Goal: Task Accomplishment & Management: Use online tool/utility

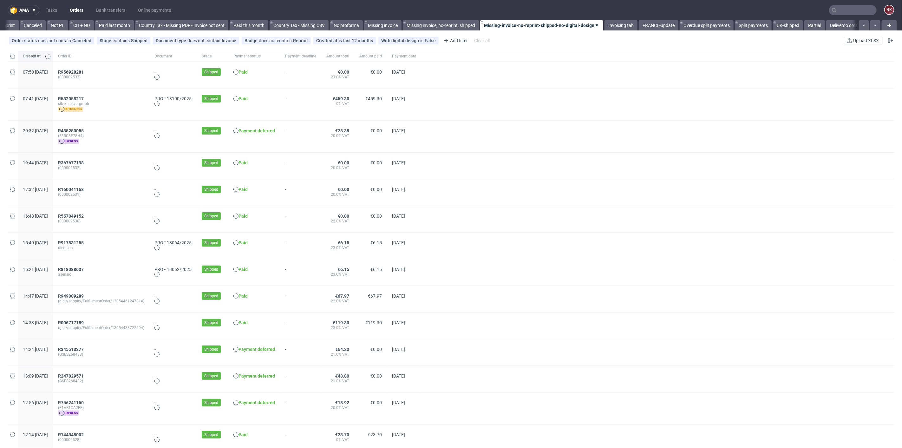
scroll to position [0, 615]
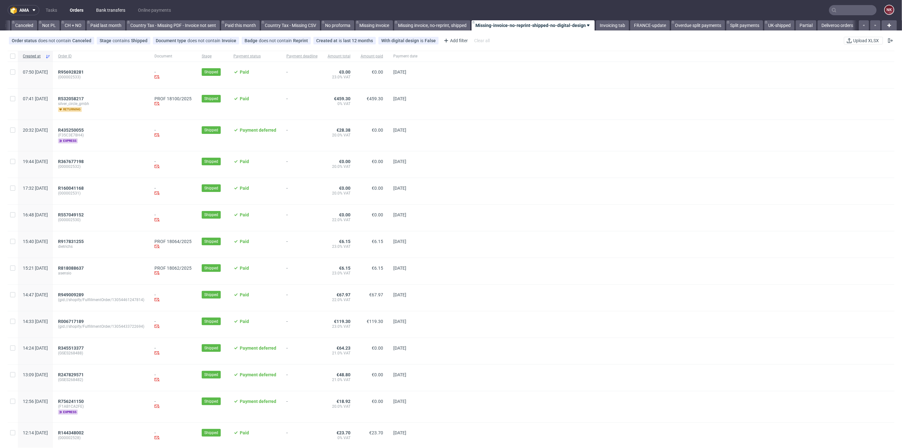
click at [119, 5] on link "Bank transfers" at bounding box center [110, 10] width 37 height 10
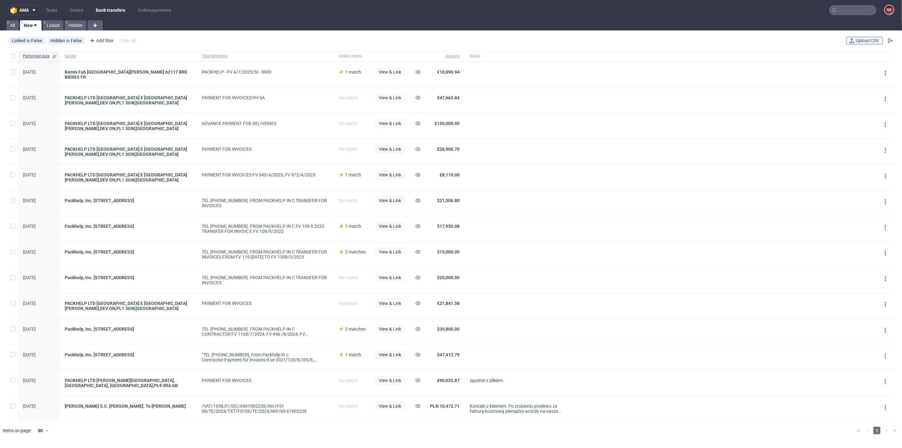
click at [864, 39] on span "Upload CSV" at bounding box center [867, 40] width 26 height 4
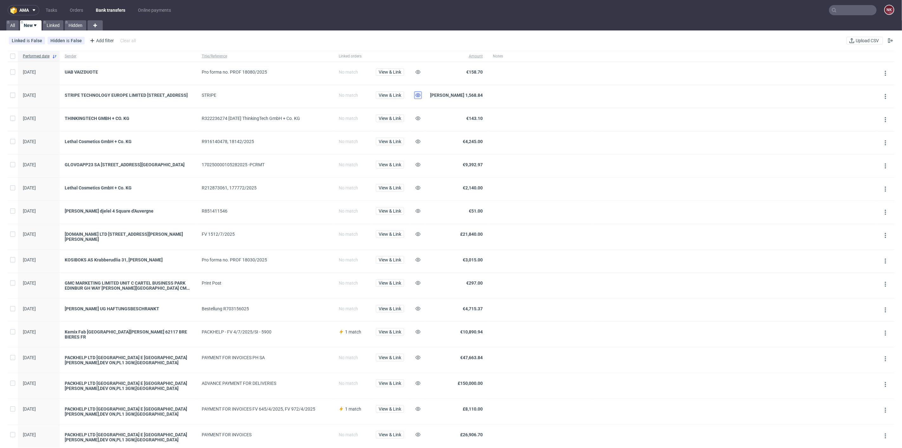
click at [418, 95] on use at bounding box center [417, 95] width 5 height 4
click at [392, 311] on span "View & Link" at bounding box center [390, 308] width 23 height 4
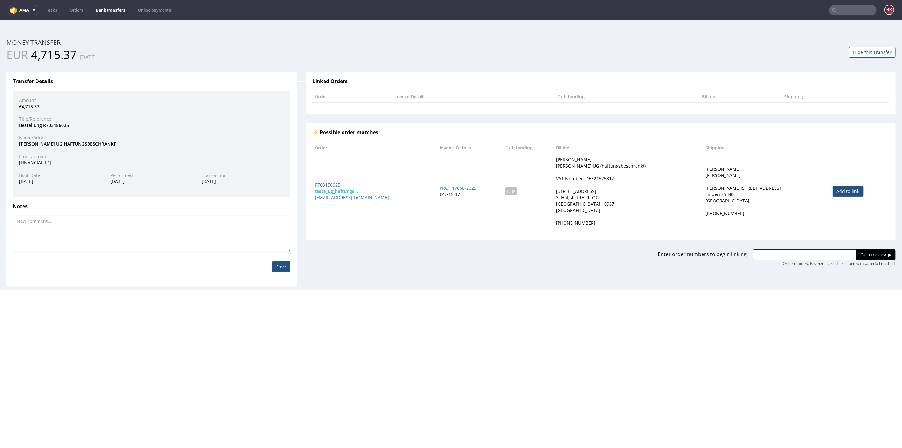
click at [837, 191] on link "Add to link" at bounding box center [848, 191] width 31 height 11
drag, startPoint x: 343, startPoint y: 185, endPoint x: 311, endPoint y: 184, distance: 32.4
click at [312, 184] on td "R703156025 testa_ug_haftungs... bnks@posteo.net" at bounding box center [374, 190] width 125 height 75
copy link "R703156025"
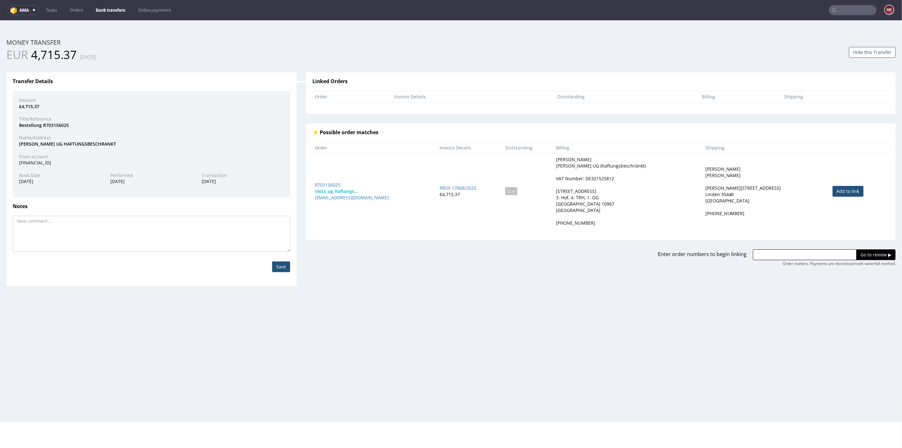
click at [806, 252] on input "text" at bounding box center [805, 254] width 104 height 11
paste input "R703156025"
type input "R703156025"
click at [876, 252] on input "Go to review ▶" at bounding box center [875, 254] width 39 height 11
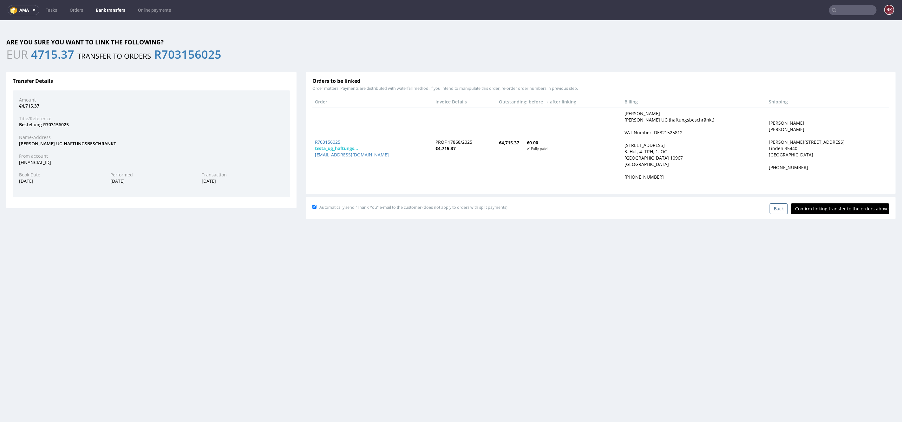
click at [820, 204] on input "Confirm linking transfer to the orders above" at bounding box center [840, 208] width 98 height 11
type input "In progress..."
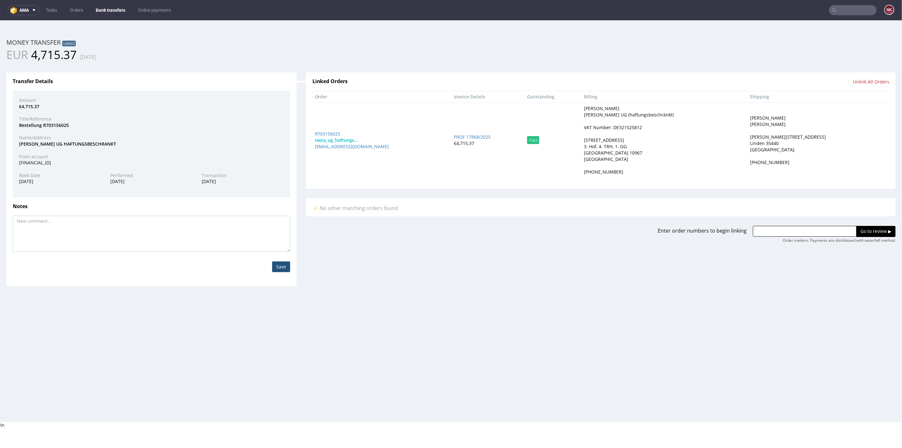
click at [110, 2] on nav "ama Tasks Orders Bank transfers Online payments NK" at bounding box center [451, 10] width 902 height 20
click at [109, 4] on nav "ama Tasks Orders Bank transfers Online payments NK" at bounding box center [451, 10] width 902 height 20
click at [109, 6] on link "Bank transfers" at bounding box center [110, 10] width 37 height 10
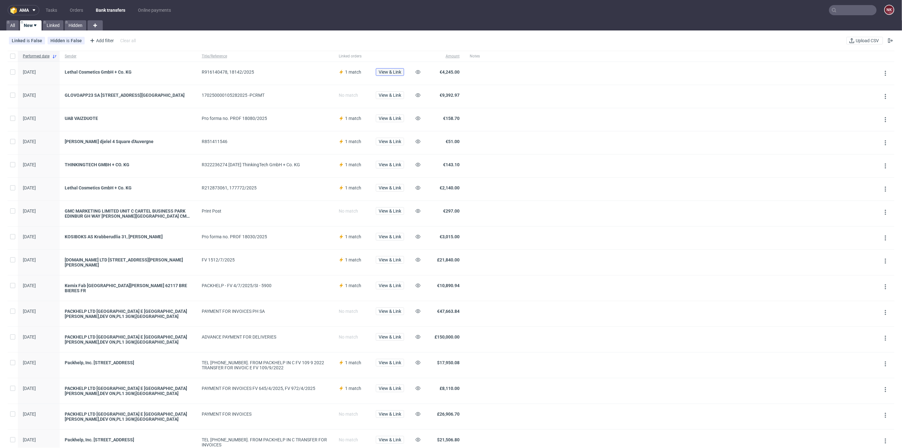
click at [394, 70] on span "View & Link" at bounding box center [390, 72] width 23 height 4
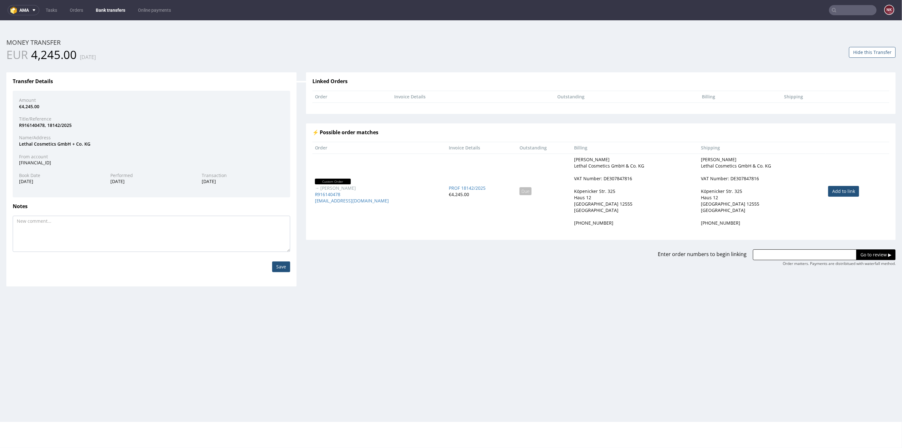
click at [836, 189] on link "Add to link" at bounding box center [843, 191] width 31 height 11
type input "R916140478"
click at [856, 250] on input "Go to review ▶" at bounding box center [875, 254] width 39 height 11
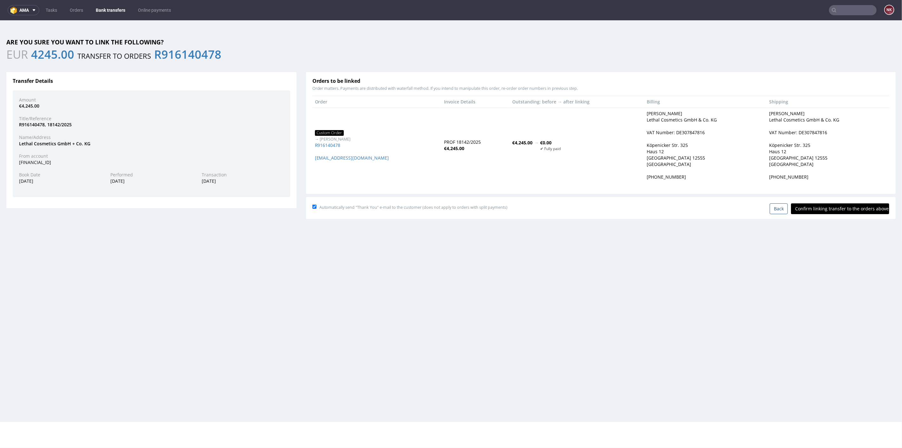
click at [843, 206] on input "Confirm linking transfer to the orders above" at bounding box center [840, 208] width 98 height 11
type input "In progress..."
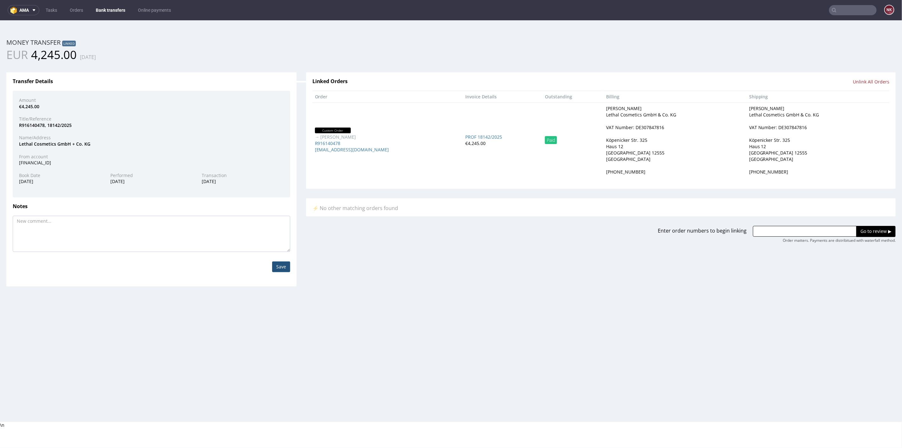
click at [107, 7] on link "Bank transfers" at bounding box center [110, 10] width 37 height 10
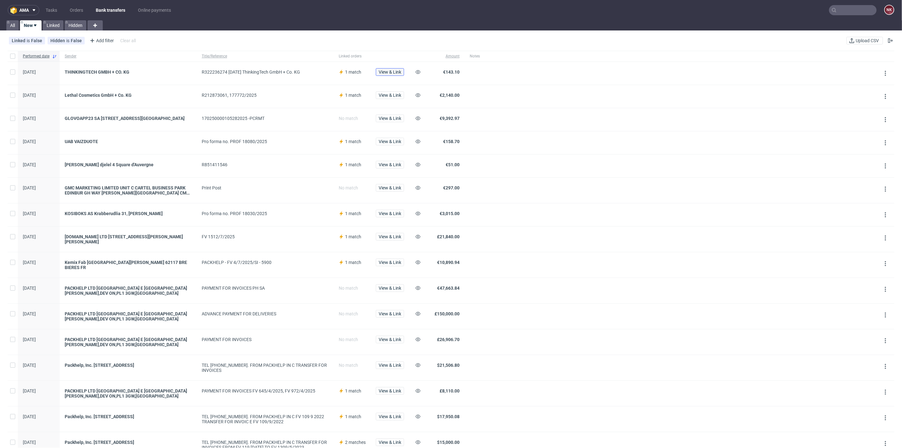
click at [387, 70] on span "View & Link" at bounding box center [390, 72] width 23 height 4
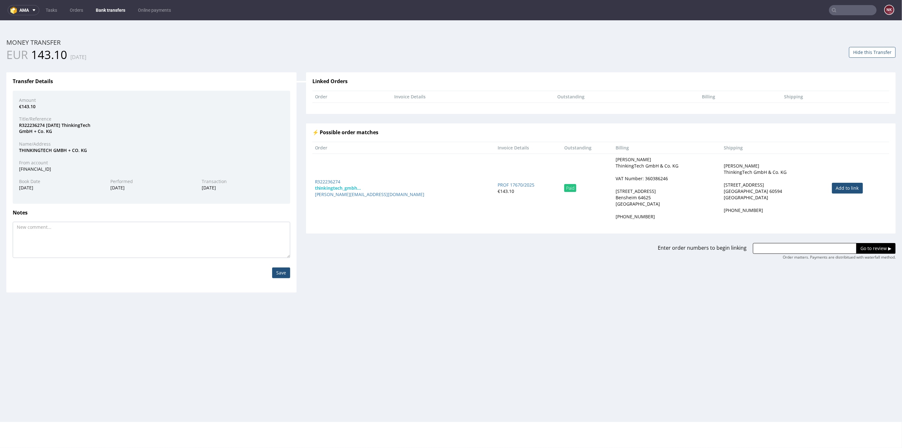
click at [850, 189] on link "Add to link" at bounding box center [847, 187] width 31 height 11
type input "R322236274"
click at [866, 249] on input "Go to review ▶" at bounding box center [875, 248] width 39 height 11
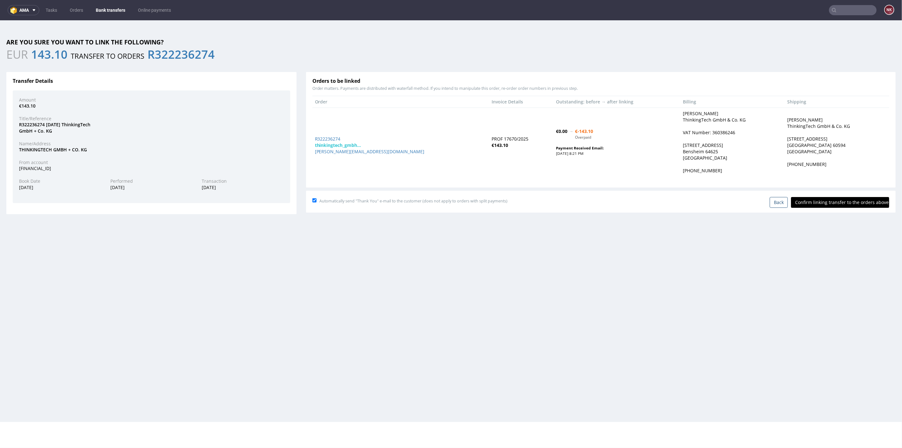
click at [845, 200] on input "Confirm linking transfer to the orders above" at bounding box center [840, 202] width 98 height 11
type input "In progress..."
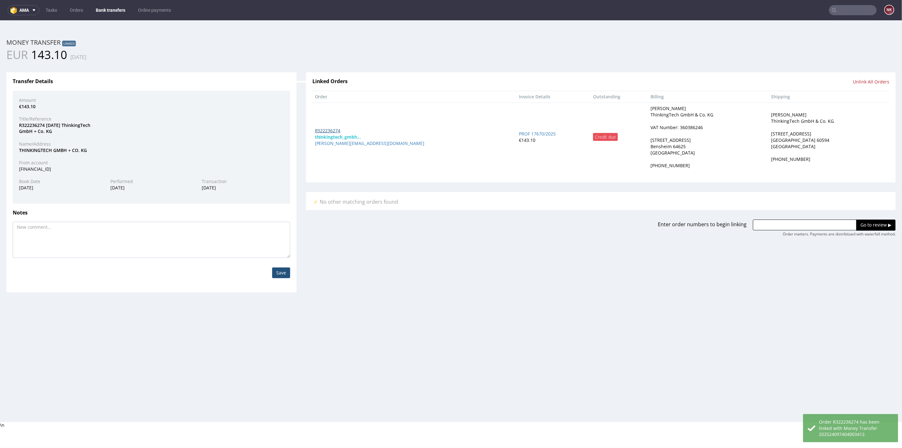
drag, startPoint x: 318, startPoint y: 140, endPoint x: 330, endPoint y: 128, distance: 15.7
click at [117, 8] on link "Bank transfers" at bounding box center [110, 10] width 37 height 10
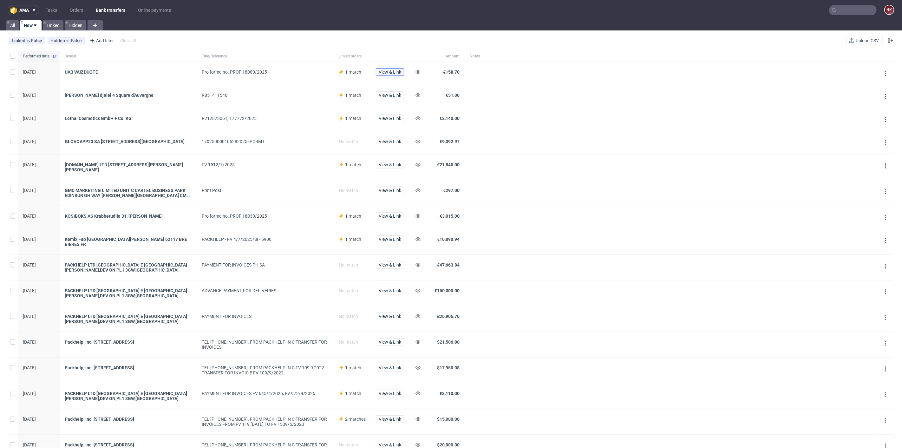
click at [392, 71] on span "View & Link" at bounding box center [390, 72] width 23 height 4
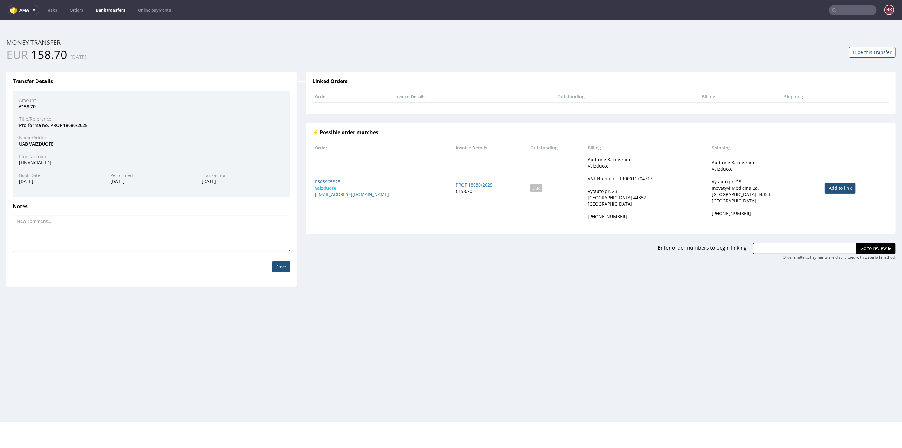
click at [826, 187] on link "Add to link" at bounding box center [840, 187] width 31 height 11
type input "R505905325"
click at [869, 248] on input "Go to review ▶" at bounding box center [875, 248] width 39 height 11
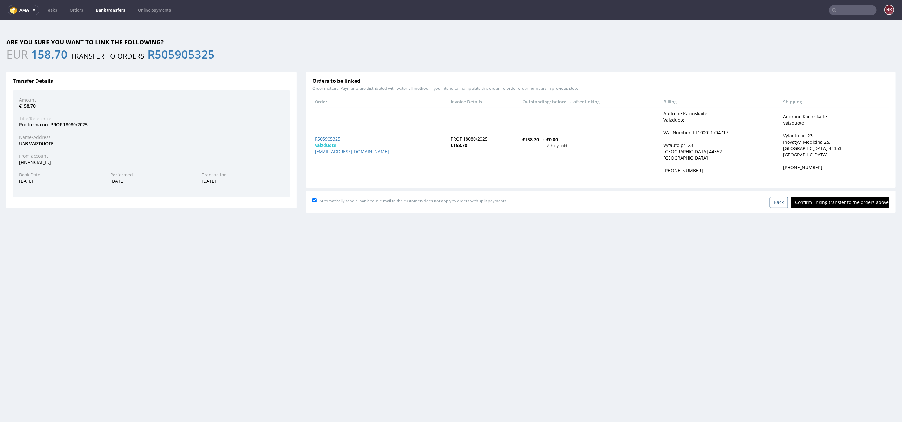
click at [826, 198] on input "Confirm linking transfer to the orders above" at bounding box center [840, 202] width 98 height 11
type input "In progress..."
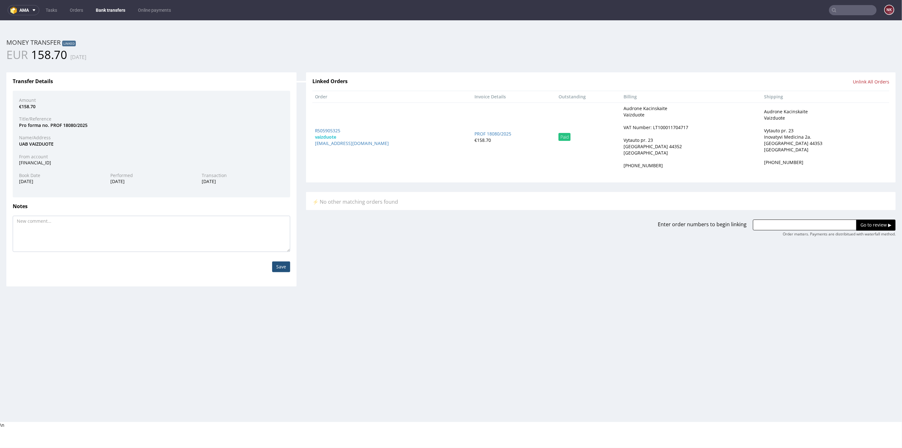
click at [121, 9] on link "Bank transfers" at bounding box center [110, 10] width 37 height 10
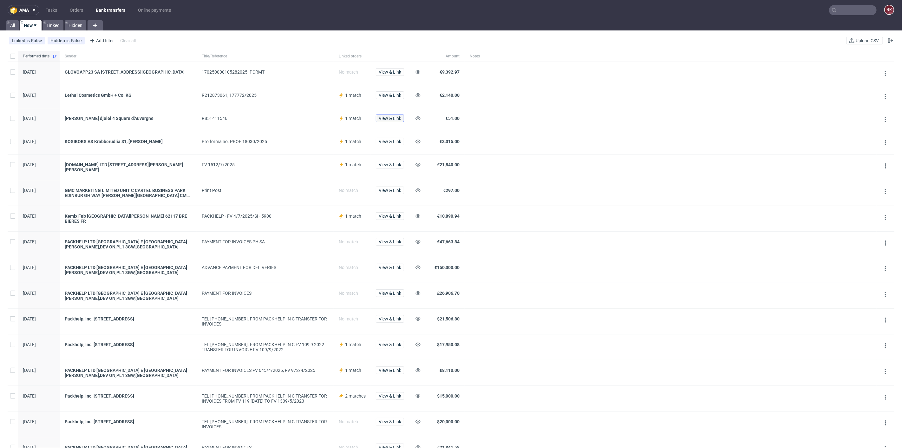
click at [396, 121] on span "View & Link" at bounding box center [390, 118] width 23 height 4
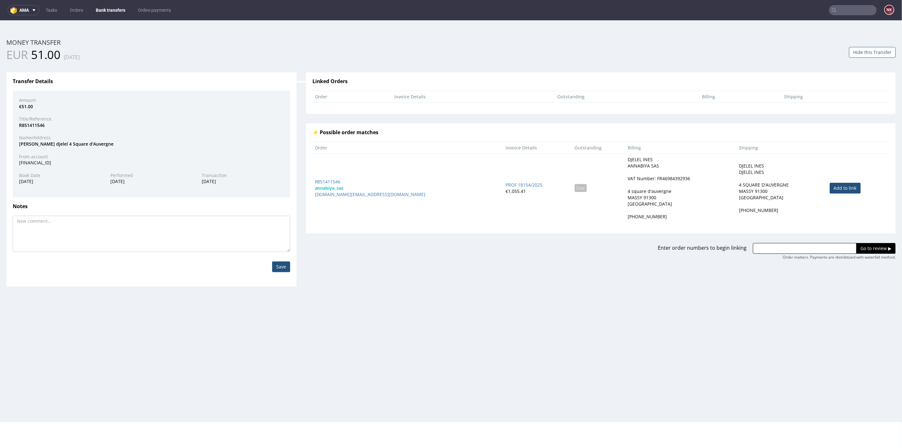
click at [830, 187] on link "Add to link" at bounding box center [845, 187] width 31 height 11
type input "R851411546"
click at [865, 248] on input "Go to review ▶" at bounding box center [875, 248] width 39 height 11
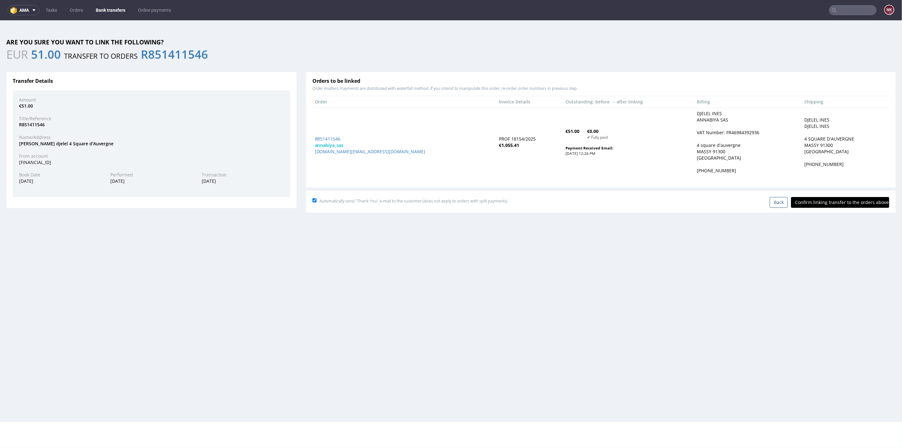
click at [841, 200] on input "Confirm linking transfer to the orders above" at bounding box center [840, 202] width 98 height 11
type input "In progress..."
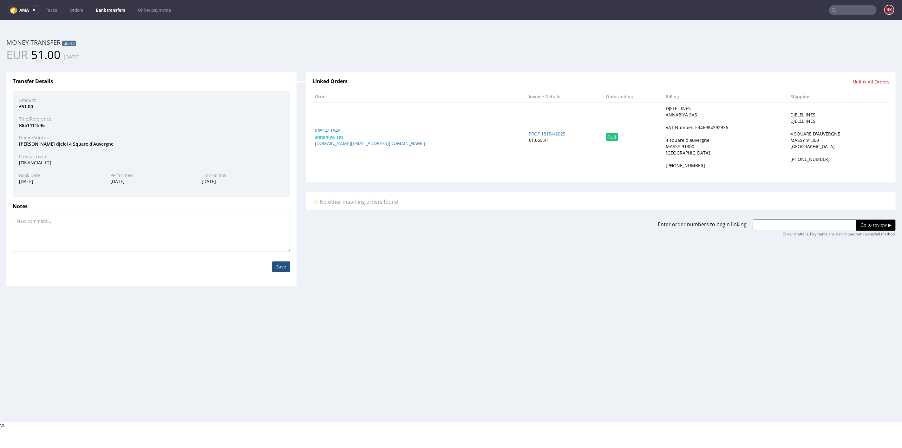
click at [105, 8] on link "Bank transfers" at bounding box center [110, 10] width 37 height 10
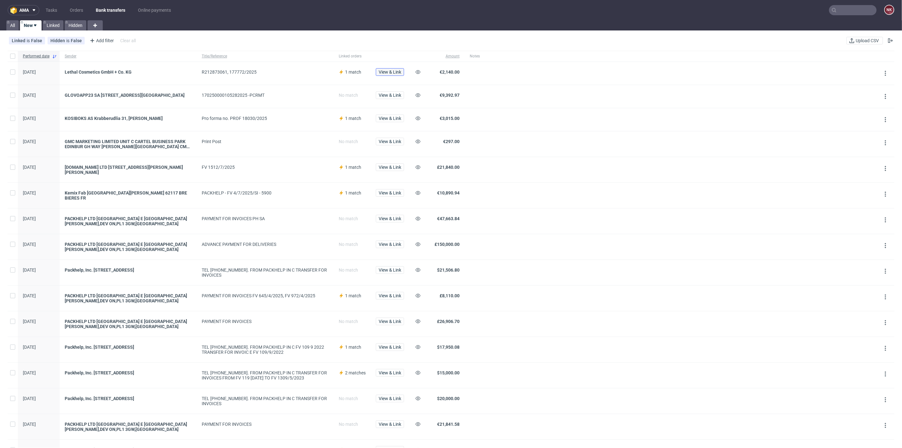
click at [384, 73] on span "View & Link" at bounding box center [390, 72] width 23 height 4
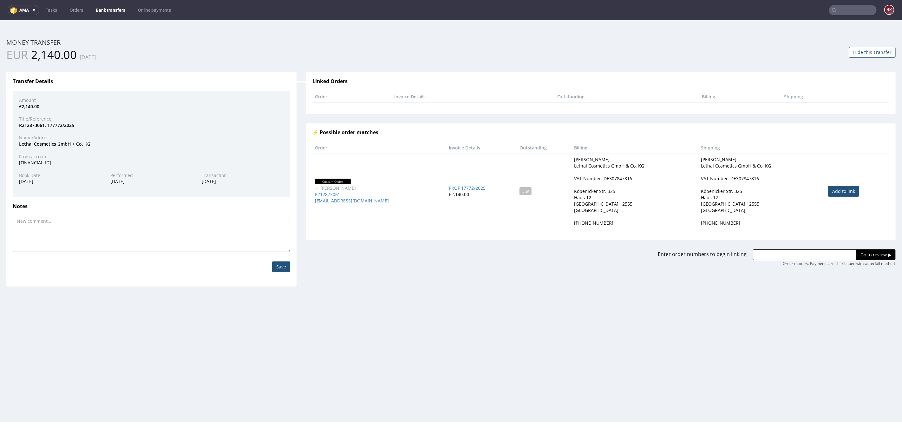
click at [839, 190] on link "Add to link" at bounding box center [843, 191] width 31 height 11
type input "R212873061"
click at [867, 256] on input "Go to review ▶" at bounding box center [875, 254] width 39 height 11
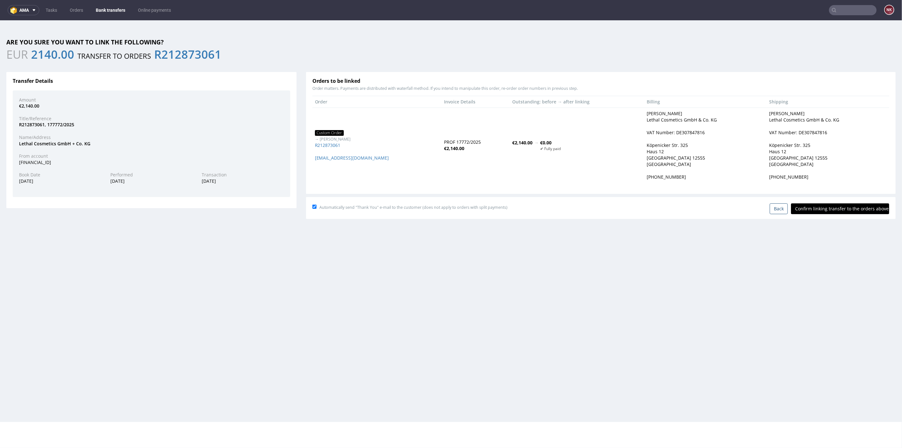
click at [839, 209] on input "Confirm linking transfer to the orders above" at bounding box center [840, 208] width 98 height 11
type input "In progress..."
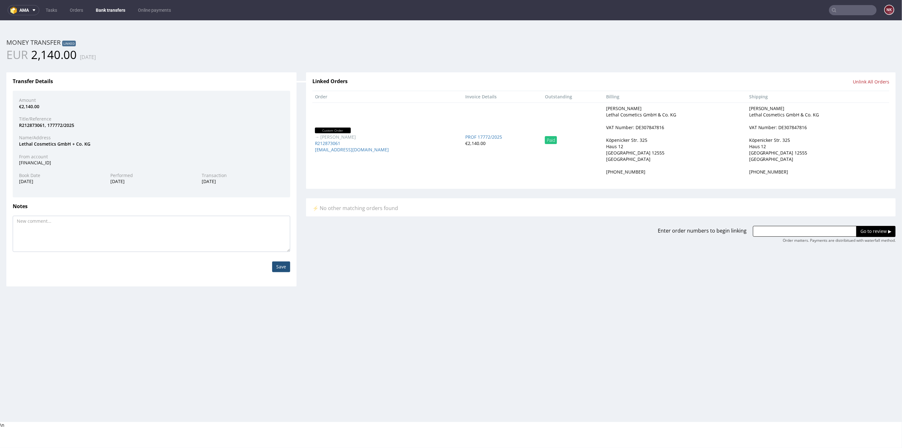
click at [107, 5] on link "Bank transfers" at bounding box center [110, 10] width 37 height 10
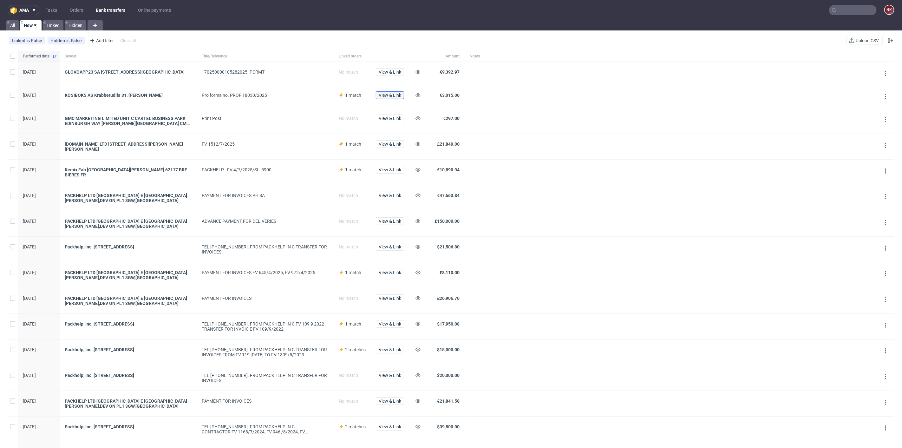
click at [392, 97] on span "View & Link" at bounding box center [390, 95] width 23 height 4
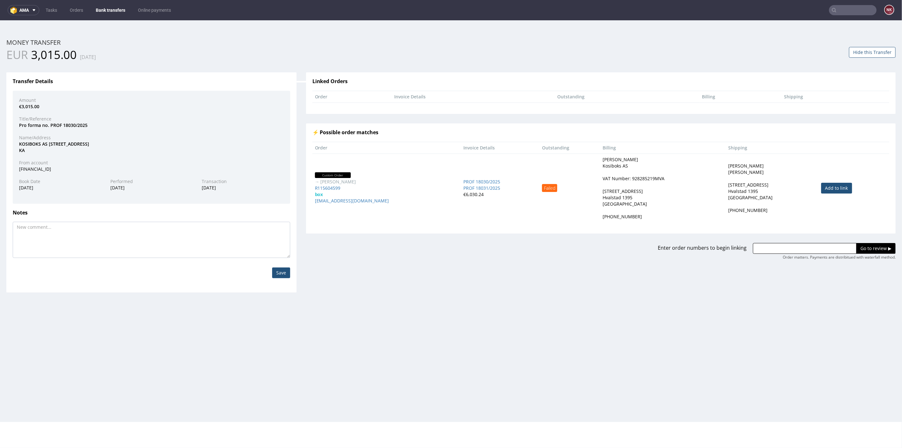
click at [821, 186] on link "Add to link" at bounding box center [836, 187] width 31 height 11
type input "R115604599"
click at [862, 248] on input "Go to review ▶" at bounding box center [875, 248] width 39 height 11
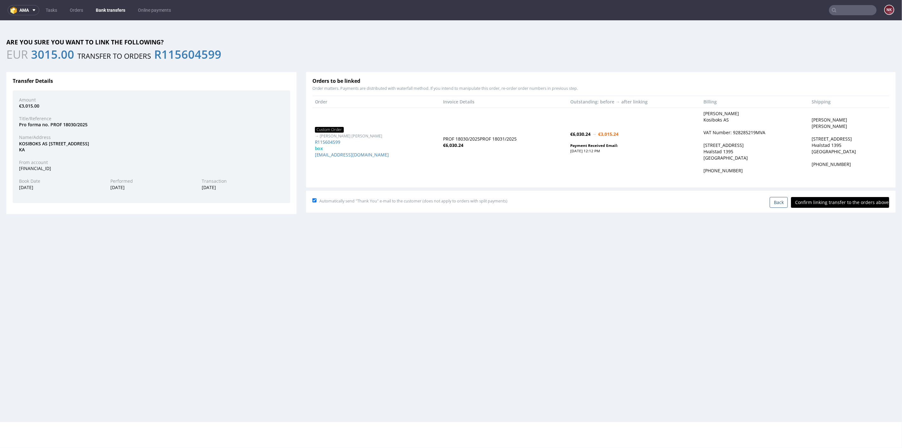
click at [835, 201] on input "Confirm linking transfer to the orders above" at bounding box center [840, 202] width 98 height 11
type input "In progress..."
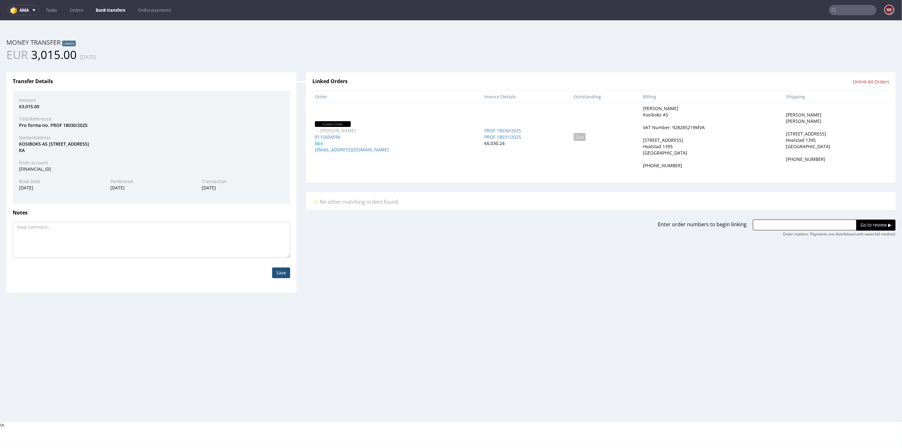
click at [116, 12] on link "Bank transfers" at bounding box center [110, 10] width 37 height 10
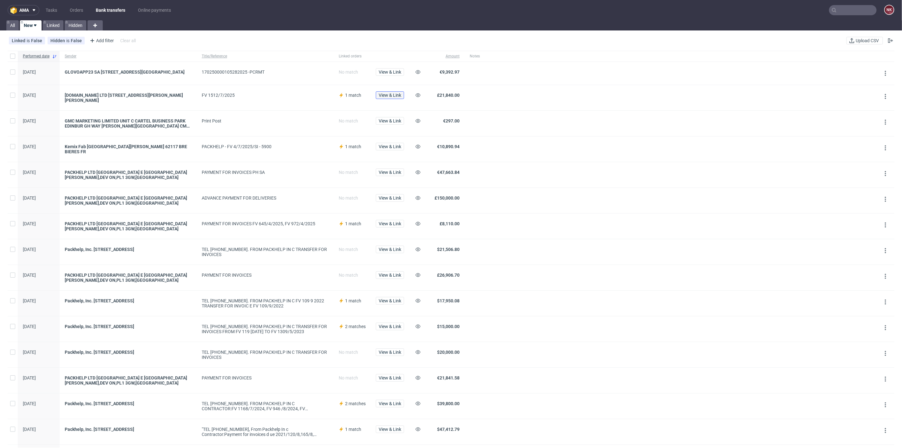
click at [384, 97] on span "View & Link" at bounding box center [390, 95] width 23 height 4
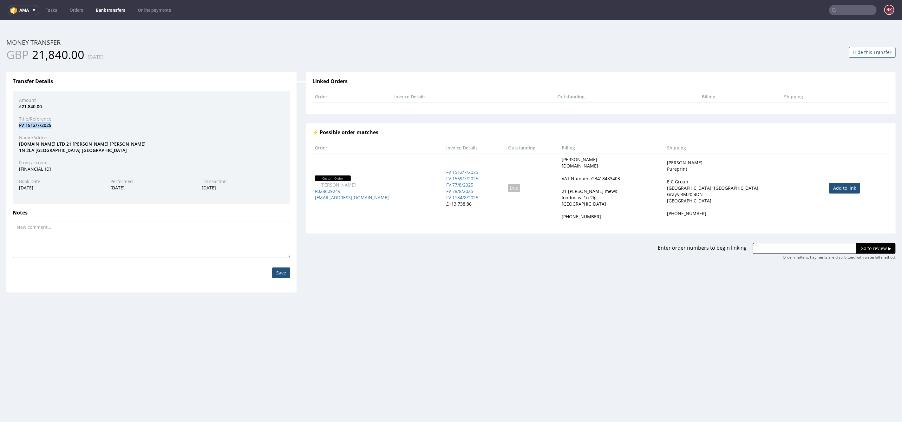
drag, startPoint x: 51, startPoint y: 124, endPoint x: 18, endPoint y: 122, distance: 33.0
click at [18, 122] on div "FV 1512/7/2025" at bounding box center [151, 125] width 274 height 6
copy div "FV 1512/7/2025"
click at [838, 182] on link "Add to link" at bounding box center [844, 187] width 31 height 11
type input "R028609249"
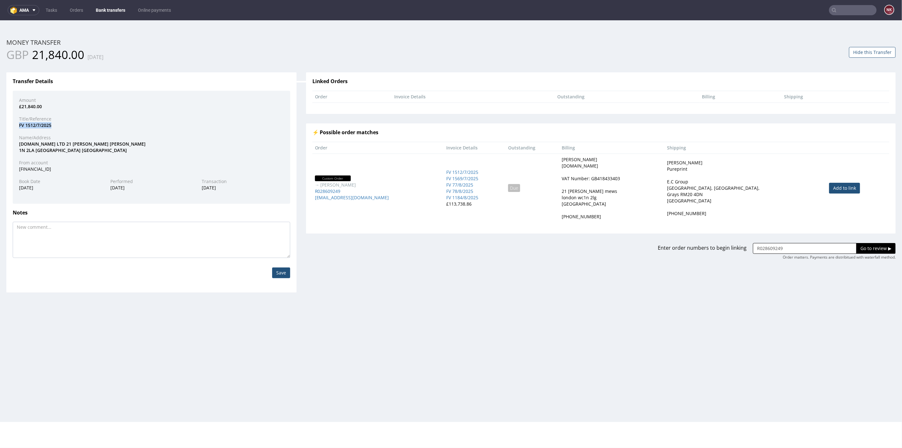
click at [863, 247] on input "Go to review ▶" at bounding box center [875, 248] width 39 height 11
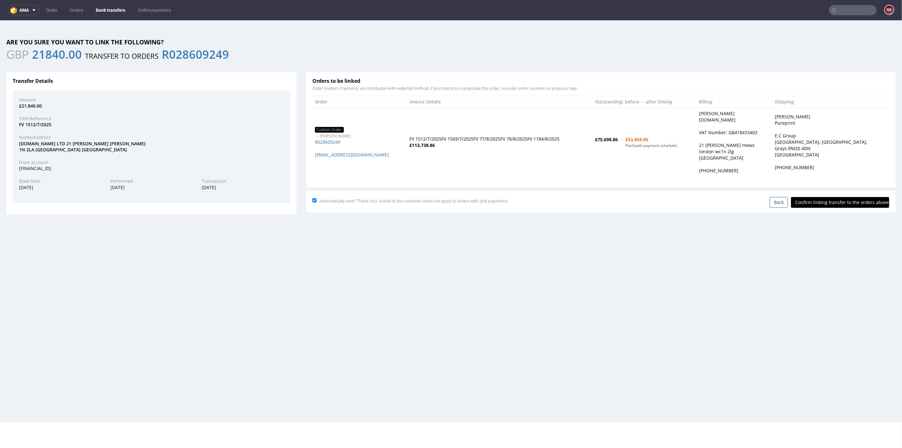
click at [838, 199] on input "Confirm linking transfer to the orders above" at bounding box center [840, 202] width 98 height 11
type input "In progress..."
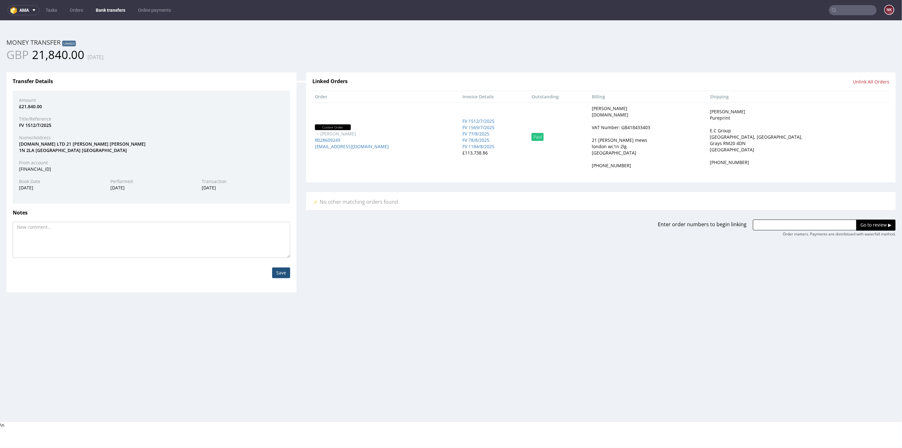
click at [112, 10] on link "Bank transfers" at bounding box center [110, 10] width 37 height 10
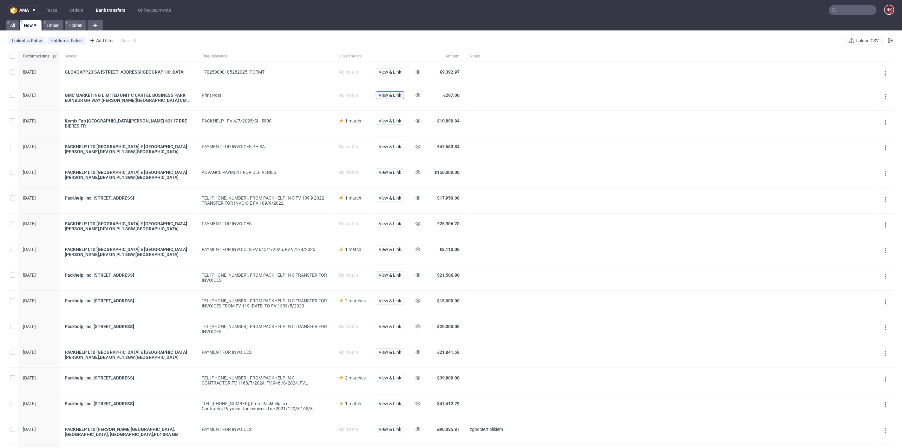
click at [389, 99] on button "View & Link" at bounding box center [390, 95] width 28 height 8
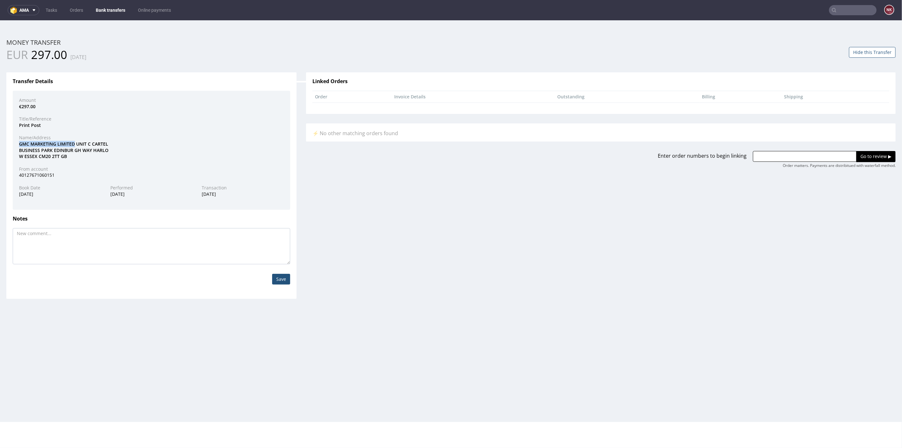
drag, startPoint x: 75, startPoint y: 142, endPoint x: 17, endPoint y: 141, distance: 58.1
click at [17, 141] on div "GMC MARKETING LIMITED UNIT C CARTEL BUSINESS PARK EDINBUR GH WAY HARLO W ESSEX …" at bounding box center [151, 150] width 274 height 19
copy div "GMC MARKETING LIMITED"
click at [775, 153] on input "text" at bounding box center [805, 156] width 104 height 11
paste input "R922344327"
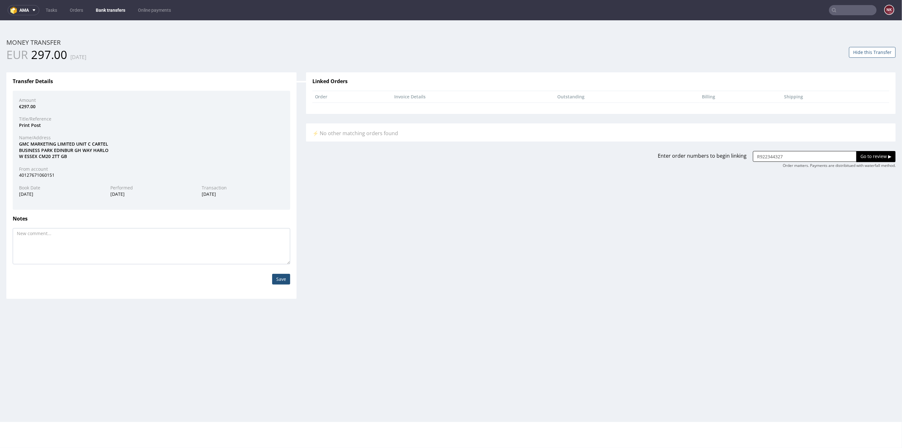
type input "R922344327"
click at [863, 153] on input "Go to review ▶" at bounding box center [875, 156] width 39 height 11
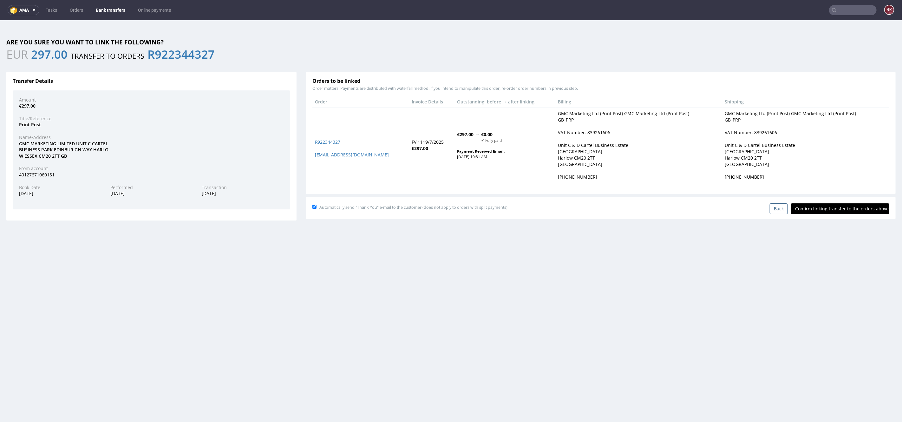
click at [832, 206] on input "Confirm linking transfer to the orders above" at bounding box center [840, 208] width 98 height 11
type input "In progress..."
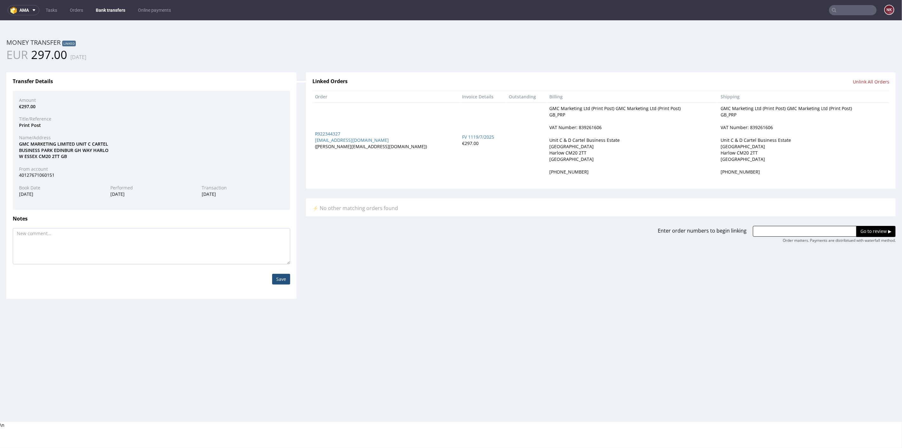
click at [113, 10] on link "Bank transfers" at bounding box center [110, 10] width 37 height 10
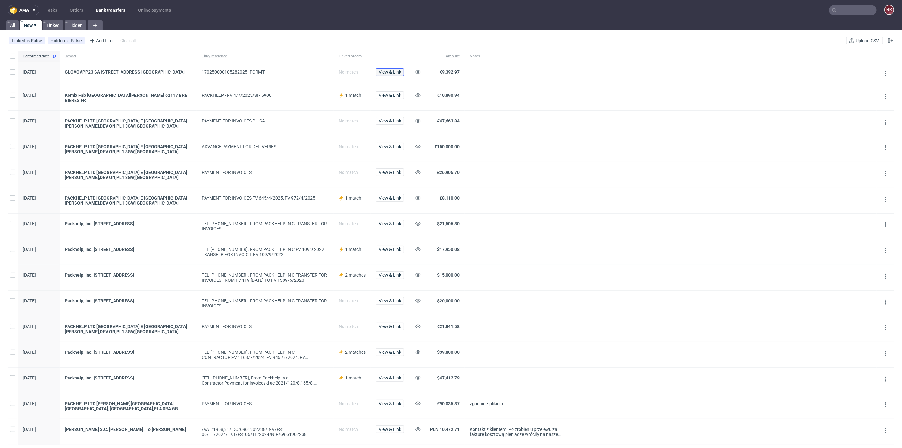
click at [401, 71] on button "View & Link" at bounding box center [390, 72] width 28 height 8
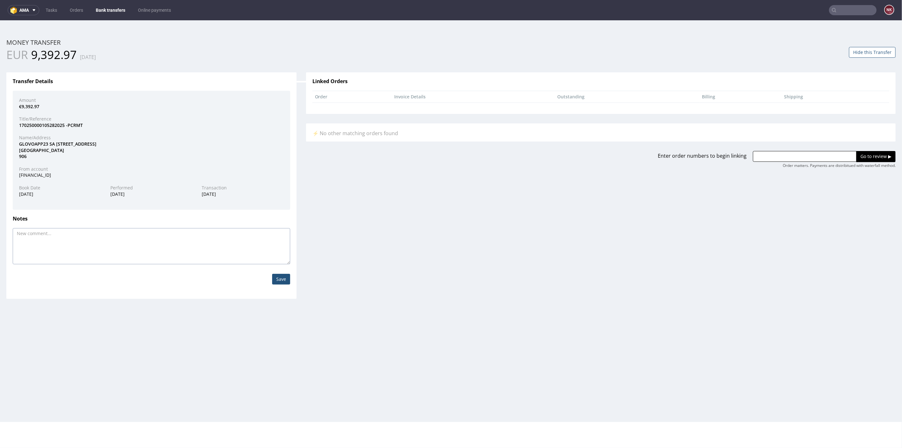
click at [207, 234] on textarea at bounding box center [152, 246] width 278 height 36
paste textarea "FV 16/7/2025"
click at [56, 232] on textarea "FV 16/7/2025, FV 16/7/2025" at bounding box center [152, 246] width 278 height 36
click at [160, 246] on textarea "FV 16/7/2025, FV 17/7/2025" at bounding box center [152, 246] width 278 height 36
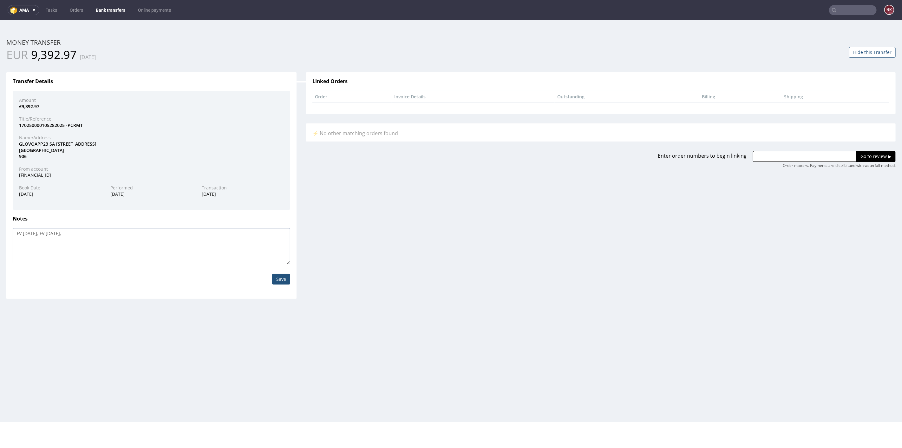
paste textarea "FV 16/7/2025"
click at [87, 232] on textarea "FV 16/7/2025, FV 17/7/2025, FV 16/7/2025" at bounding box center [152, 246] width 278 height 36
click at [167, 245] on textarea "FV 16/7/2025, FV 17/7/2025, FV 18/7/2025" at bounding box center [152, 246] width 278 height 36
paste textarea "FV 16/7/2025"
click at [116, 233] on textarea "FV 16/7/2025, FV 17/7/2025, FV 18/7/2025, FV 16/7/2025" at bounding box center [152, 246] width 278 height 36
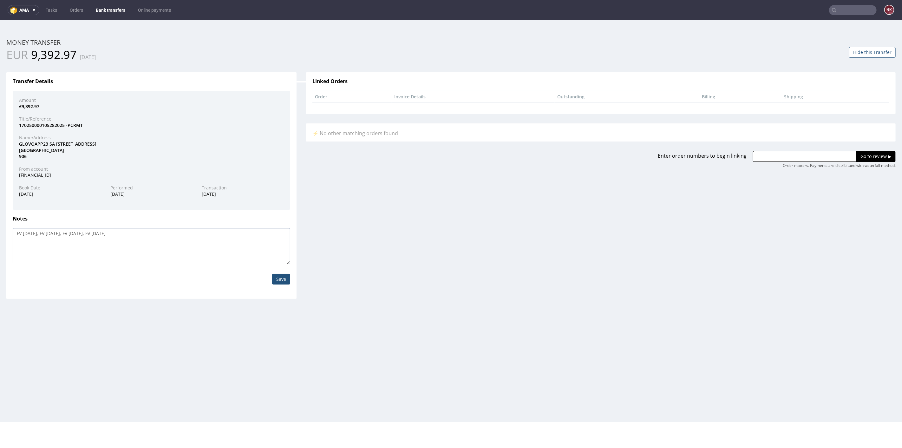
click at [161, 228] on textarea "FV 16/7/2025, FV 17/7/2025, FV 18/7/2025, FV 19/7/2025" at bounding box center [152, 246] width 278 height 36
drag, startPoint x: 102, startPoint y: 232, endPoint x: 77, endPoint y: 232, distance: 25.4
click at [77, 232] on textarea "FV 16/7/2025, FV 17/7/2025, FV 18/7/2025, FV 19/7/2025" at bounding box center [152, 246] width 278 height 36
click at [86, 232] on textarea "FV 16/7/2025, FV 17/7/2025, FV 18/7/2025, FV 19/7/2025" at bounding box center [152, 246] width 278 height 36
click at [115, 234] on textarea "FV 16/7/2025, FV 17/7/2025, FV 19/7/2025, FV 19/7/2025" at bounding box center [152, 246] width 278 height 36
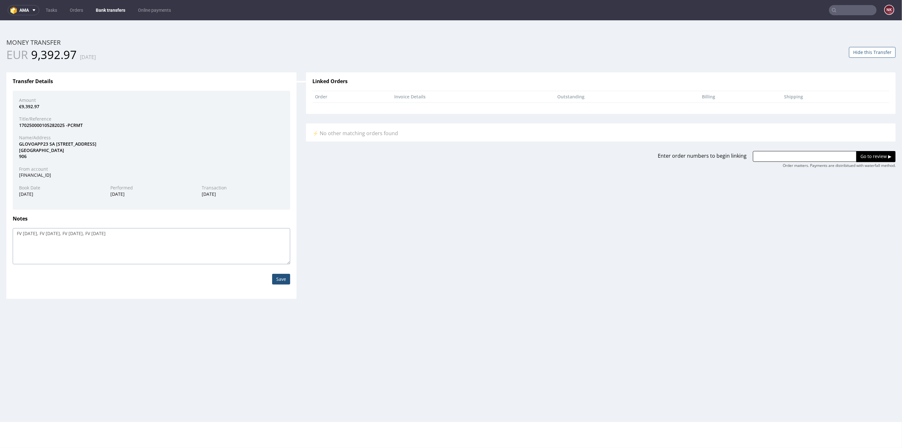
click at [170, 238] on textarea "FV 16/7/2025, FV 17/7/2025, FV 19/7/2025, FV 20/7/2025" at bounding box center [152, 246] width 278 height 36
click at [183, 238] on textarea "FV 16/7/2025, FV 17/7/2025, FV 19/7/2025, FV 20/7/2025," at bounding box center [152, 246] width 278 height 36
paste textarea "FK 540/2025"
type textarea "FV 16/7/2025, FV 17/7/2025, FV 19/7/2025, FV 20/7/2025, FK 540/2025"
click at [278, 279] on input "Save" at bounding box center [281, 278] width 18 height 11
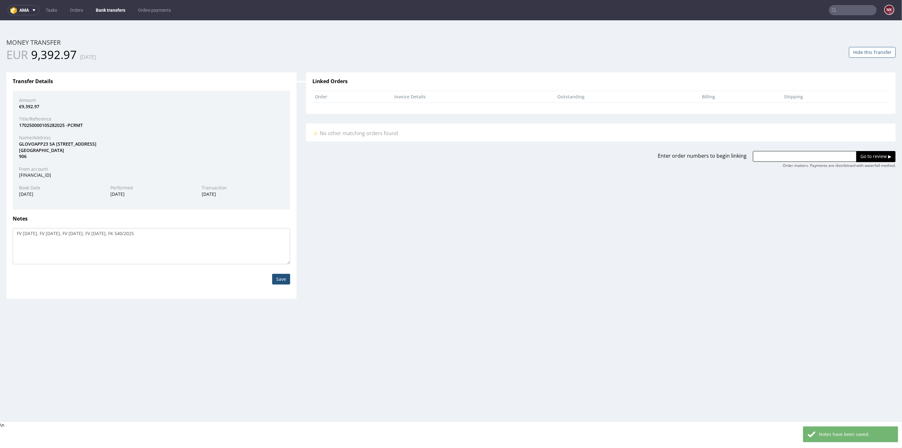
click at [858, 52] on button "Hide this Transfer" at bounding box center [872, 52] width 47 height 11
click at [282, 284] on div "Save" at bounding box center [151, 279] width 287 height 30
click at [281, 280] on input "Save" at bounding box center [281, 278] width 18 height 11
click at [108, 8] on link "Bank transfers" at bounding box center [110, 10] width 37 height 10
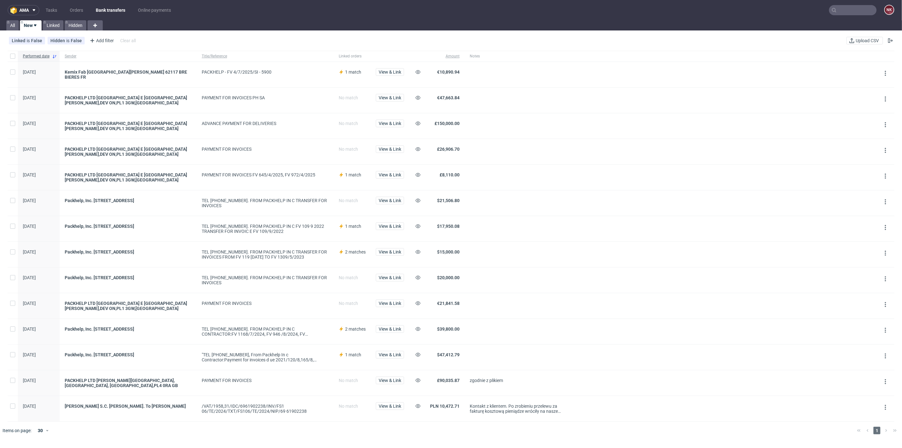
click at [869, 13] on input "text" at bounding box center [853, 10] width 48 height 10
type input "roy kombucha"
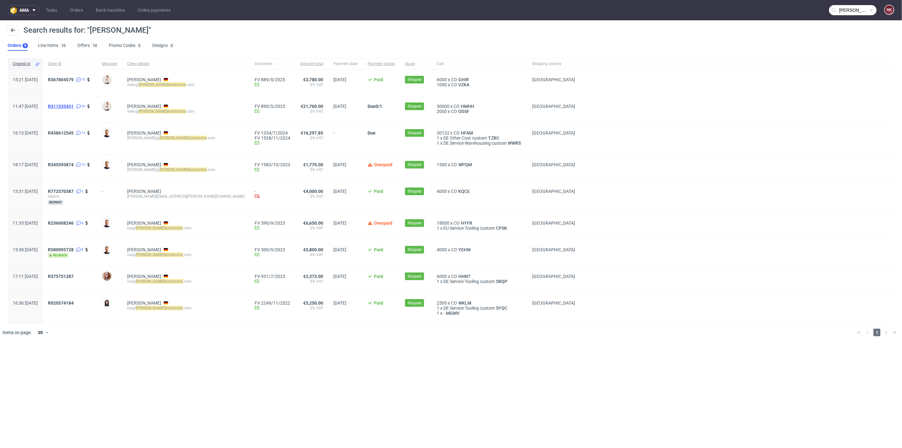
click at [74, 107] on span "R311535431" at bounding box center [61, 106] width 26 height 5
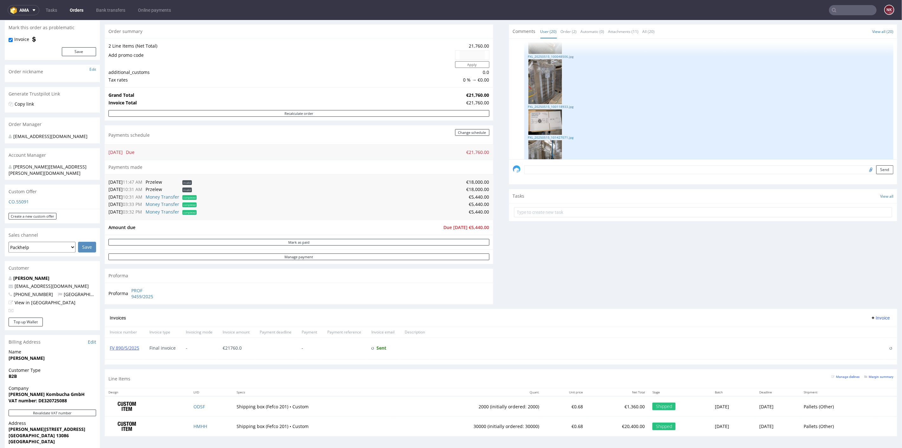
scroll to position [70, 0]
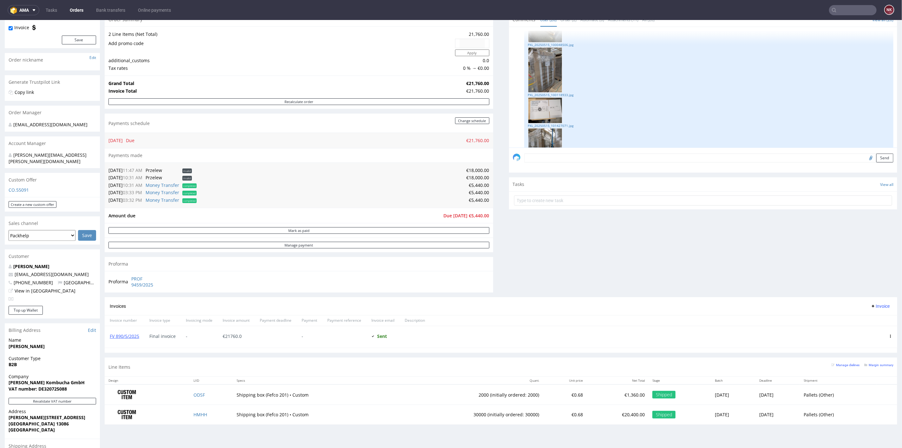
click at [851, 7] on input "text" at bounding box center [853, 10] width 48 height 10
paste input "R062858799"
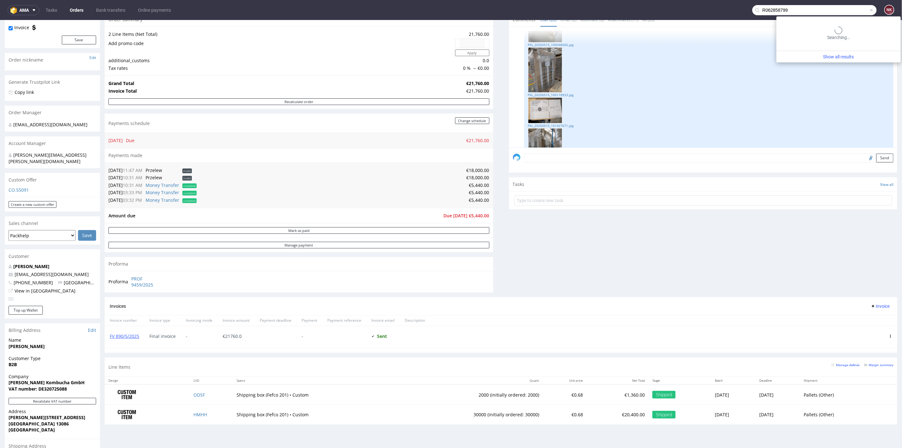
type input "R062858799"
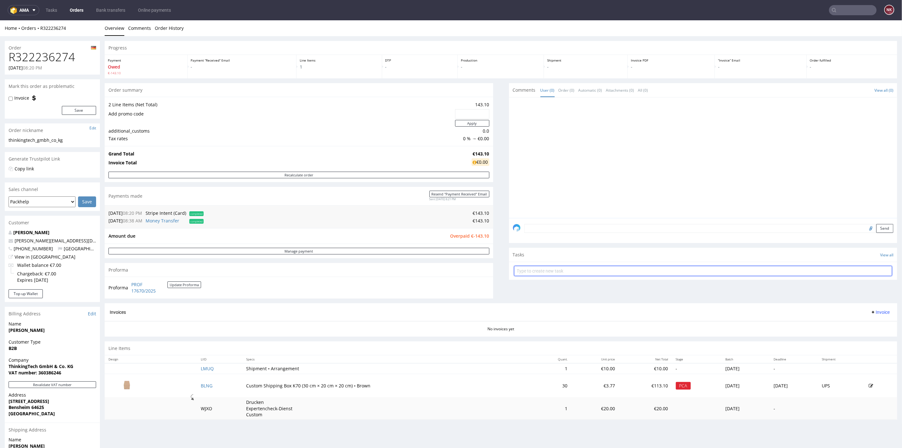
click at [540, 266] on input "text" at bounding box center [703, 270] width 378 height 10
type input "Refund (overpayment)"
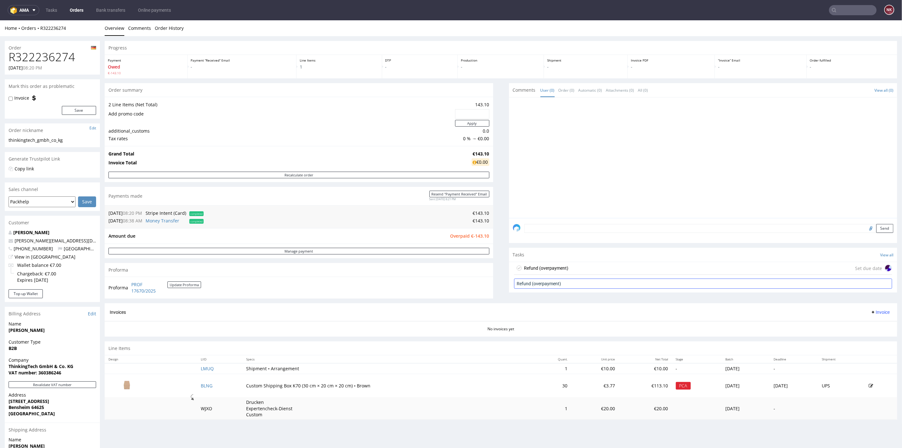
click at [540, 266] on div "Refund (overpayment)" at bounding box center [546, 268] width 44 height 8
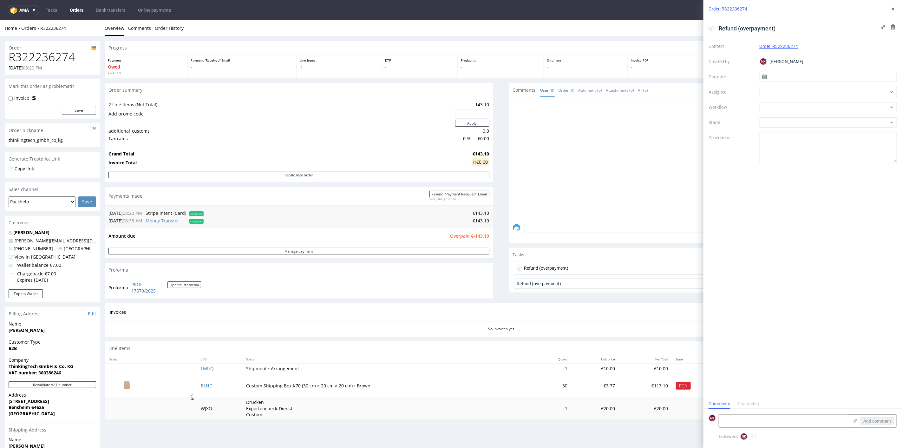
scroll to position [5, 0]
click at [546, 267] on div "Refund (overpayment)" at bounding box center [546, 268] width 44 height 8
click at [760, 27] on span "Refund (overpayment)" at bounding box center [747, 28] width 62 height 10
click at [783, 108] on div at bounding box center [829, 107] width 138 height 10
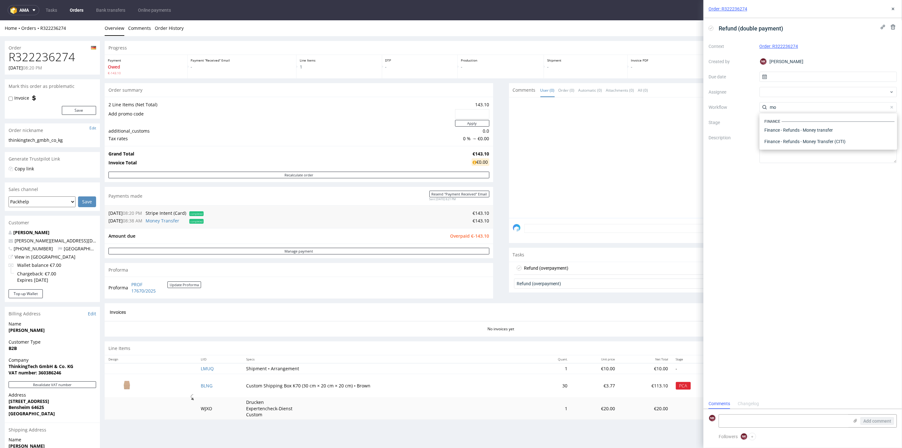
scroll to position [0, 0]
type input "money"
click at [783, 130] on div "Finance - Refunds - Money transfer" at bounding box center [828, 129] width 133 height 11
click at [802, 138] on textarea "Amount: Currency: Reason of refund: Is correction invoice needed?: Other:" at bounding box center [829, 148] width 138 height 30
click at [804, 143] on textarea "Amount: Currency: Reason of refund: Is correction invoice needed?: Other:" at bounding box center [829, 148] width 138 height 30
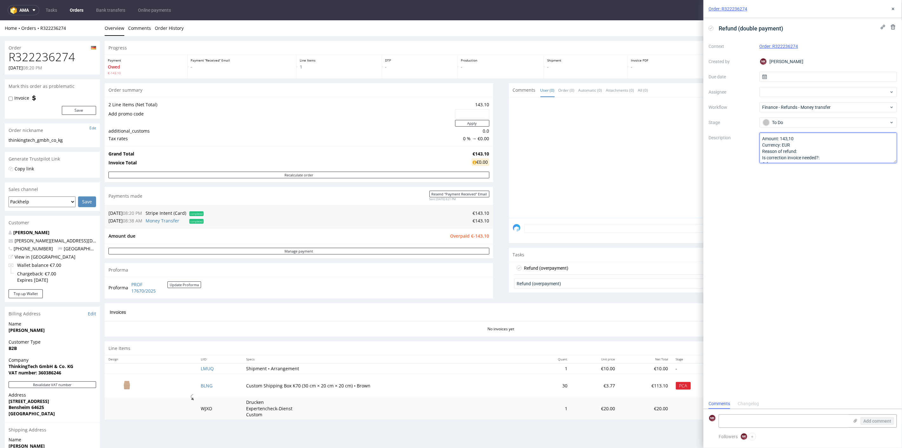
click at [811, 149] on textarea "Amount: Currency: Reason of refund: Is correction invoice needed?: Other:" at bounding box center [829, 148] width 138 height 30
type textarea "Amount: 143,10 Currency: EUR Reason of refund: double payment Is correction inv…"
click at [890, 9] on button at bounding box center [893, 9] width 8 height 8
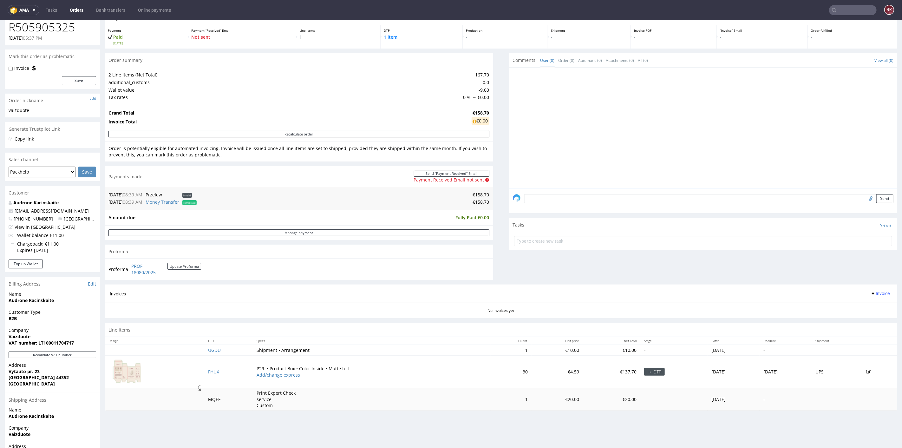
scroll to position [70, 0]
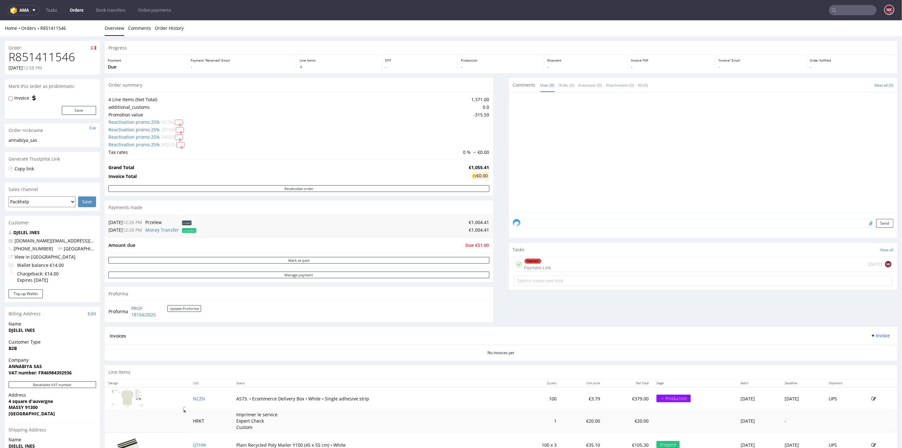
click at [498, 263] on div "Progress Payment Due Payment “Received” Email - Line Items 4 DTP - Production -…" at bounding box center [501, 289] width 793 height 497
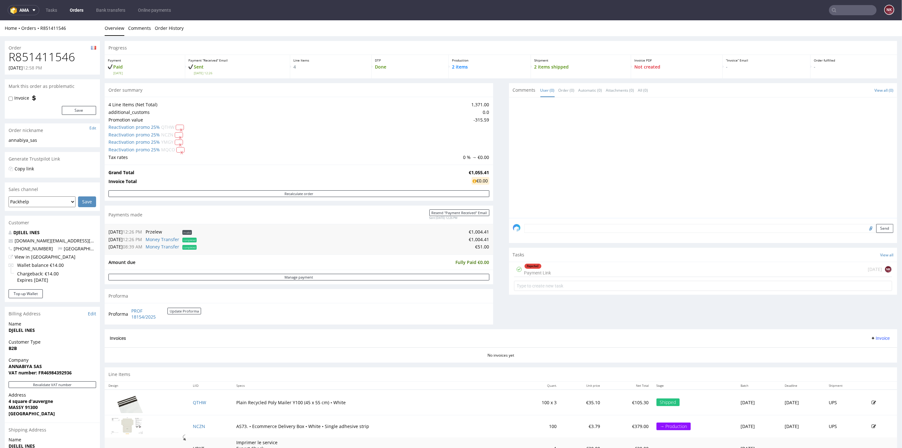
click at [572, 265] on div "Rejected Payment Link [DATE] NK" at bounding box center [703, 269] width 378 height 15
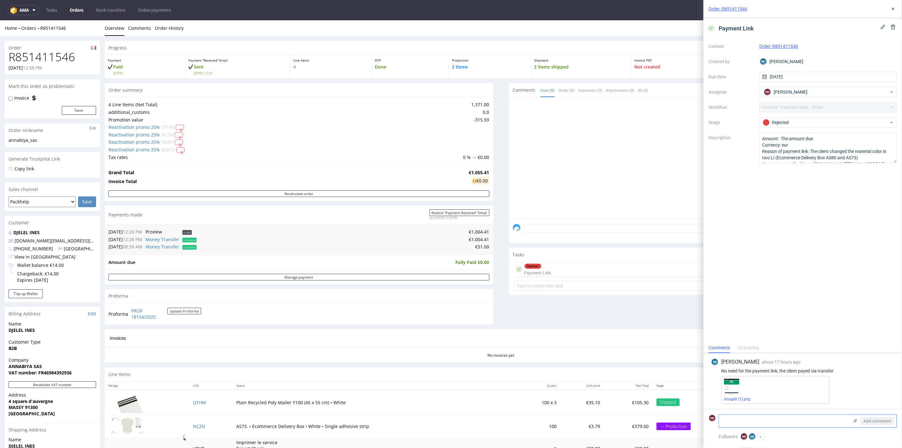
click at [784, 421] on textarea at bounding box center [784, 421] width 130 height 13
type textarea "paid via bank transfer"
click at [875, 422] on span "Add comment" at bounding box center [877, 421] width 28 height 4
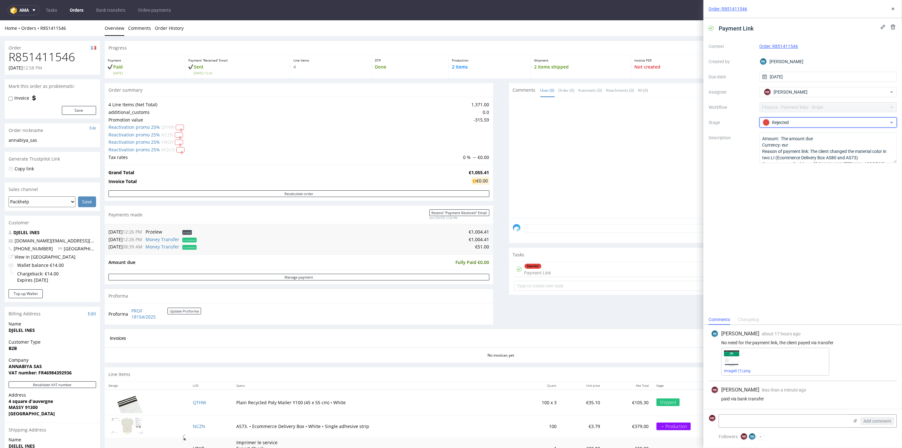
click at [807, 123] on div "Rejected" at bounding box center [826, 122] width 126 height 7
click at [792, 157] on div "Completed" at bounding box center [828, 156] width 127 height 7
click at [893, 11] on icon at bounding box center [893, 8] width 5 height 5
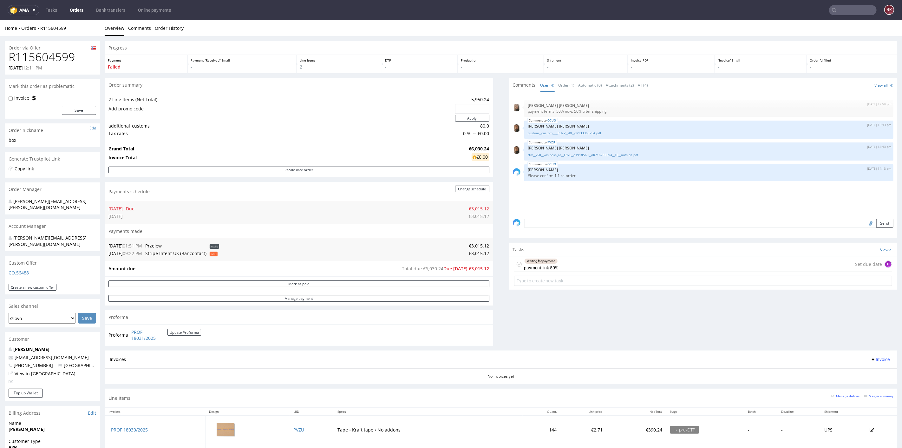
click at [572, 264] on div "Waiting for payment payment link 50% Set due date AŁ" at bounding box center [703, 264] width 378 height 15
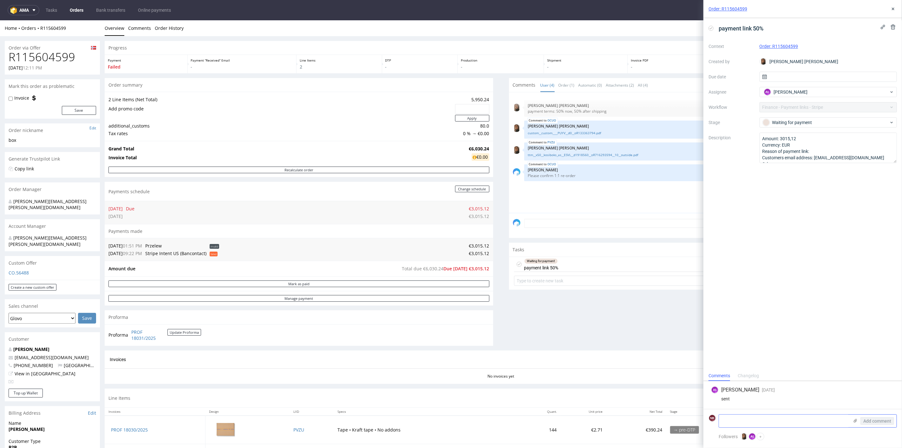
click at [748, 417] on textarea at bounding box center [784, 421] width 130 height 13
type textarea "paid via bank transfer"
click at [875, 420] on span "Add comment" at bounding box center [877, 421] width 28 height 4
click at [802, 123] on div "Waiting for payment" at bounding box center [826, 122] width 126 height 7
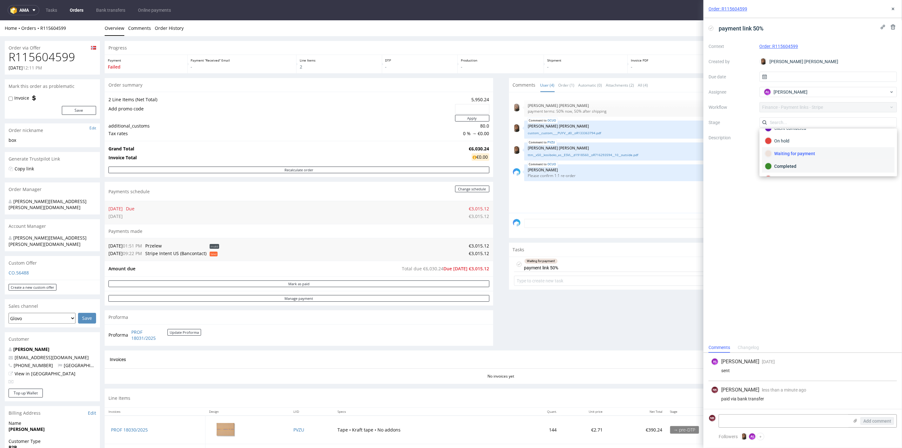
click at [797, 163] on div "Completed" at bounding box center [828, 166] width 127 height 7
click at [893, 9] on use at bounding box center [893, 9] width 3 height 3
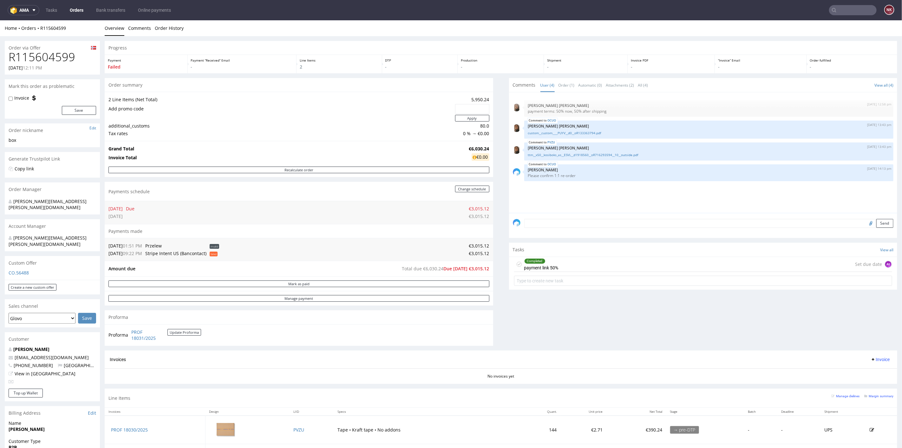
click at [536, 301] on div "Comments User (4) Order (1) Automatic (0) Attachments (2) All (4) View all (4) …" at bounding box center [703, 214] width 389 height 272
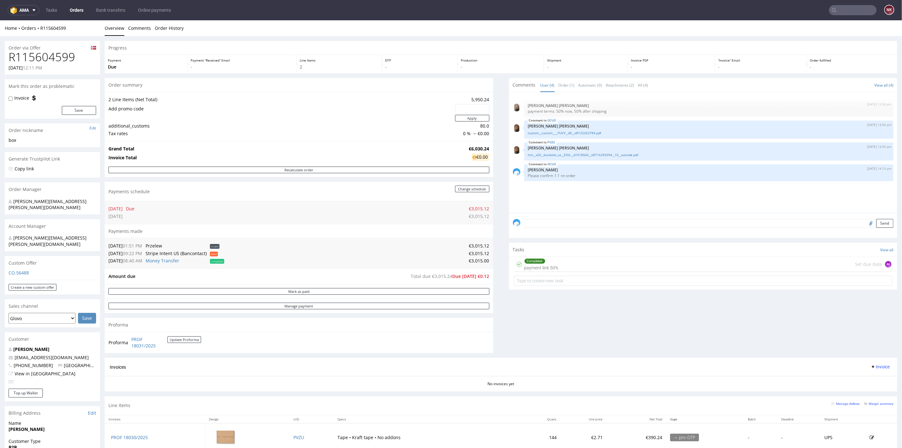
click at [472, 261] on td "€3,015.00" at bounding box center [358, 261] width 264 height 8
copy td "3,015.00"
drag, startPoint x: 699, startPoint y: 263, endPoint x: 771, endPoint y: 397, distance: 152.0
click at [699, 263] on div "Completed payment link 50% Set due date AŁ" at bounding box center [703, 264] width 378 height 15
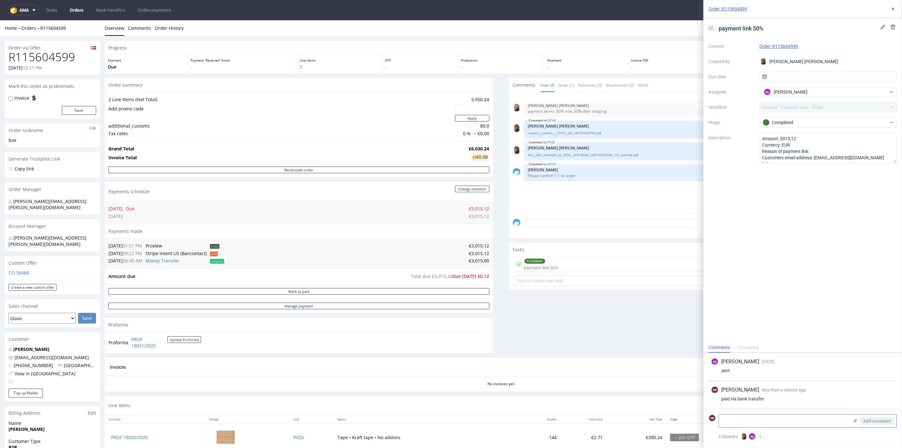
click at [770, 419] on textarea at bounding box center [784, 421] width 130 height 13
paste textarea "3,015.00"
type textarea "paid 3,015.00 EUR"
click at [883, 423] on span "Add comment" at bounding box center [877, 421] width 28 height 4
click at [898, 7] on div "Order: R115604599" at bounding box center [802, 9] width 199 height 18
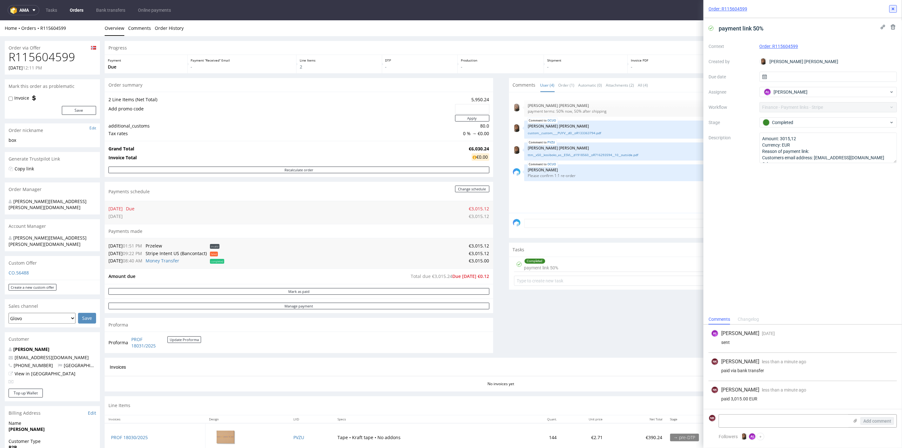
click at [894, 8] on icon at bounding box center [893, 8] width 5 height 5
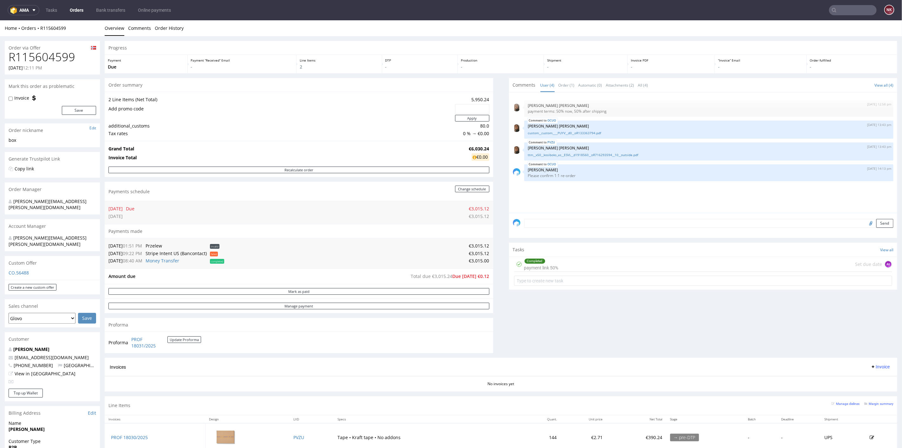
click at [513, 327] on div "Comments User (4) Order (1) Automatic (0) Attachments (2) All (4) View all (4) …" at bounding box center [703, 218] width 389 height 280
click at [857, 9] on input "text" at bounding box center [853, 10] width 48 height 10
paste input "R028609249"
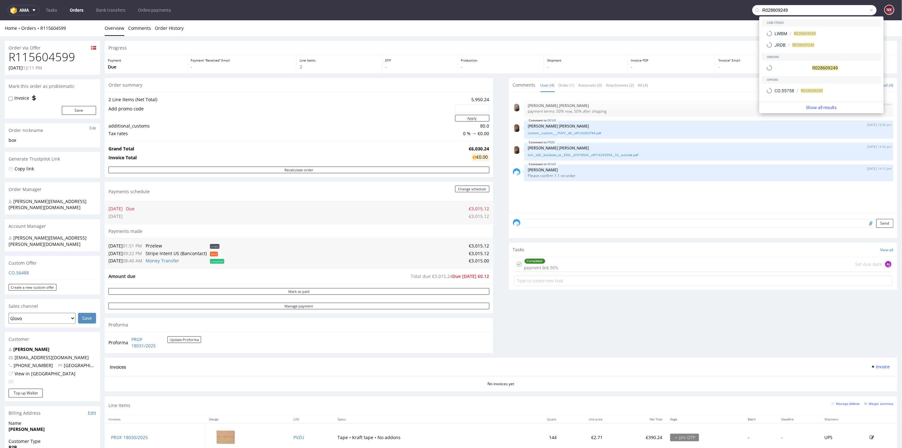
type input "R028609249"
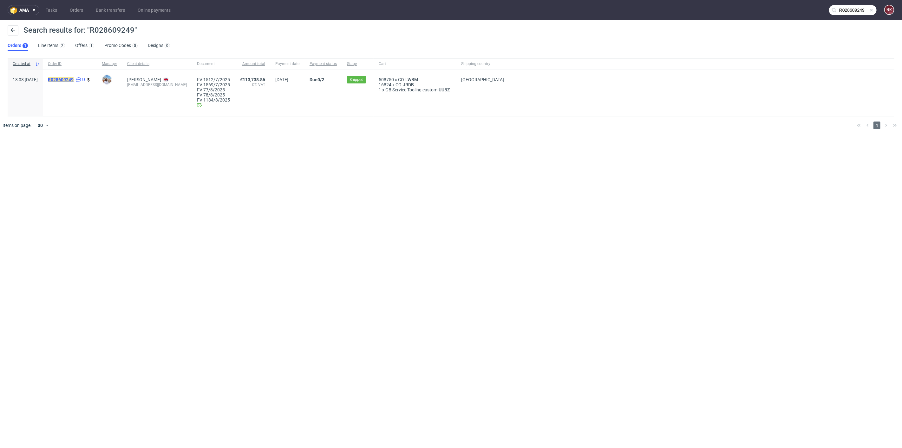
click at [74, 77] on mark "R028609249" at bounding box center [61, 79] width 26 height 5
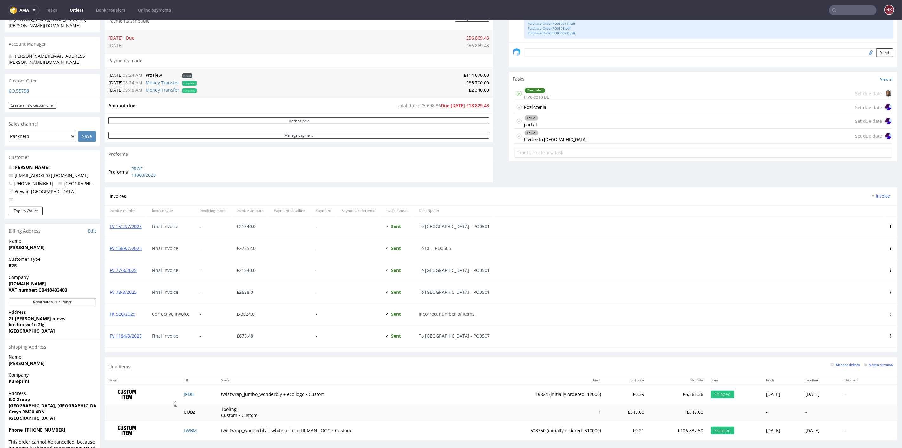
scroll to position [176, 0]
drag, startPoint x: 140, startPoint y: 269, endPoint x: 108, endPoint y: 269, distance: 32.4
click at [108, 269] on div "FV 77/8/2025" at bounding box center [126, 270] width 42 height 22
copy link "FV 77/8/2025"
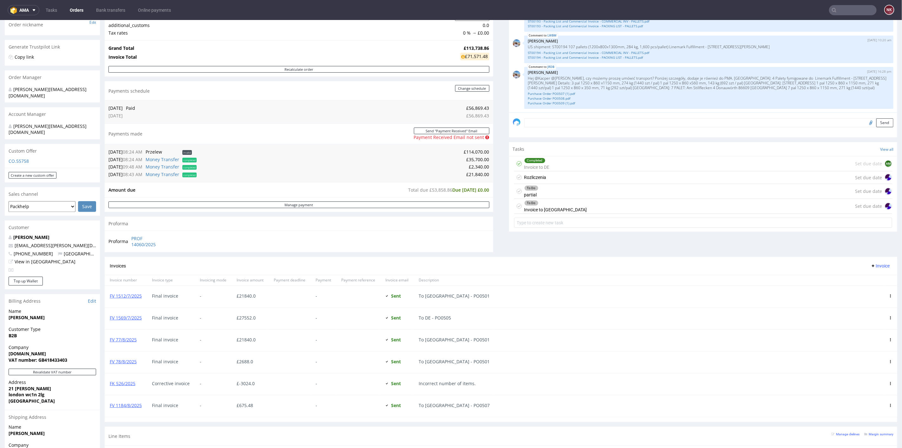
scroll to position [141, 0]
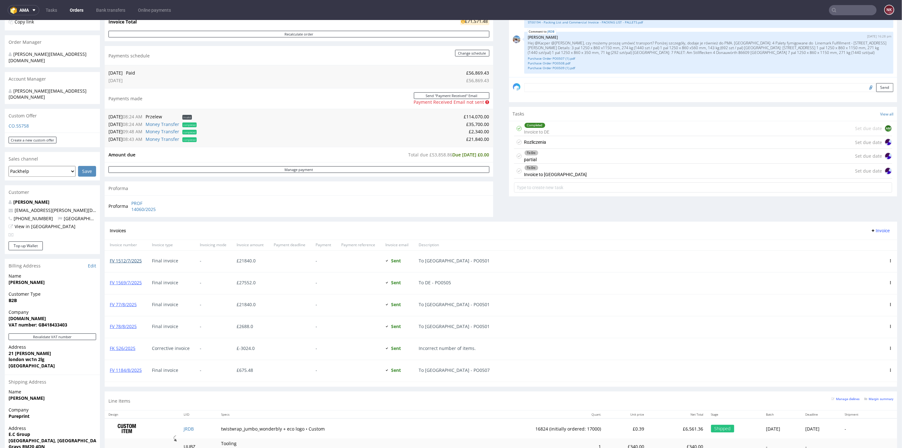
click at [133, 260] on link "FV 1512/7/2025" at bounding box center [126, 260] width 32 height 6
click at [547, 144] on div "Rozliczenia Set due date" at bounding box center [703, 142] width 378 height 13
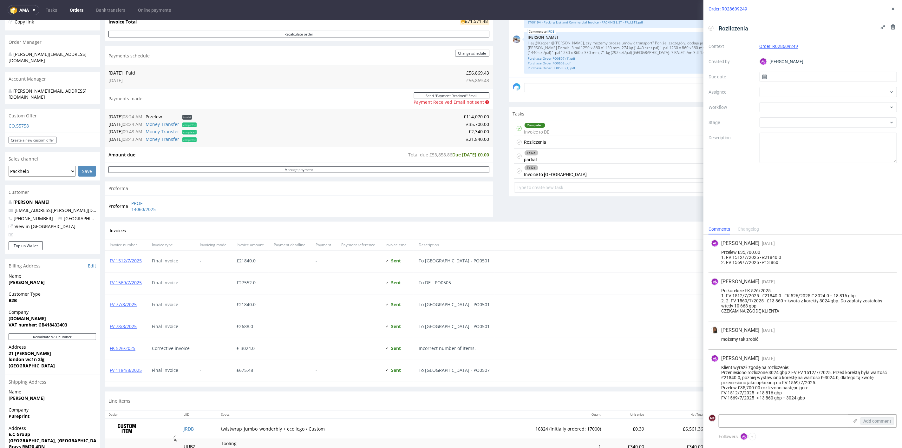
scroll to position [26, 0]
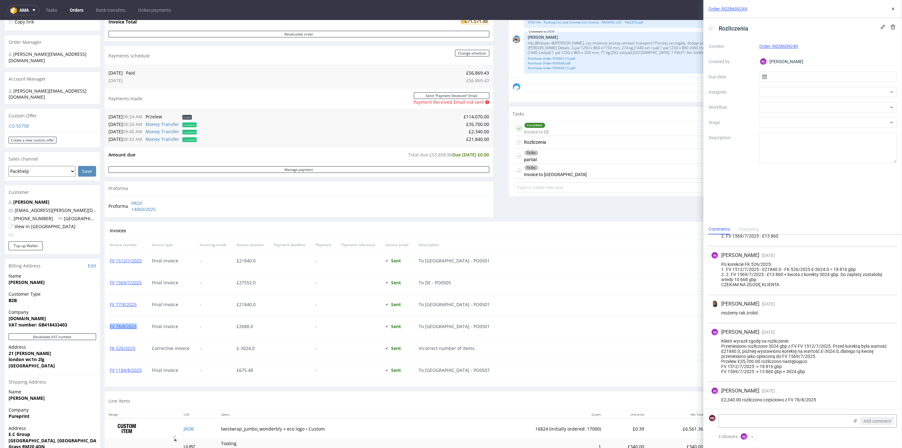
drag, startPoint x: 142, startPoint y: 324, endPoint x: 107, endPoint y: 325, distance: 35.5
click at [107, 325] on div "FV 78/8/2025" at bounding box center [126, 327] width 42 height 22
copy link "FV 78/8/2025"
click at [759, 420] on textarea at bounding box center [784, 421] width 130 height 13
paste textarea "FV 78/8/2025"
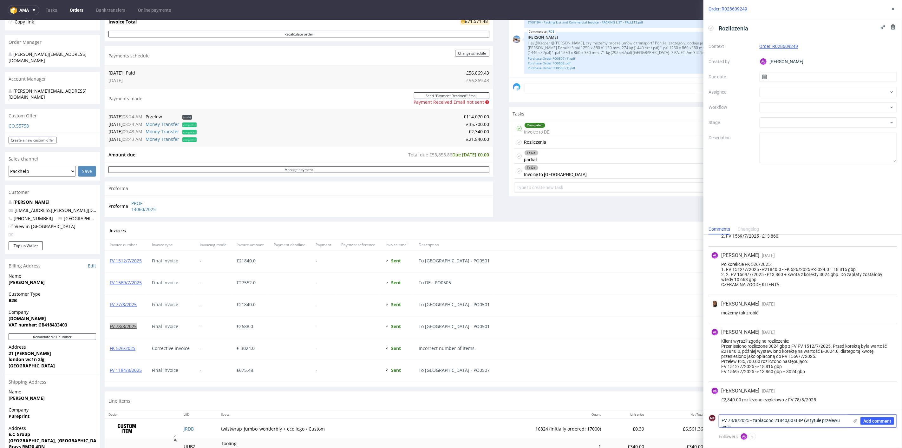
scroll to position [0, 0]
click at [722, 417] on textarea "FV 78/8/2025 - zapłacono 21840,00 GBP (w tytule przelewu wpisali fakturę FV 151…" at bounding box center [784, 418] width 130 height 18
drag, startPoint x: 801, startPoint y: 408, endPoint x: 716, endPoint y: 408, distance: 85.0
click at [716, 408] on div "NK Rozliczyłam FV 78/8/2025 - zapłacono 21840,00 GBP (w tytule przelewu wpisali…" at bounding box center [803, 415] width 188 height 25
click at [747, 401] on form "NK Rozliczyłam FV 78/8/2025 - zapłacono 21840,00 GBP (w tytule przelewu wpisali…" at bounding box center [802, 414] width 199 height 35
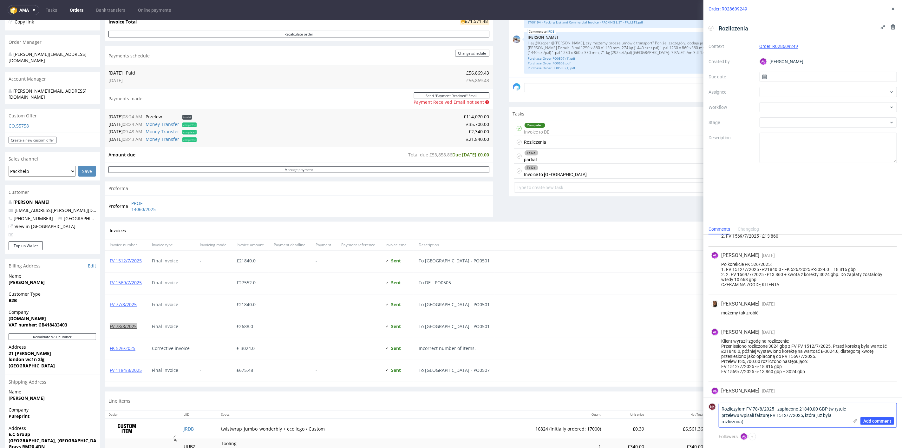
drag, startPoint x: 773, startPoint y: 408, endPoint x: 748, endPoint y: 408, distance: 25.4
click at [748, 408] on textarea "Rozliczyłam FV 78/8/2025 - zapłacono 21840,00 GBP (w tytule przelewu wpisali fa…" at bounding box center [784, 415] width 130 height 24
drag, startPoint x: 773, startPoint y: 415, endPoint x: 718, endPoint y: 414, distance: 54.9
click at [717, 415] on div "NK Rozliczyłam - zapłacono 21840,00 GBP (w tytule przelewu wpisali fakturę FV 1…" at bounding box center [803, 418] width 188 height 18
click at [751, 414] on textarea "21840,00 GBP (w tytule przelewu wpisali fakturę FV 1512/7/2025, która już była …" at bounding box center [784, 418] width 130 height 18
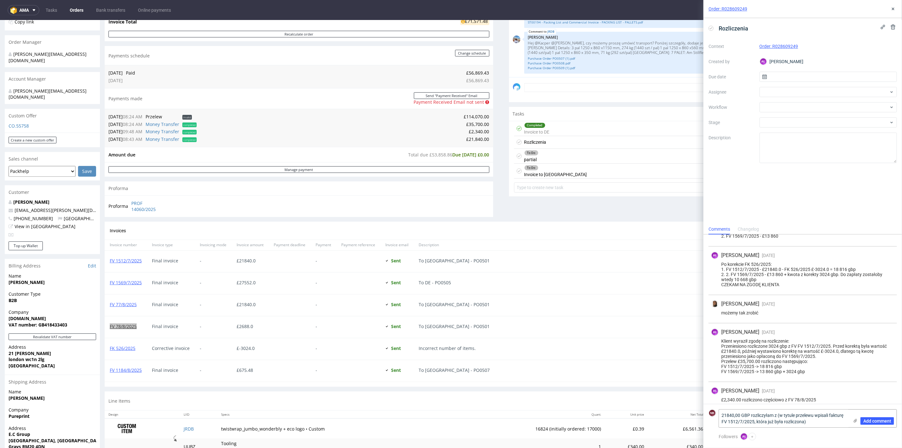
paste textarea "FV 78/8/2025"
click at [838, 423] on textarea "21840,00 GBP rozliczyłam z FV 78/8/2025 (w tytule przelewu wpisali fakturę FV 1…" at bounding box center [784, 418] width 130 height 18
type textarea "21840,00 GBP rozliczyłam z FV 78/8/2025 (w tytule przelewu wpisali fakturę FV 1…"
click at [872, 422] on span "Add comment" at bounding box center [877, 421] width 28 height 4
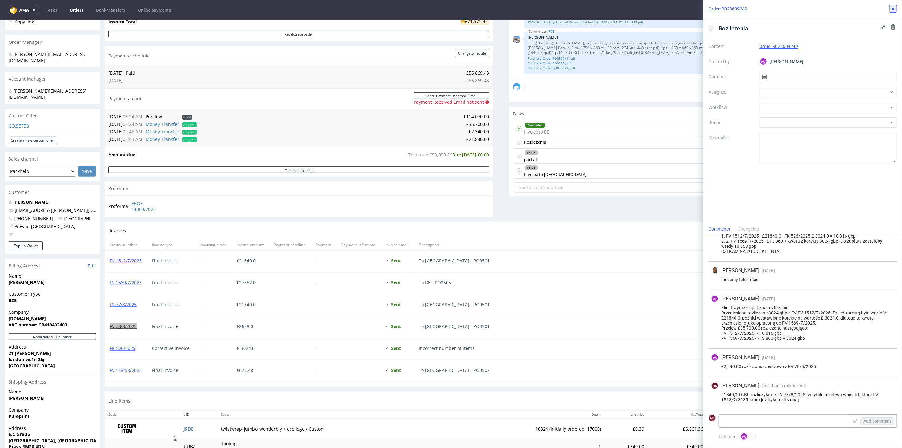
click at [892, 7] on icon at bounding box center [893, 8] width 5 height 5
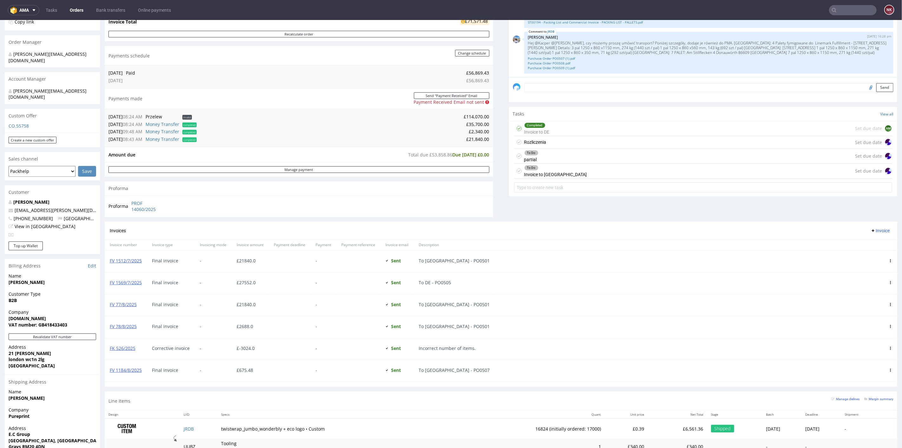
click at [509, 209] on div "Comments User (18) Order (5) Automatic (0) Attachments (10) All (18) View all (…" at bounding box center [703, 81] width 389 height 279
click at [618, 156] on div "To Do partial Set due date" at bounding box center [703, 155] width 378 height 15
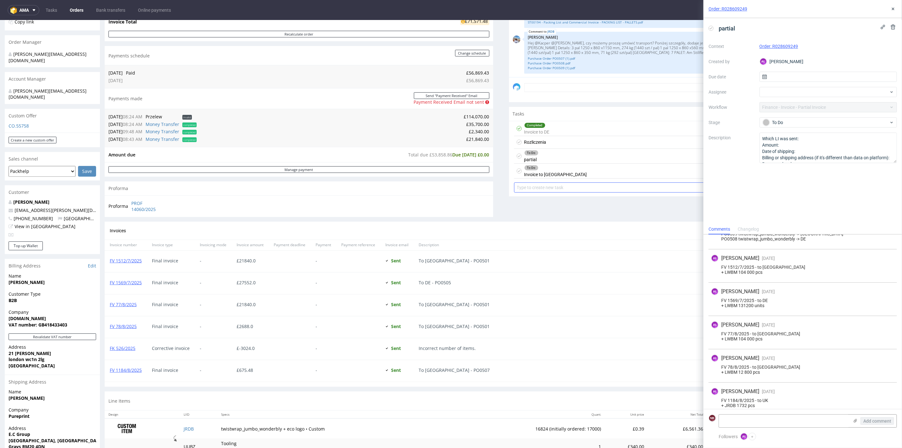
scroll to position [44, 0]
click at [587, 141] on div "Rozliczenia Set due date" at bounding box center [703, 142] width 378 height 13
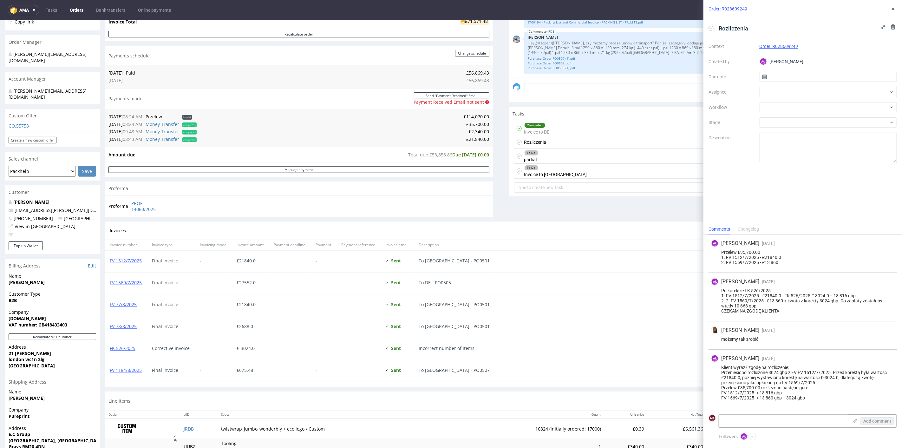
scroll to position [60, 0]
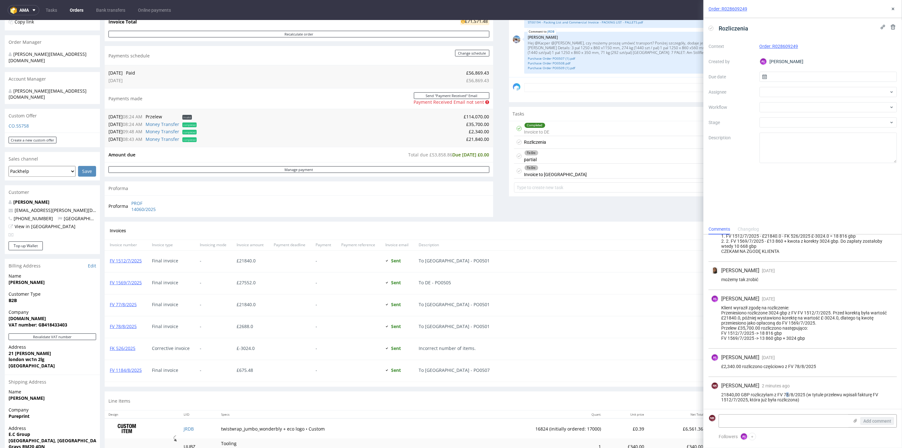
drag, startPoint x: 789, startPoint y: 393, endPoint x: 786, endPoint y: 393, distance: 3.8
click at [786, 393] on div "21840,00 GBP rozliczyłam z FV 78/8/2025 (w tytule przelewu wpisali fakturę FV 1…" at bounding box center [802, 397] width 183 height 10
click at [798, 395] on div "21840,00 GBP rozliczyłam z FV 78/8/2025 (w tytule przelewu wpisali fakturę FV 1…" at bounding box center [802, 397] width 183 height 10
click at [803, 419] on textarea at bounding box center [784, 421] width 130 height 13
type textarea "* rozliczyłam z FV 77/8/2025"
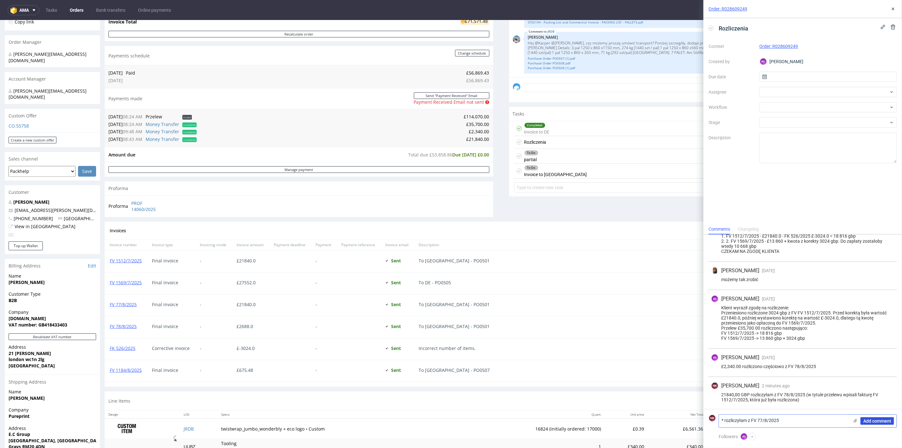
click at [863, 421] on span "Add comment" at bounding box center [877, 421] width 28 height 4
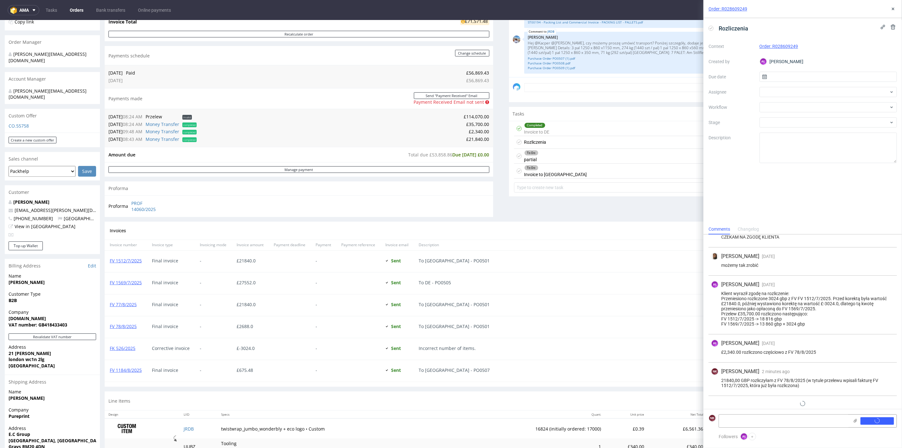
scroll to position [88, 0]
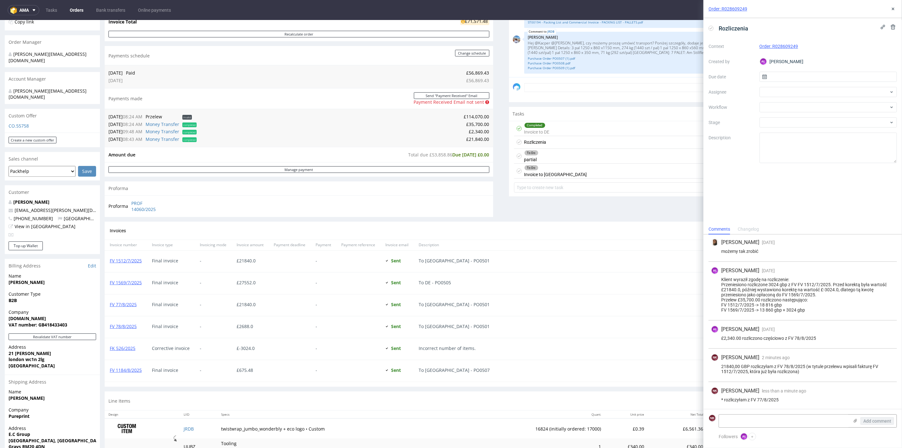
click at [567, 213] on div "Comments User (18) Order (5) Automatic (0) Attachments (10) All (18) View all (…" at bounding box center [703, 81] width 389 height 279
drag, startPoint x: 896, startPoint y: 9, endPoint x: 754, endPoint y: 27, distance: 143.3
click at [896, 9] on button at bounding box center [893, 9] width 8 height 8
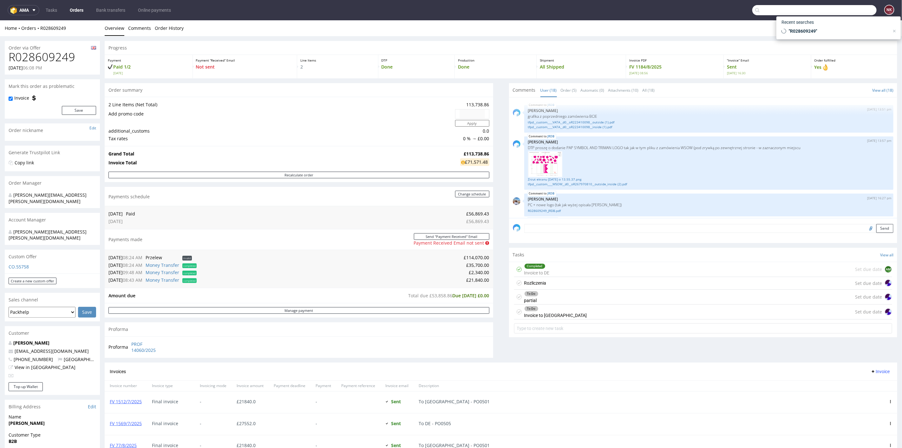
click at [836, 8] on input "text" at bounding box center [814, 10] width 124 height 10
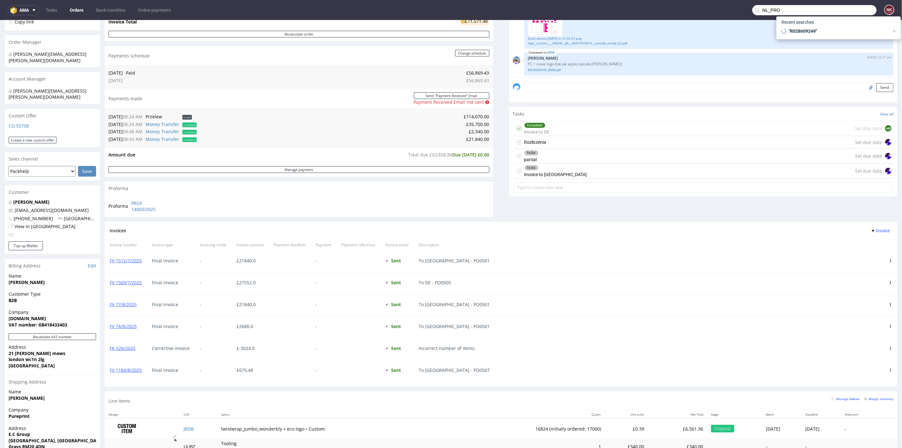
scroll to position [410, 0]
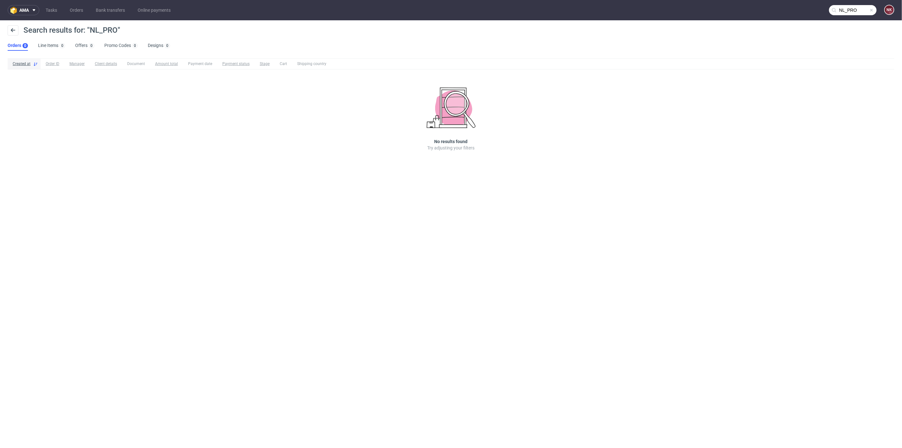
click at [848, 9] on input "NL_PRO" at bounding box center [853, 10] width 48 height 10
click at [848, 9] on input "NL_PRO" at bounding box center [814, 10] width 124 height 10
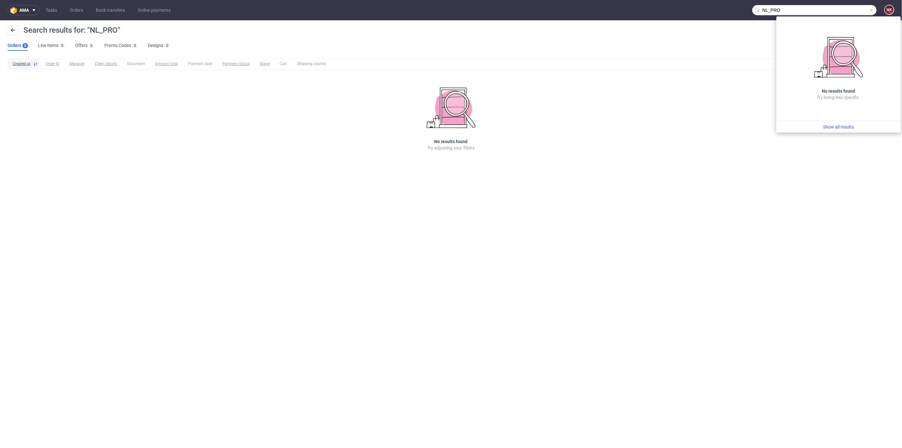
click at [848, 9] on input "NL_PRO" at bounding box center [814, 10] width 124 height 10
click at [827, 11] on input "NL_PRO" at bounding box center [814, 10] width 124 height 10
click at [852, 6] on input "NL_PRO" at bounding box center [814, 10] width 124 height 10
drag, startPoint x: 853, startPoint y: 9, endPoint x: 717, endPoint y: 10, distance: 135.1
click at [717, 10] on nav "ama Tasks Orders Bank transfers Online payments NL_PRO NK" at bounding box center [451, 10] width 902 height 20
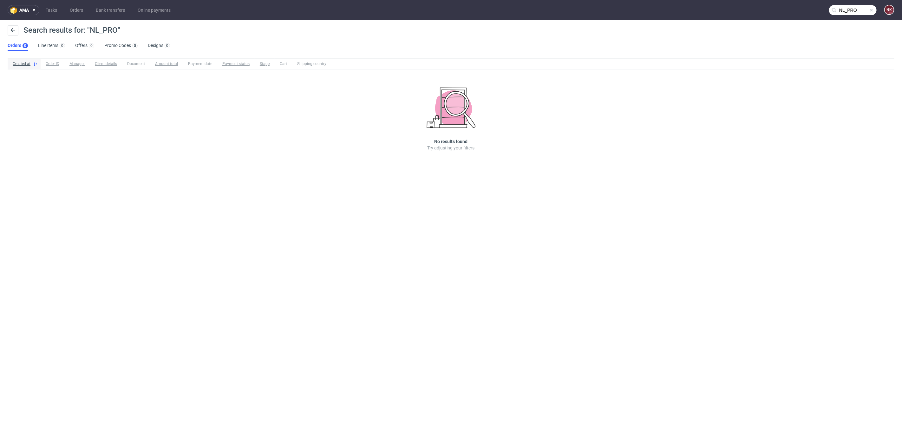
paste input "FV 414/8/2025"
type input "FV 414/8/2025"
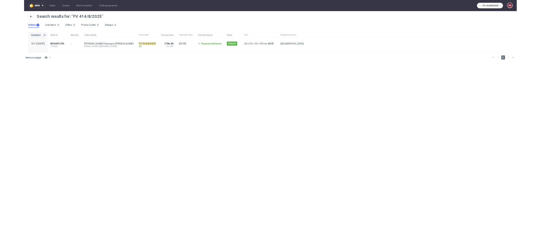
scroll to position [88, 0]
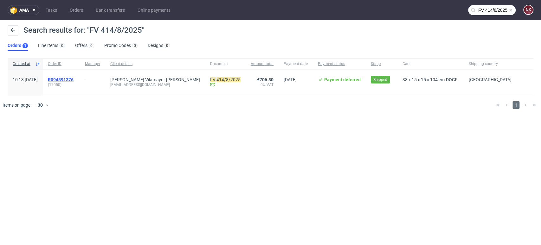
click at [74, 78] on span "R094891376" at bounding box center [61, 79] width 26 height 5
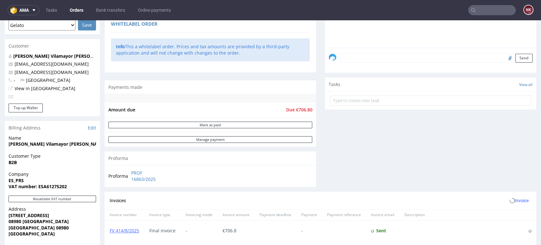
scroll to position [211, 0]
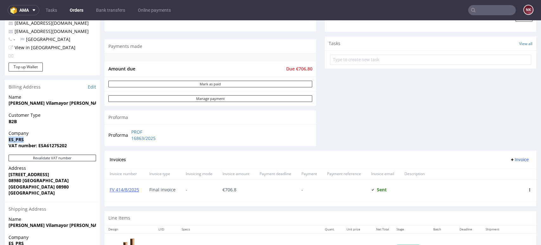
drag, startPoint x: 25, startPoint y: 139, endPoint x: 9, endPoint y: 139, distance: 15.5
click at [9, 139] on span "ES_PRS" at bounding box center [53, 139] width 88 height 6
click at [57, 134] on span "Company" at bounding box center [53, 133] width 88 height 6
click at [486, 11] on input "text" at bounding box center [492, 10] width 48 height 10
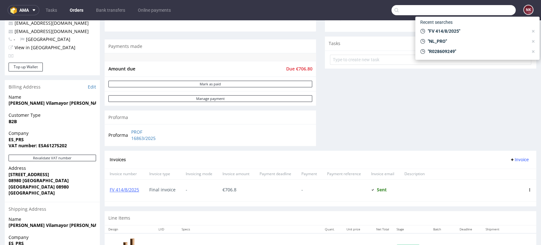
paste input "NL_PRO"
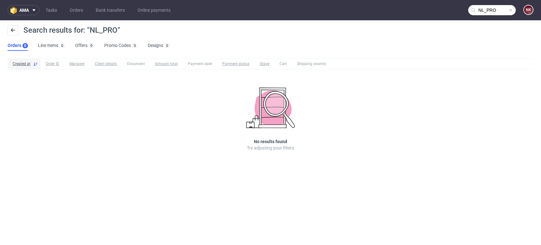
click at [492, 8] on input "NL_PRO" at bounding box center [492, 10] width 48 height 10
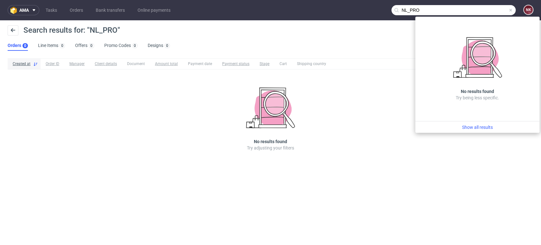
drag, startPoint x: 443, startPoint y: 11, endPoint x: 367, endPoint y: 10, distance: 75.8
click at [368, 10] on nav "ama Tasks Orders Bank transfers Online payments NL_PRO NK" at bounding box center [270, 10] width 541 height 20
paste input "SE_INK"
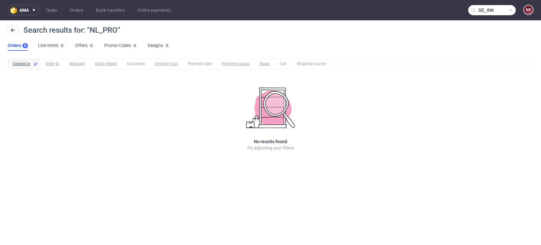
type input "SE_INK"
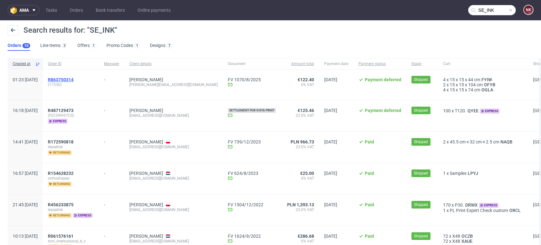
click at [74, 79] on span "R863750314" at bounding box center [61, 79] width 26 height 5
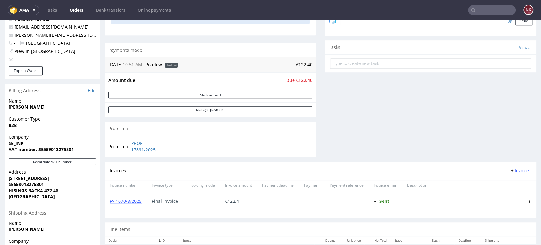
scroll to position [282, 0]
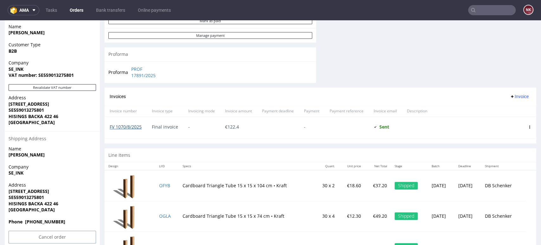
click at [140, 127] on link "FV 1070/8/2025" at bounding box center [126, 127] width 32 height 6
drag, startPoint x: 25, startPoint y: 69, endPoint x: 5, endPoint y: 69, distance: 20.0
click at [5, 69] on div "Company SE_INK VAT number: SE559013275801" at bounding box center [52, 72] width 95 height 24
click at [491, 11] on input "text" at bounding box center [492, 10] width 48 height 10
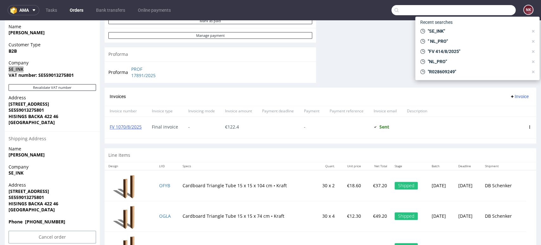
click at [429, 4] on nav "ama Tasks Orders Bank transfers Online payments NK" at bounding box center [270, 10] width 541 height 20
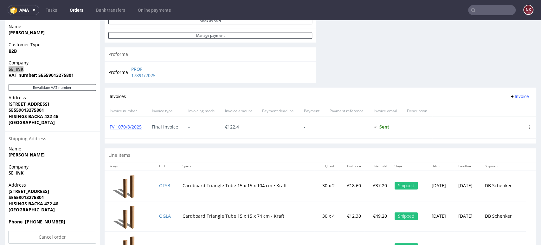
click at [468, 10] on input "text" at bounding box center [492, 10] width 48 height 10
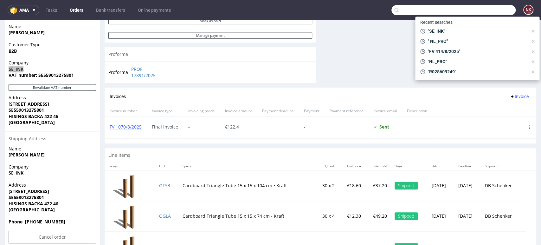
paste input "FV 414/8/2025"
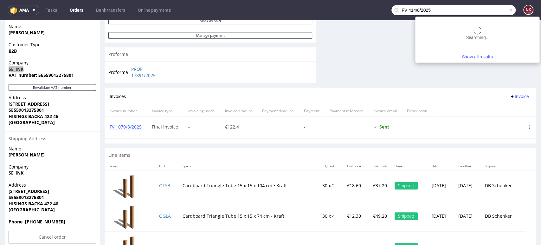
type input "FV 414/8/2025"
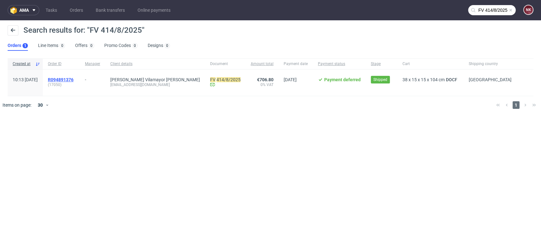
click at [74, 78] on span "R094891376" at bounding box center [61, 79] width 26 height 5
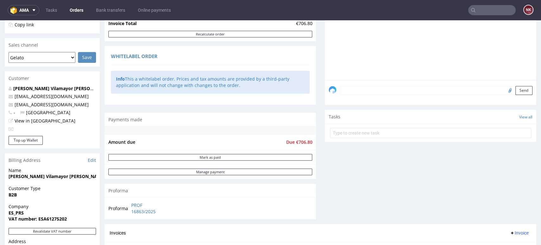
scroll to position [176, 0]
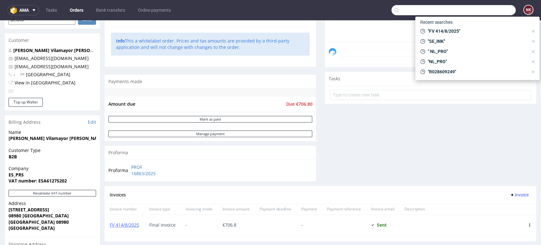
click at [501, 11] on input "text" at bounding box center [454, 10] width 124 height 10
paste input "FV 415/8/2025"
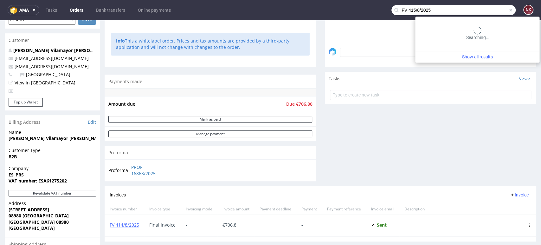
type input "FV 415/8/2025"
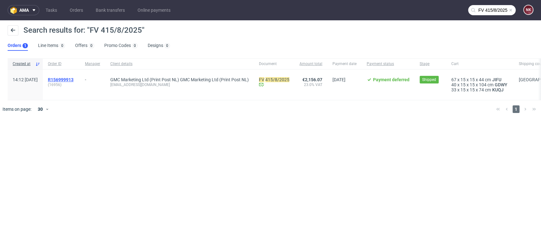
click at [74, 77] on span "R156999913" at bounding box center [61, 79] width 26 height 5
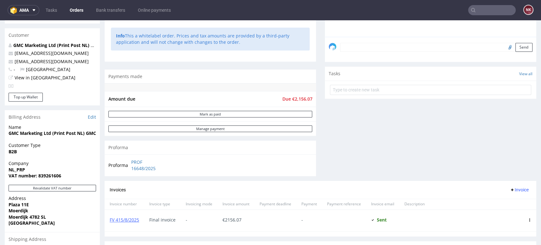
scroll to position [211, 0]
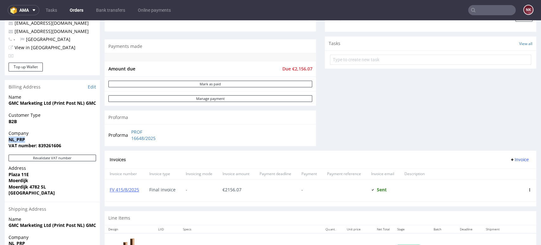
drag, startPoint x: 24, startPoint y: 140, endPoint x: 3, endPoint y: 140, distance: 20.9
click at [3, 140] on div "Order R156999913 (16956) 06.08.2025 02:12 PM Mark this order as problematic Inv…" at bounding box center [270, 79] width 541 height 509
copy strong "NL_PRP"
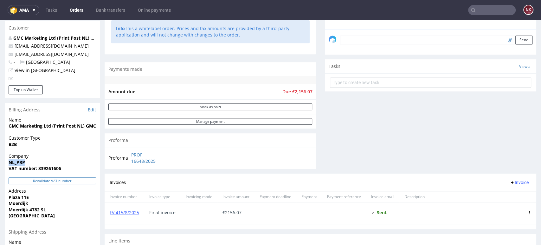
scroll to position [176, 0]
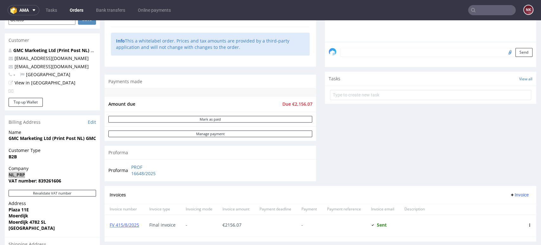
click at [500, 12] on input "text" at bounding box center [492, 10] width 48 height 10
paste input "FV 414/8/2025"
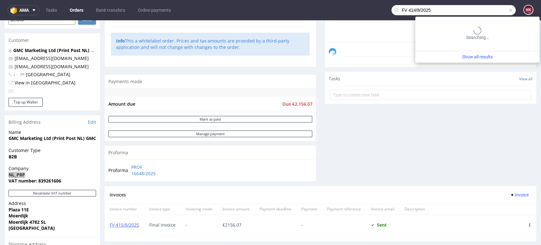
type input "FV 414/8/2025"
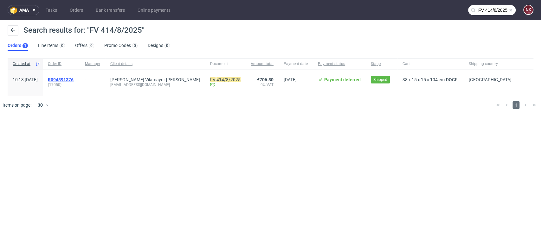
click at [74, 81] on span "R094891376" at bounding box center [61, 79] width 26 height 5
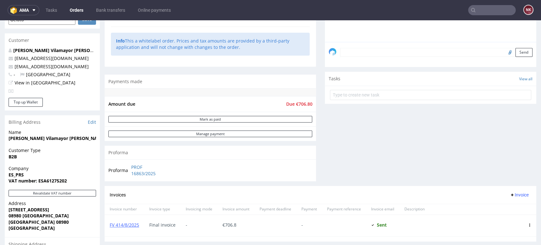
scroll to position [211, 0]
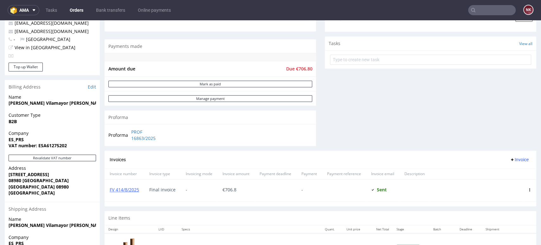
click at [319, 156] on div "Invoices Invoice" at bounding box center [321, 160] width 422 height 8
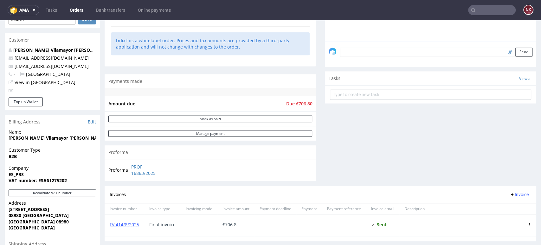
scroll to position [176, 0]
drag, startPoint x: 24, startPoint y: 173, endPoint x: 8, endPoint y: 173, distance: 15.9
click at [9, 173] on span "ES_PRS" at bounding box center [53, 175] width 88 height 6
copy strong "ES_PRS"
click at [478, 11] on input "text" at bounding box center [492, 10] width 48 height 10
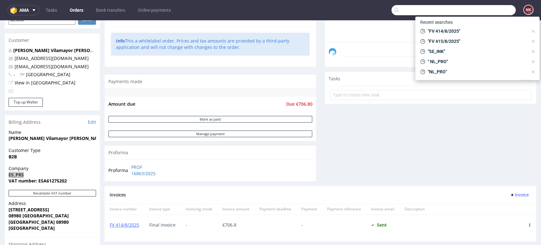
paste input "FV 1119/7/2025"
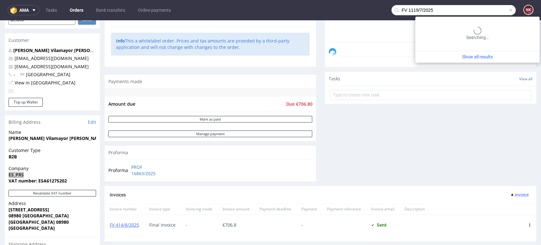
type input "FV 1119/7/2025"
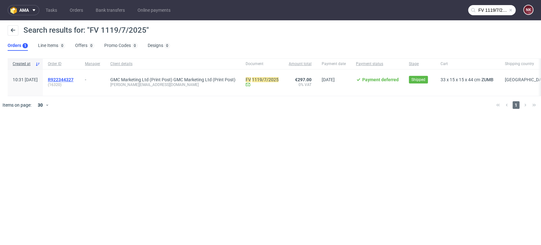
click at [74, 82] on span "R922344327" at bounding box center [61, 79] width 26 height 5
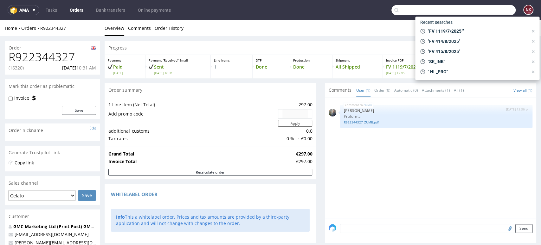
click at [494, 7] on input "text" at bounding box center [454, 10] width 124 height 10
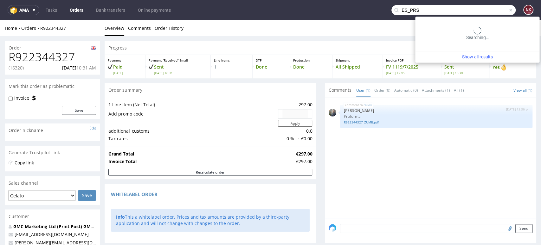
type input "ES_PRS"
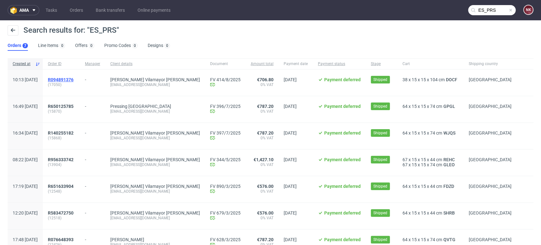
click at [74, 81] on span "R094891376" at bounding box center [61, 79] width 26 height 5
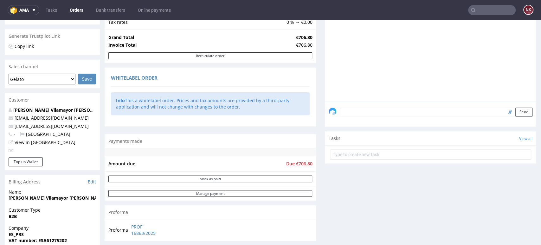
scroll to position [211, 0]
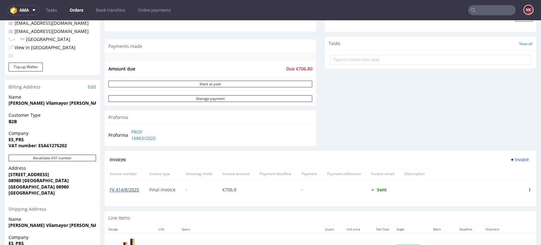
click at [116, 190] on link "FV 414/8/2025" at bounding box center [124, 189] width 29 height 6
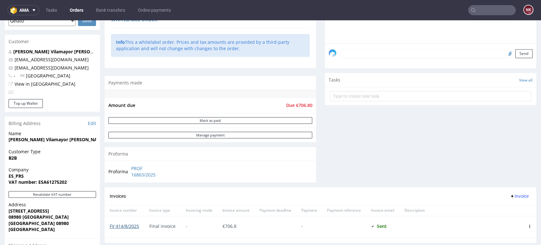
scroll to position [141, 0]
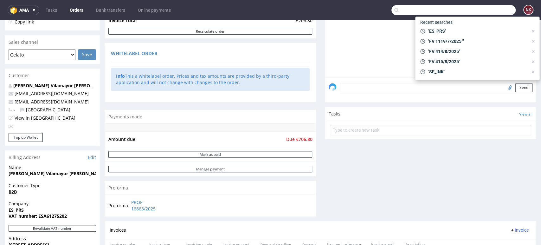
click at [481, 9] on input "text" at bounding box center [454, 10] width 124 height 10
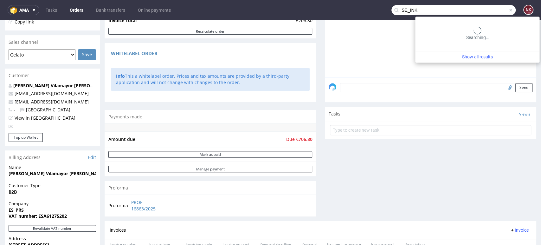
type input "SE_INK"
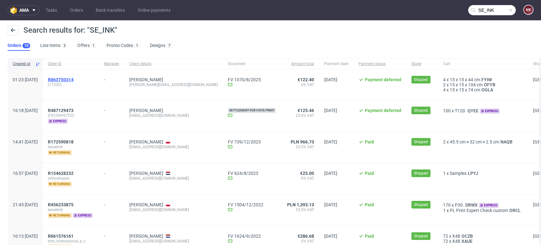
click at [74, 78] on span "R863750314" at bounding box center [61, 79] width 26 height 5
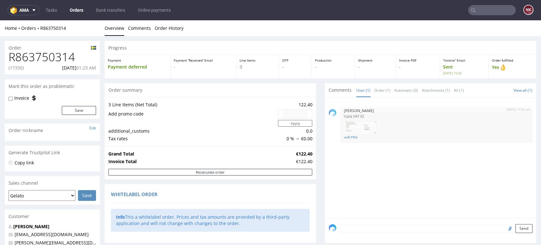
click at [44, 58] on h1 "R863750314" at bounding box center [53, 57] width 88 height 13
copy h1 "R863750314"
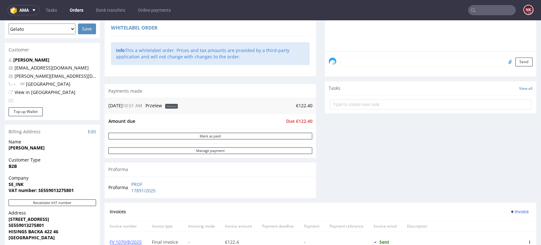
scroll to position [211, 0]
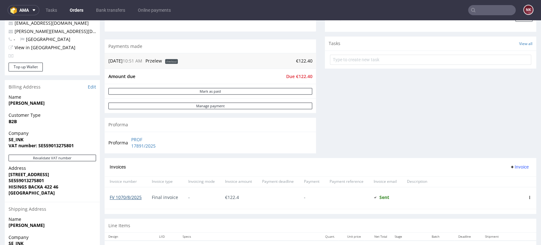
click at [130, 197] on link "FV 1070/8/2025" at bounding box center [126, 197] width 32 height 6
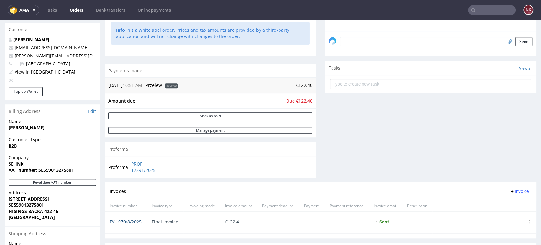
scroll to position [176, 0]
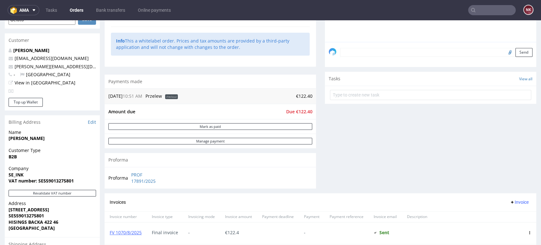
click at [368, 173] on div "Comments User (1) Order (1) Automatic (0) Attachments (1) All (1) View all (1) …" at bounding box center [431, 50] width 212 height 286
click at [481, 13] on input "text" at bounding box center [492, 10] width 48 height 10
paste input "R074229858"
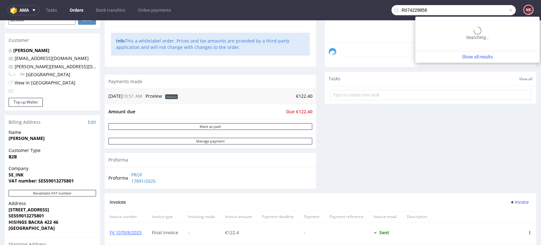
type input "R074229858"
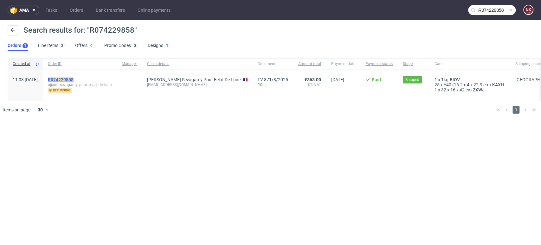
click at [74, 79] on mark "R074229858" at bounding box center [61, 79] width 26 height 5
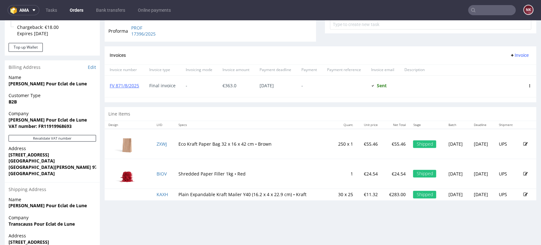
scroll to position [301, 0]
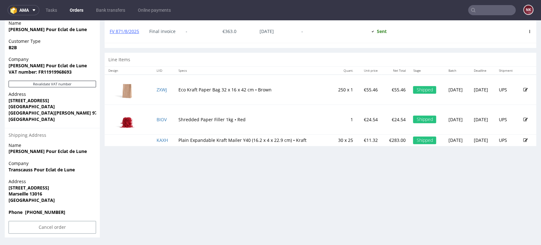
click at [18, 191] on strong "Marseille 13016" at bounding box center [26, 194] width 34 height 6
copy strong "Marseille"
click at [20, 195] on strong "Marseille 13016" at bounding box center [26, 194] width 34 height 6
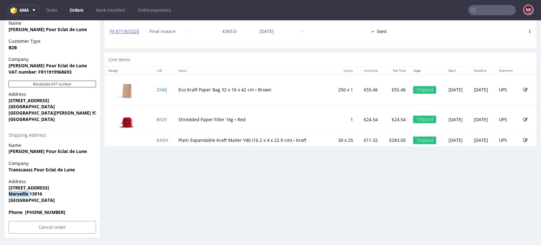
click at [20, 195] on strong "Marseille 13016" at bounding box center [26, 194] width 34 height 6
copy strong "Marseille"
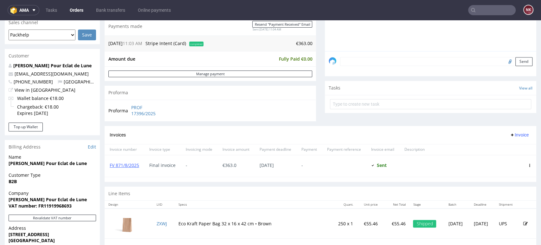
scroll to position [230, 0]
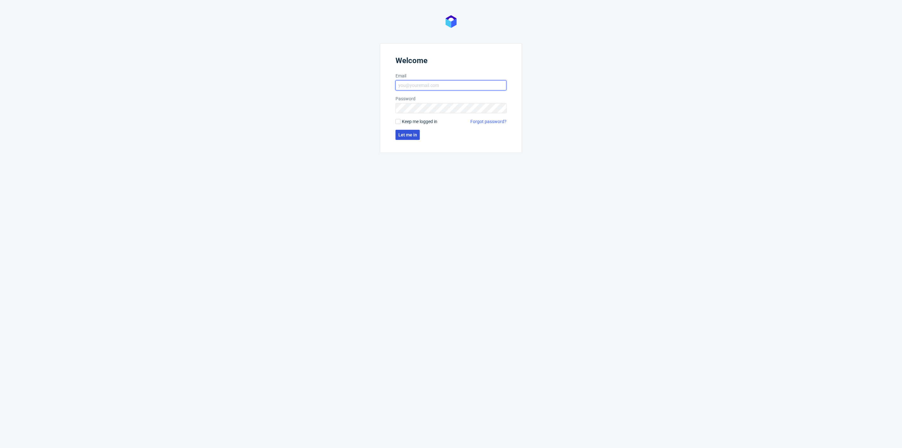
type input "[PERSON_NAME][EMAIL_ADDRESS][DOMAIN_NAME]"
click at [404, 133] on span "Let me in" at bounding box center [407, 135] width 19 height 4
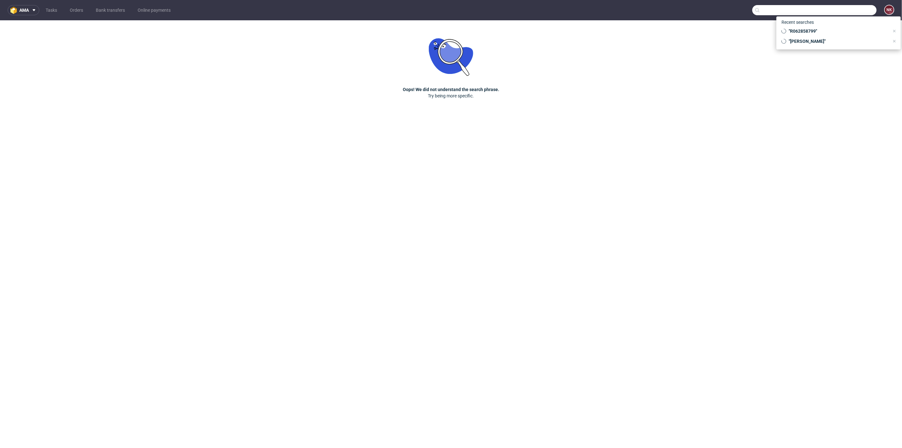
click at [847, 6] on input "text" at bounding box center [814, 10] width 124 height 10
paste input "R062858799"
type input "R062858799"
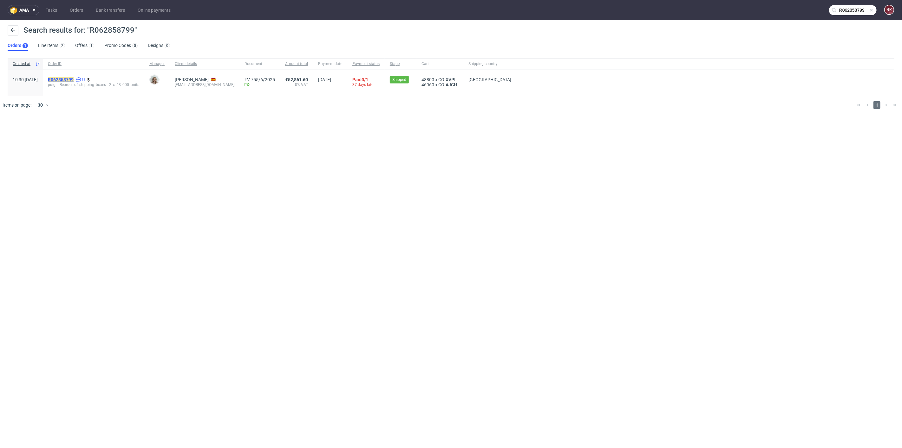
click at [72, 80] on mark "R062858799" at bounding box center [61, 79] width 26 height 5
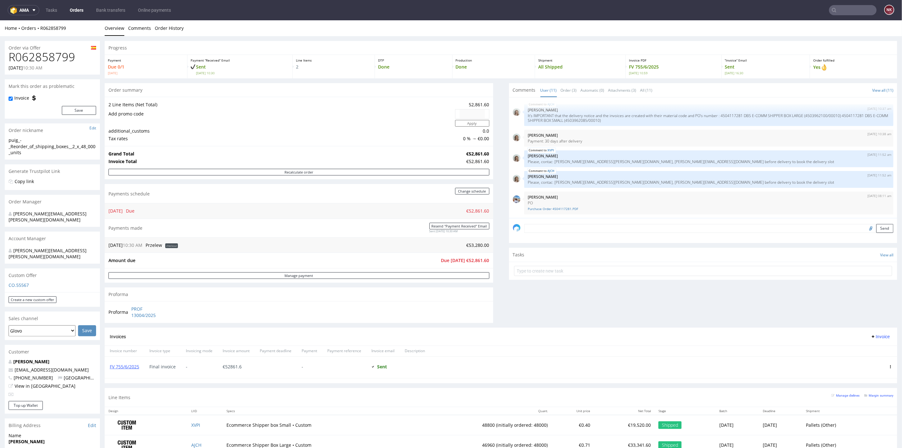
click at [78, 10] on link "Orders" at bounding box center [76, 10] width 21 height 10
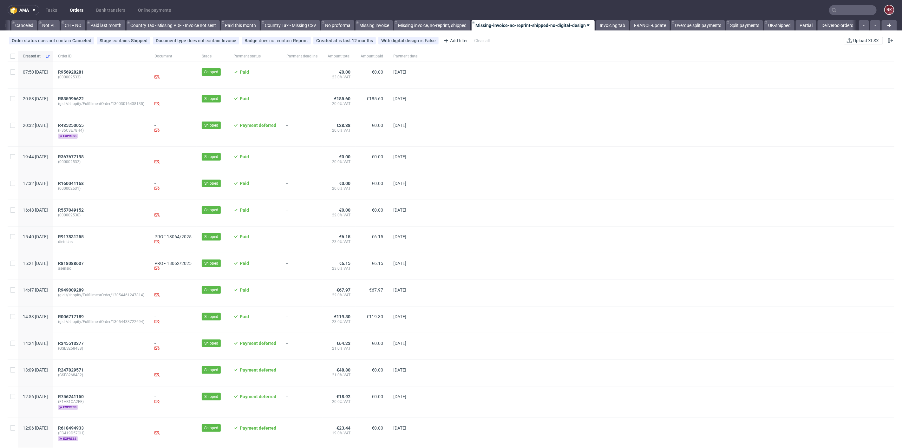
scroll to position [0, 615]
click at [596, 23] on link "Invoicing tab" at bounding box center [612, 25] width 33 height 10
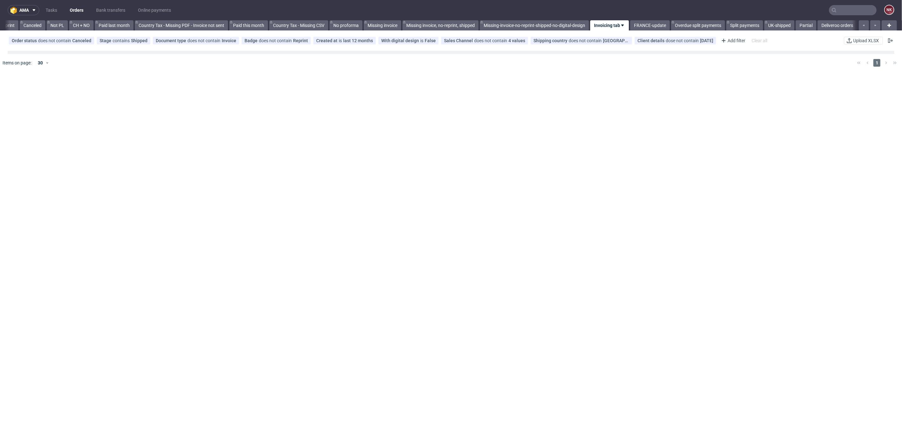
scroll to position [0, 610]
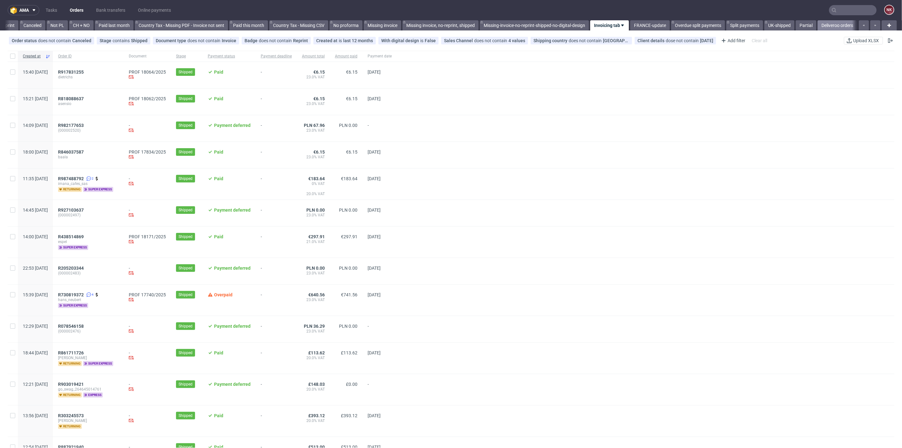
click at [829, 23] on link "Deliveroo orders" at bounding box center [837, 25] width 39 height 10
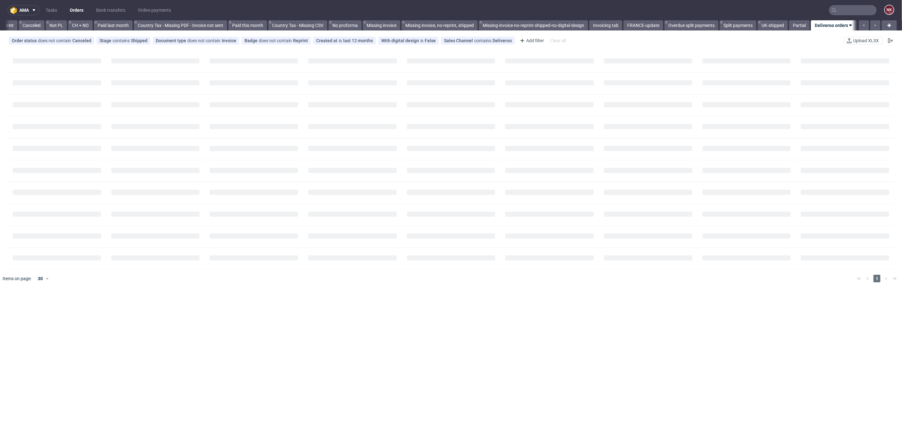
scroll to position [0, 611]
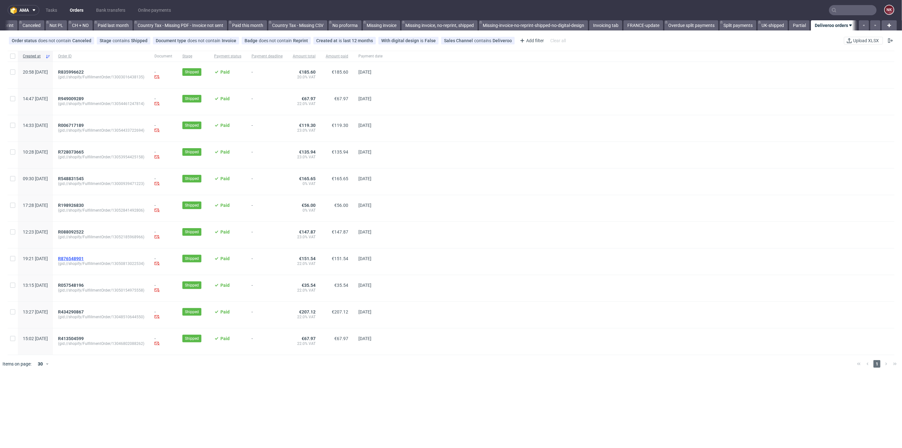
click at [84, 258] on span "R876548901" at bounding box center [71, 258] width 26 height 5
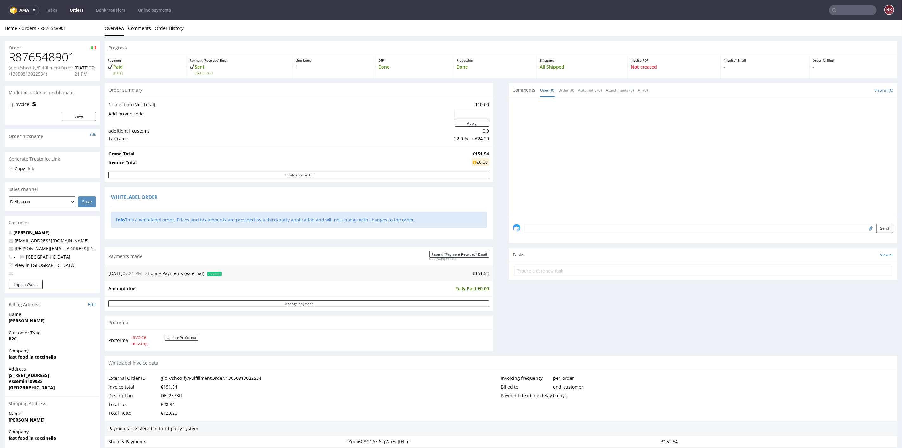
scroll to position [122, 0]
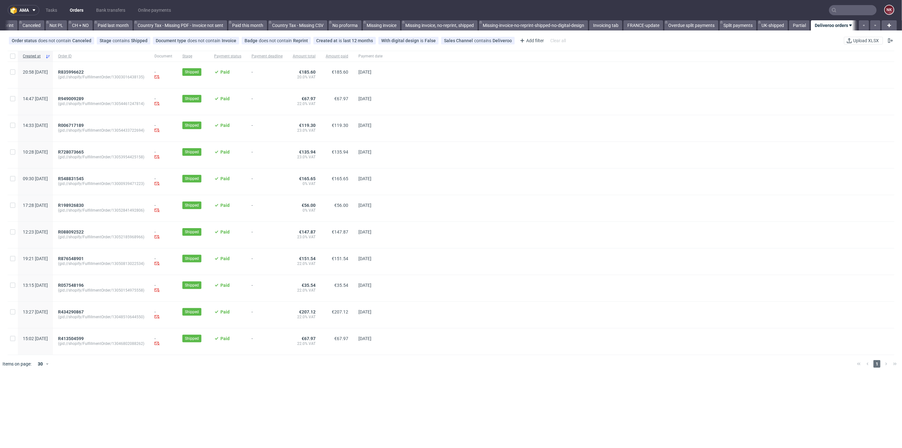
scroll to position [0, 611]
drag, startPoint x: 93, startPoint y: 315, endPoint x: 85, endPoint y: 310, distance: 9.7
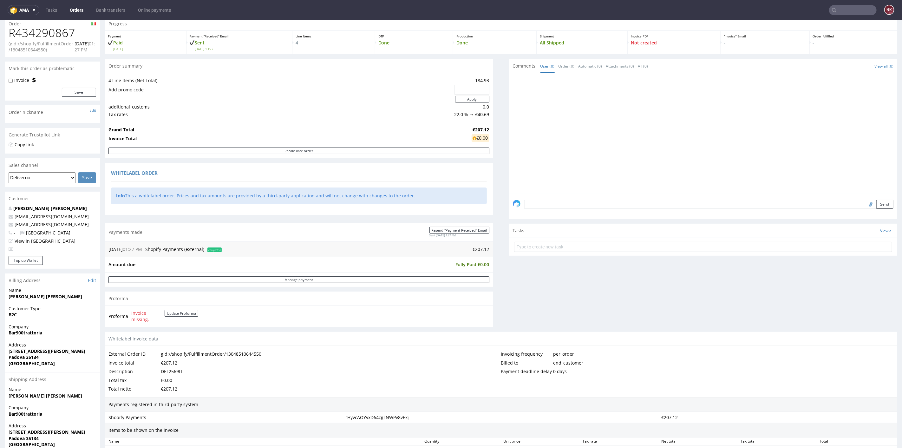
scroll to position [35, 0]
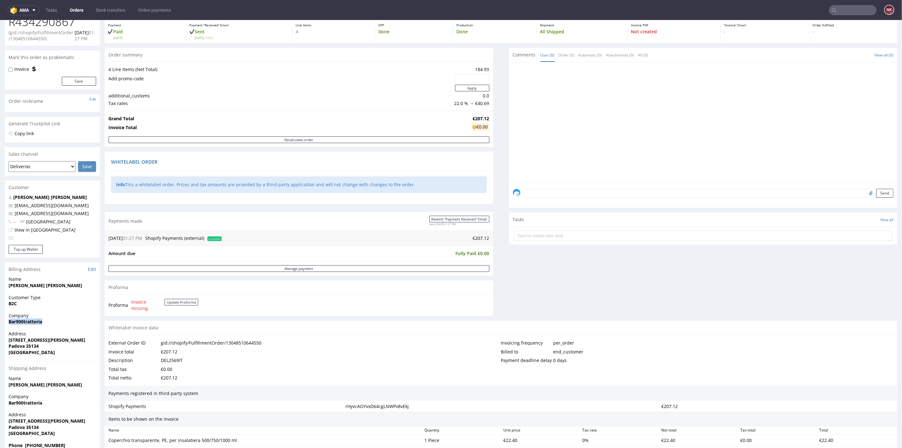
drag, startPoint x: 43, startPoint y: 323, endPoint x: 2, endPoint y: 324, distance: 41.5
click at [2, 324] on div "Order R434290867 (gid://shopify/FulfillmentOrder/13048510644550) [DATE] 01:27 P…" at bounding box center [451, 309] width 902 height 616
copy strong "Bar900trattoria"
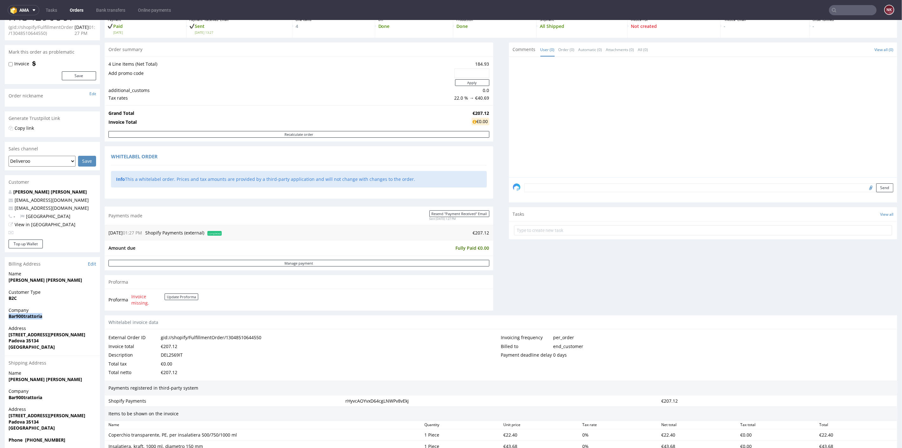
scroll to position [141, 0]
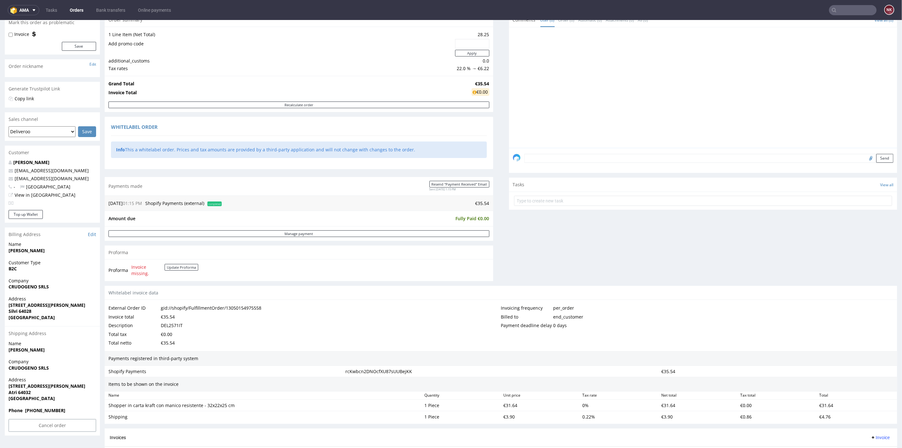
scroll to position [70, 0]
drag, startPoint x: 21, startPoint y: 317, endPoint x: 3, endPoint y: 286, distance: 35.1
click at [3, 286] on div "Order R057548196 (gid://shopify/FulfillmentOrder/13050154975558) [DATE] 01:15 P…" at bounding box center [451, 249] width 902 height 568
copy section "CRUDOGENO SRLS Address [STREET_ADDRESS][PERSON_NAME][PERSON_NAME]"
click at [91, 233] on link "Edit" at bounding box center [92, 234] width 8 height 6
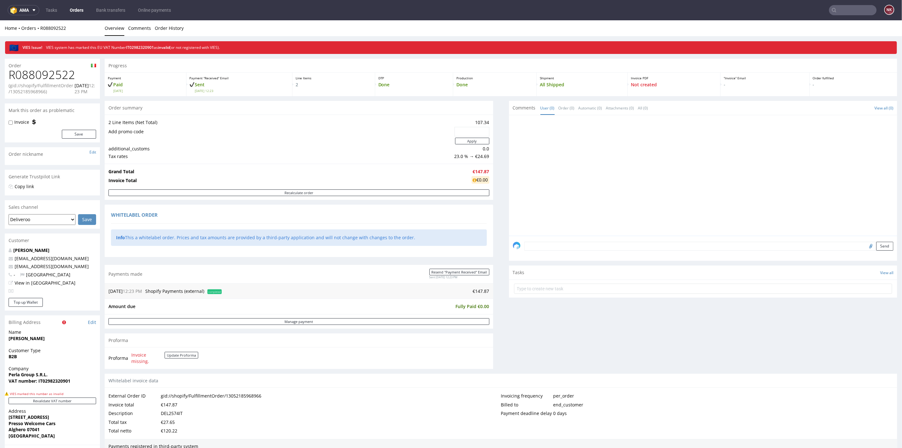
click at [279, 366] on div "Proforma Invoice missing. Update Proforma" at bounding box center [299, 358] width 389 height 22
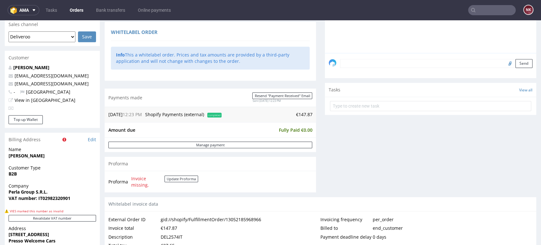
scroll to position [211, 0]
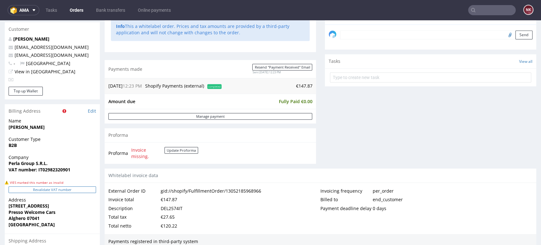
click at [57, 189] on button "Revalidate VAT number" at bounding box center [53, 189] width 88 height 7
drag, startPoint x: 54, startPoint y: 167, endPoint x: 0, endPoint y: 167, distance: 53.9
click at [0, 167] on div "Order R088092522 (gid://shopify/FulfillmentOrder/13052185968966) [DATE] 12:23 P…" at bounding box center [270, 136] width 541 height 586
click at [35, 164] on strong "Perla Group S.R.L." at bounding box center [28, 163] width 39 height 6
drag, startPoint x: 56, startPoint y: 163, endPoint x: -1, endPoint y: 163, distance: 56.5
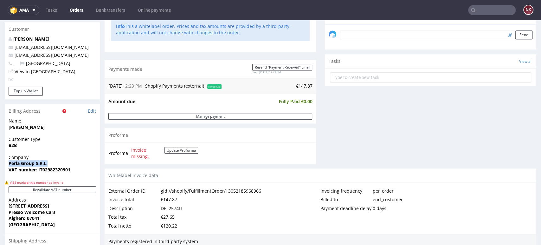
click at [0, 163] on html "Production Shipped DTP Orders Offers Shipments Transfers 14 Designs Promotions …" at bounding box center [270, 120] width 541 height 623
copy strong "Perla Group S.R.L."
click at [53, 165] on span "Perla Group S.R.L." at bounding box center [53, 163] width 88 height 6
click at [56, 171] on strong "VAT number: IT02982320901" at bounding box center [40, 170] width 62 height 6
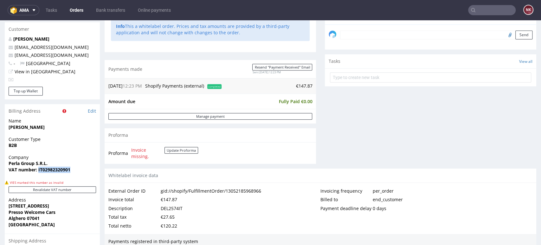
click at [56, 171] on strong "VAT number: IT02982320901" at bounding box center [40, 170] width 62 height 6
copy strong "IT02982320901"
drag, startPoint x: 53, startPoint y: 212, endPoint x: 5, endPoint y: 205, distance: 48.8
click at [5, 205] on div "Address Via XX Settembre 53 Presso Welcome Cars Alghero 07041 Italy" at bounding box center [52, 215] width 95 height 37
copy p "Via XX Settembre 53 Presso Welcome Cars"
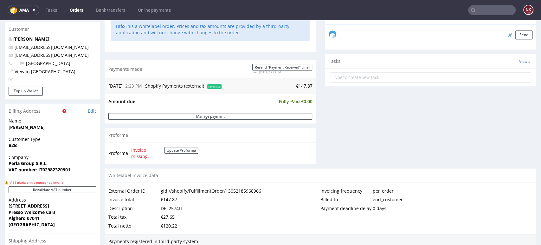
click at [32, 220] on strong "Alghero 07041" at bounding box center [24, 218] width 31 height 6
copy strong "07041"
click at [13, 219] on strong "Alghero 07041" at bounding box center [24, 218] width 31 height 6
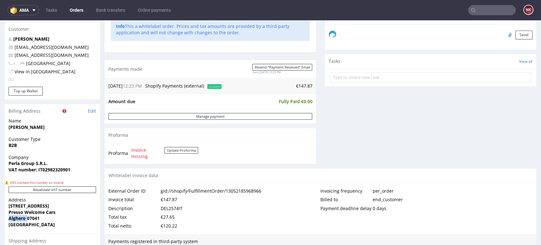
copy strong "Alghero"
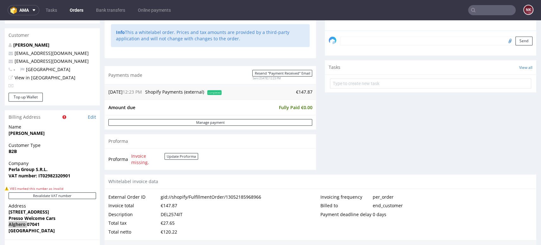
scroll to position [0, 0]
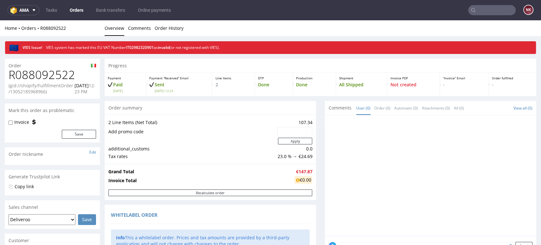
click at [64, 71] on h1 "R088092522" at bounding box center [53, 75] width 88 height 13
copy h1 "R088092522"
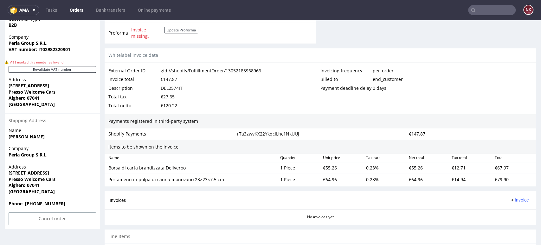
scroll to position [388, 0]
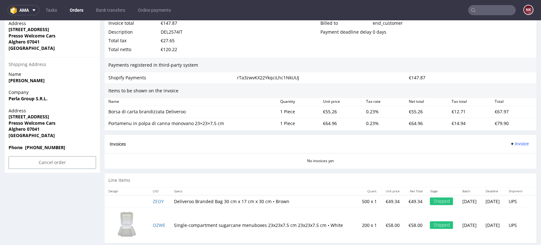
click at [179, 32] on div "DEL2574IT" at bounding box center [172, 32] width 22 height 9
copy div "DEL2574IT"
drag, startPoint x: 188, startPoint y: 114, endPoint x: 110, endPoint y: 112, distance: 77.7
click at [110, 112] on div "Borsa di carta brandizzata Deliveroo" at bounding box center [191, 111] width 167 height 6
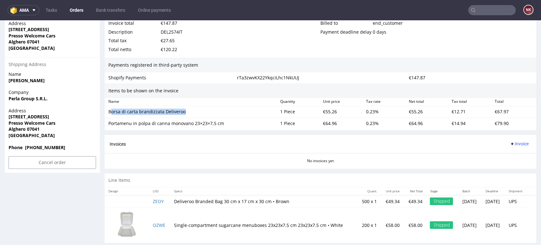
click at [177, 109] on div "Borsa di carta brandizzata Deliveroo" at bounding box center [191, 111] width 167 height 6
drag, startPoint x: 193, startPoint y: 111, endPoint x: 109, endPoint y: 111, distance: 83.4
click at [109, 111] on div "Borsa di carta brandizzata Deliveroo" at bounding box center [191, 111] width 167 height 6
copy div "Borsa di carta brandizzata Deliveroo"
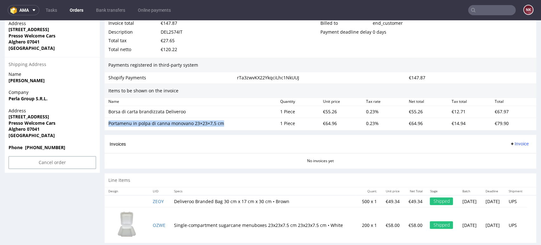
drag, startPoint x: 189, startPoint y: 124, endPoint x: 109, endPoint y: 123, distance: 80.6
click at [109, 123] on div "Portamenu in polpa di canna monovano 23×23×7,5 cm" at bounding box center [191, 123] width 167 height 6
copy div "Portamenu in polpa di canna monovano 23×23×7,5 cm"
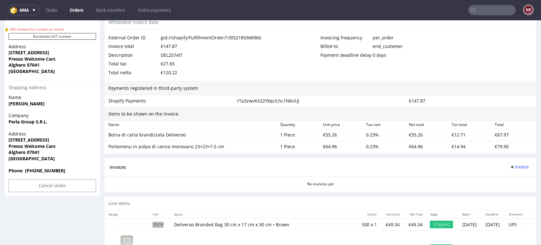
scroll to position [352, 0]
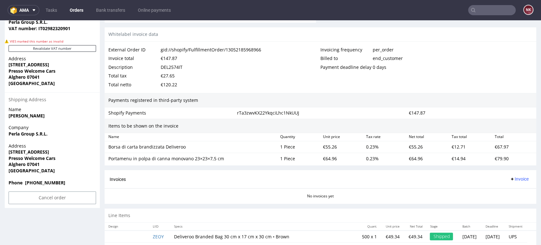
click at [172, 56] on div "€147.87" at bounding box center [169, 58] width 16 height 9
copy div "147.87"
click at [513, 177] on span "Invoice" at bounding box center [519, 178] width 19 height 5
click at [510, 203] on span "Upload" at bounding box center [508, 203] width 31 height 6
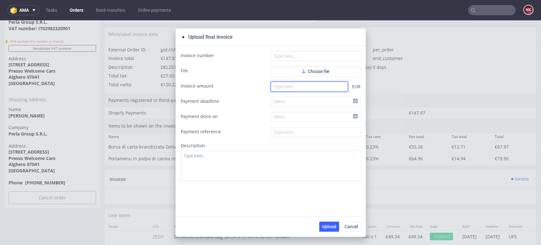
click at [288, 88] on input "number" at bounding box center [309, 87] width 77 height 10
paste input "147.87"
type input "147.87"
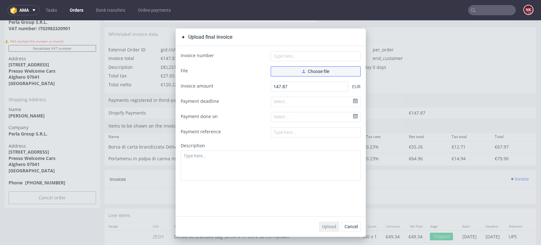
click at [302, 68] on button "Choose file" at bounding box center [316, 71] width 90 height 10
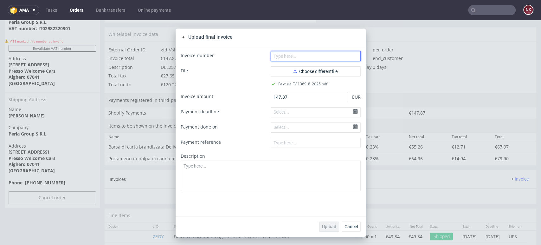
click at [301, 57] on input "text" at bounding box center [316, 56] width 90 height 10
type input "FV 1369/8/2025"
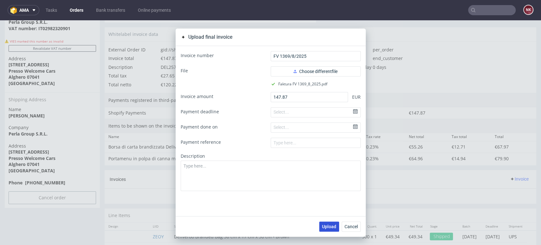
click at [322, 225] on span "Upload" at bounding box center [329, 226] width 14 height 4
click at [350, 225] on span "Cancel" at bounding box center [351, 226] width 13 height 4
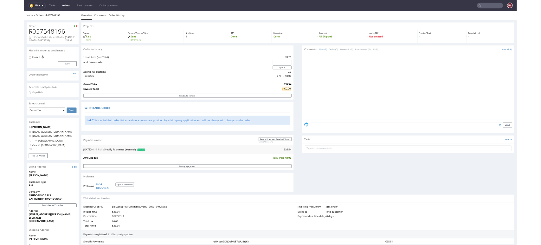
scroll to position [106, 0]
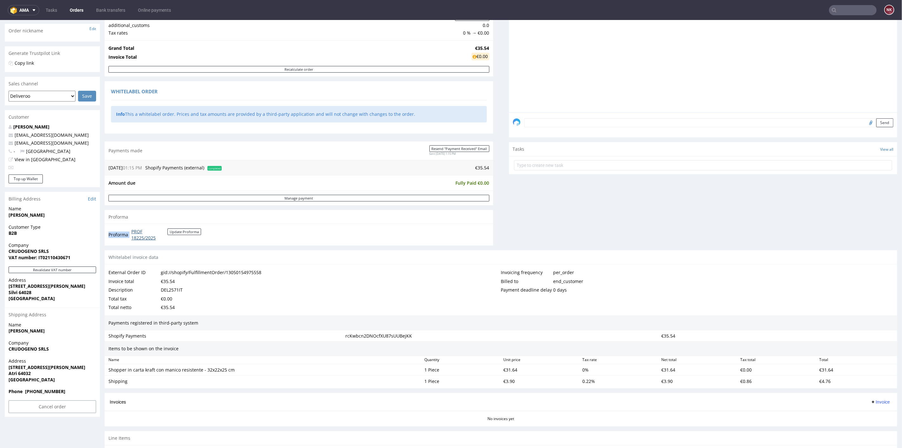
drag, startPoint x: 168, startPoint y: 239, endPoint x: 131, endPoint y: 228, distance: 38.3
click at [131, 228] on td "PROF 18225/2025 Update Proforma" at bounding box center [165, 234] width 71 height 14
copy tbody "Proforma"
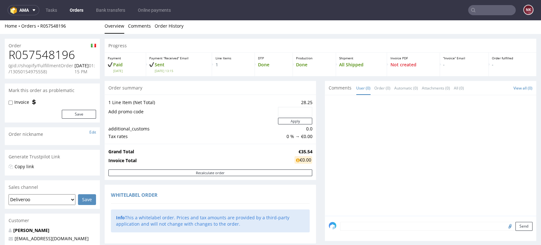
scroll to position [0, 0]
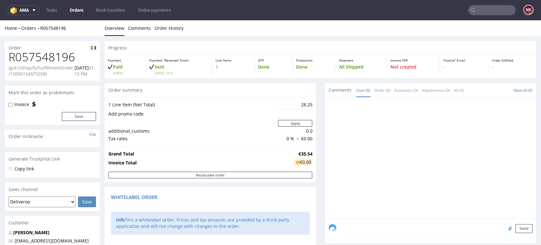
click at [48, 53] on h1 "R057548196" at bounding box center [53, 57] width 88 height 13
copy h1 "R057548196"
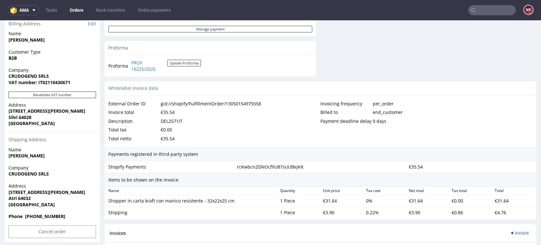
scroll to position [192, 0]
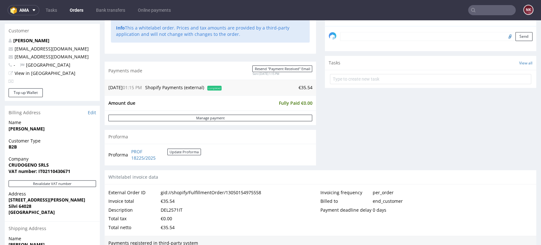
click at [61, 174] on strong "VAT number: IT02110430671" at bounding box center [40, 171] width 62 height 6
copy strong "IT02110430671"
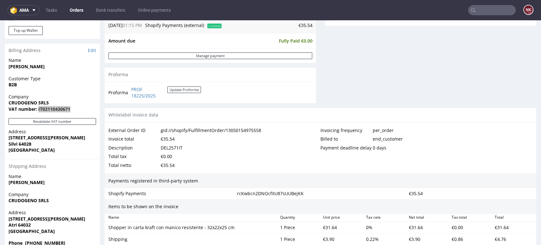
scroll to position [297, 0]
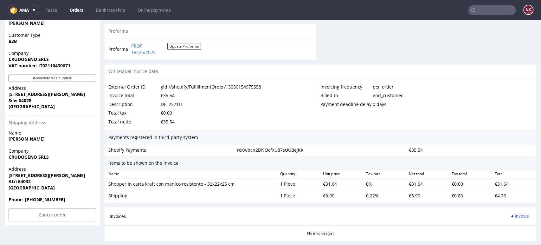
click at [169, 95] on div "€35.54" at bounding box center [168, 95] width 14 height 9
copy div "35.54"
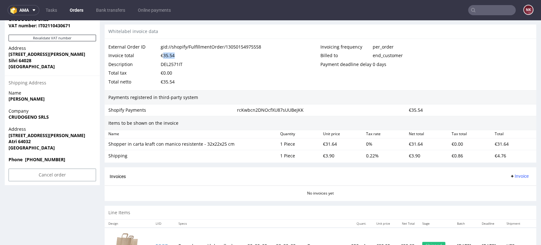
scroll to position [368, 0]
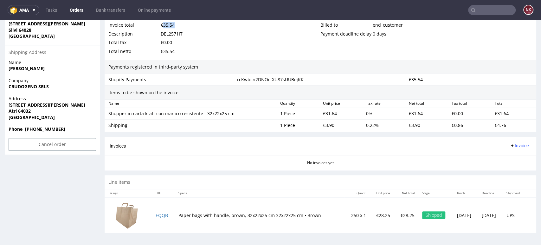
click at [510, 144] on span "Invoice" at bounding box center [519, 145] width 19 height 5
click at [507, 165] on li "Upload" at bounding box center [506, 170] width 41 height 11
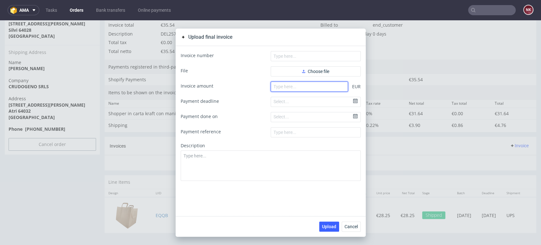
click at [271, 88] on input "number" at bounding box center [309, 87] width 77 height 10
paste input "35.54"
type input "35.54"
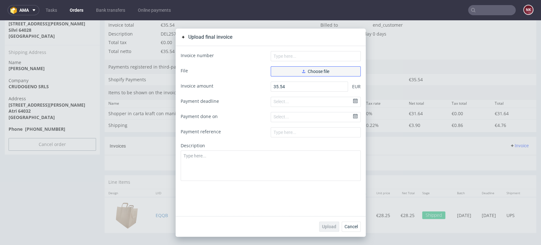
click at [324, 72] on span "Choose file" at bounding box center [315, 71] width 27 height 4
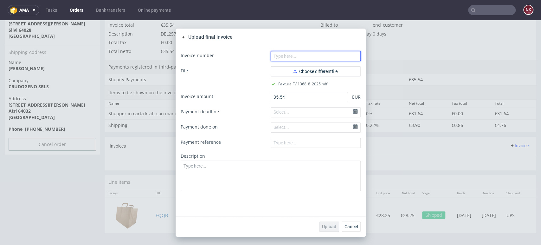
click at [273, 58] on input "text" at bounding box center [316, 56] width 90 height 10
type input "FV 1368/8/2025"
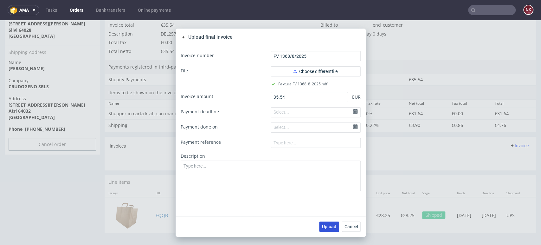
click at [327, 228] on span "Upload" at bounding box center [329, 226] width 14 height 4
click at [345, 228] on span "Cancel" at bounding box center [351, 226] width 13 height 4
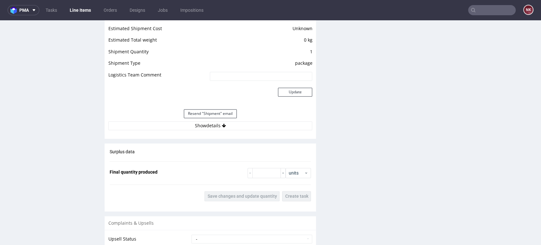
scroll to position [599, 0]
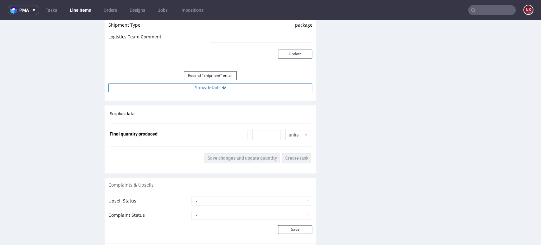
click at [276, 88] on button "Show details" at bounding box center [210, 87] width 204 height 9
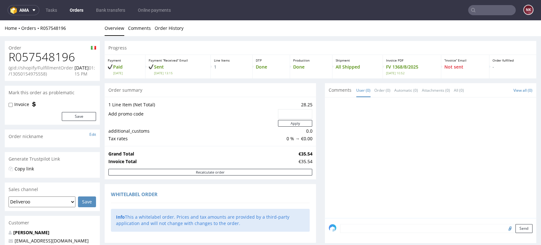
click at [36, 57] on h1 "R057548196" at bounding box center [53, 57] width 88 height 13
copy h1 "R057548196"
click at [346, 230] on textarea at bounding box center [436, 228] width 193 height 9
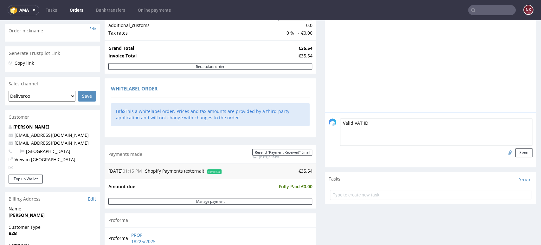
type textarea "Valid VAT ID"
click at [505, 152] on input "file" at bounding box center [509, 152] width 9 height 8
type input "C:\fakepath\R057548196_VVI.png"
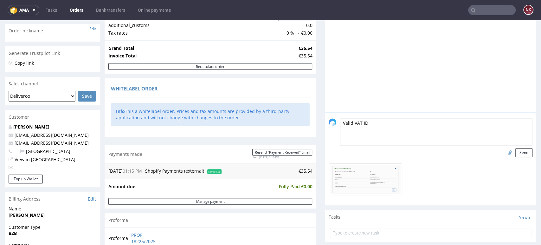
click at [520, 157] on div "Valid VAT ID Send" at bounding box center [431, 158] width 212 height 93
click at [516, 152] on button "Send" at bounding box center [524, 152] width 17 height 9
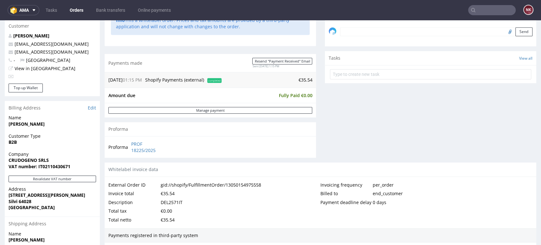
scroll to position [246, 0]
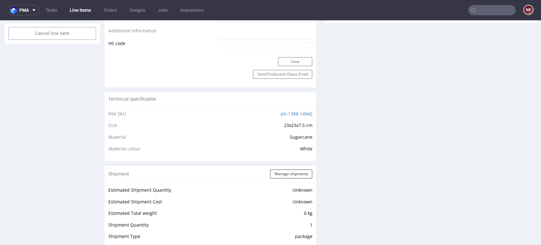
scroll to position [528, 0]
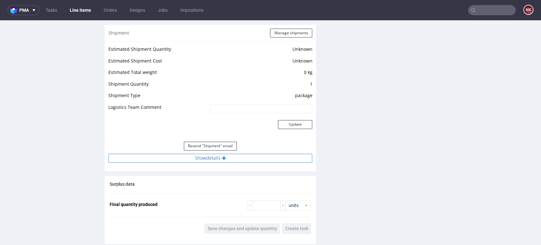
click at [211, 161] on button "Show details" at bounding box center [210, 158] width 204 height 9
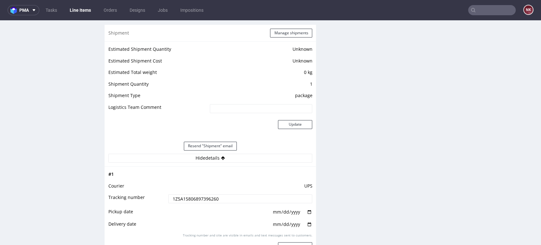
scroll to position [599, 0]
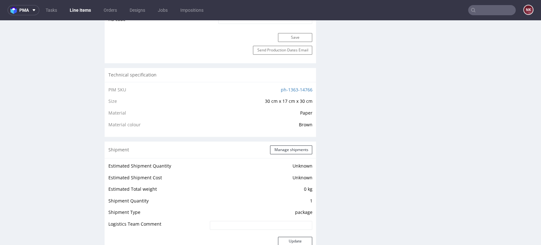
scroll to position [564, 0]
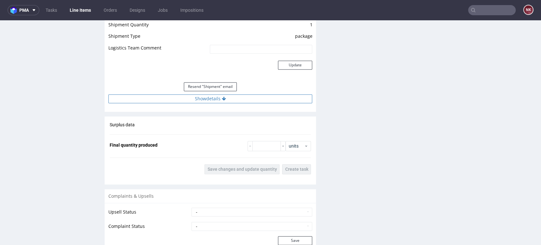
click at [250, 97] on button "Show details" at bounding box center [210, 98] width 204 height 9
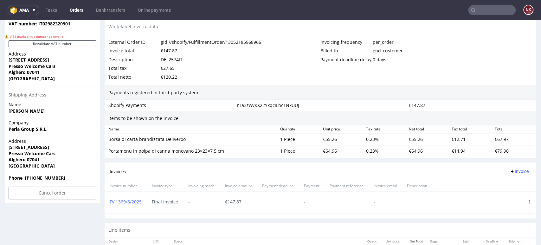
scroll to position [311, 0]
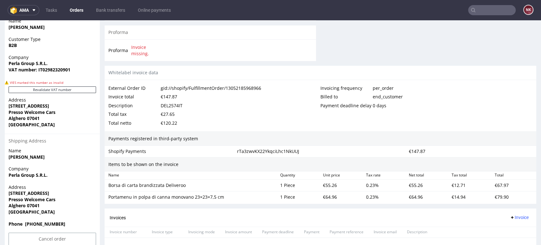
click at [83, 13] on link "Orders" at bounding box center [76, 10] width 21 height 10
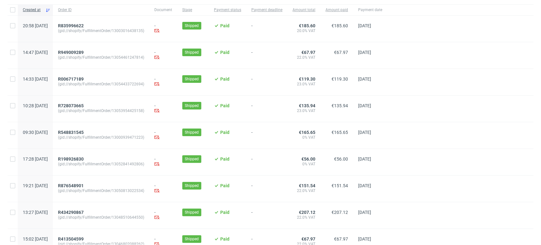
scroll to position [88, 0]
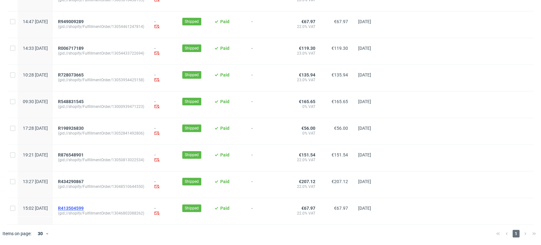
click at [84, 209] on span "R413504599" at bounding box center [71, 208] width 26 height 5
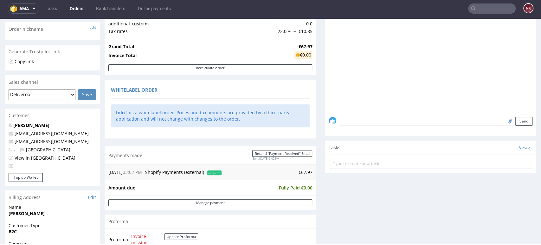
scroll to position [246, 0]
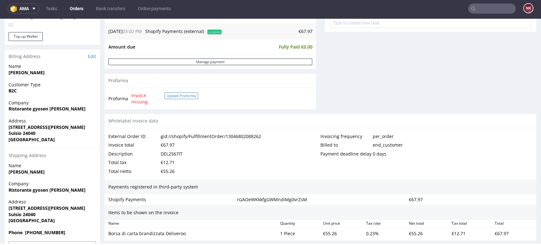
click at [172, 95] on button "Update Proforma" at bounding box center [182, 95] width 34 height 7
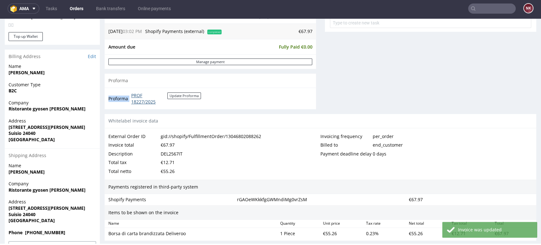
drag, startPoint x: 171, startPoint y: 104, endPoint x: 132, endPoint y: 94, distance: 40.7
click at [132, 94] on td "PROF 18227/2025 Update Proforma" at bounding box center [165, 99] width 71 height 14
copy tbody "Proforma"
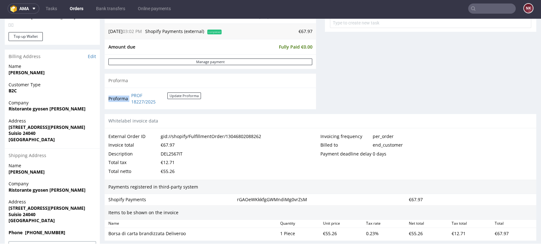
drag, startPoint x: 88, startPoint y: 107, endPoint x: 4, endPoint y: 107, distance: 83.4
click at [5, 107] on div "Company Ristorante gyosen di yang shanshan" at bounding box center [52, 109] width 95 height 18
click at [228, 152] on div "Description DEL2567IT" at bounding box center [214, 153] width 212 height 9
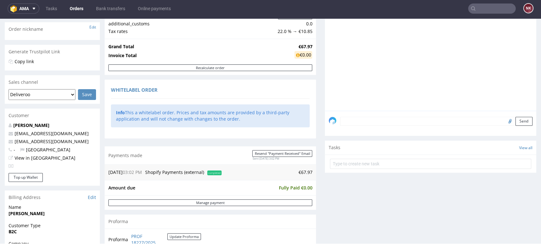
scroll to position [0, 0]
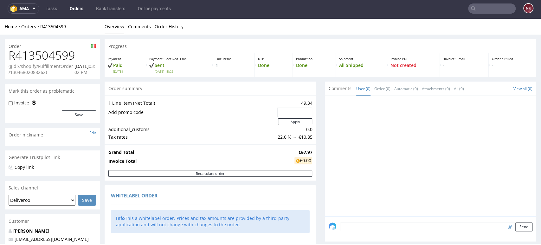
click at [49, 49] on h1 "R413504599" at bounding box center [53, 55] width 88 height 13
copy h1 "R413504599"
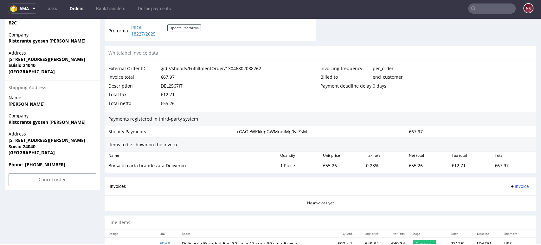
scroll to position [339, 0]
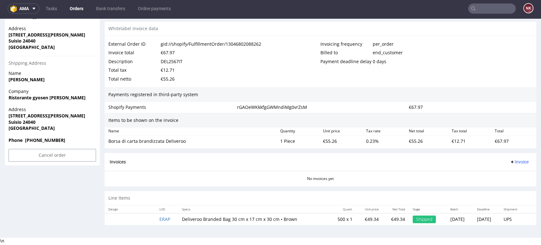
click at [499, 138] on div "€67.97" at bounding box center [514, 141] width 43 height 9
click at [495, 140] on div "€67.97" at bounding box center [514, 141] width 43 height 9
copy div "67.97"
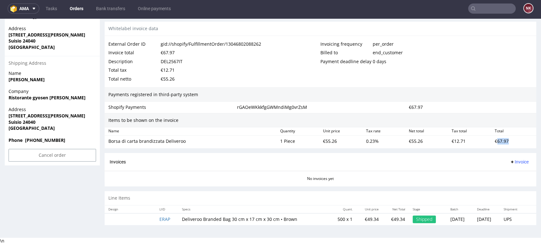
click at [493, 142] on div "€67.97" at bounding box center [514, 141] width 43 height 9
click at [518, 160] on span "Invoice" at bounding box center [519, 161] width 19 height 5
click at [508, 184] on span "Upload" at bounding box center [508, 186] width 31 height 6
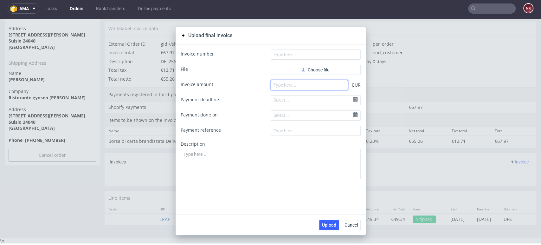
click at [301, 82] on input "number" at bounding box center [309, 85] width 77 height 10
paste input "67.97"
type input "67.97"
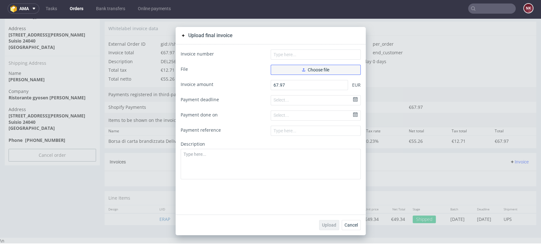
click at [305, 69] on span "Choose file" at bounding box center [315, 70] width 27 height 4
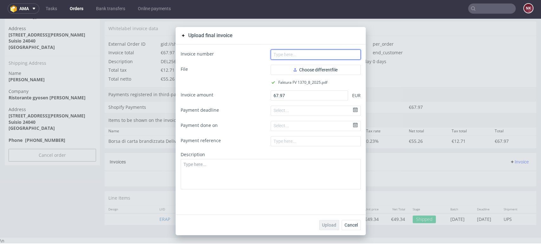
click at [318, 56] on input "text" at bounding box center [316, 54] width 90 height 10
type input "FV 1370/8/2025"
click at [330, 221] on button "Upload" at bounding box center [329, 225] width 20 height 10
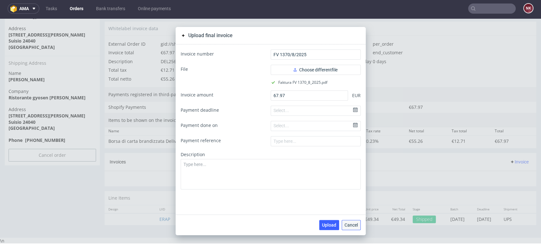
click at [352, 223] on span "Cancel" at bounding box center [351, 225] width 13 height 4
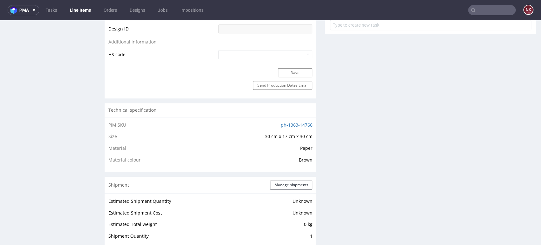
scroll to position [564, 0]
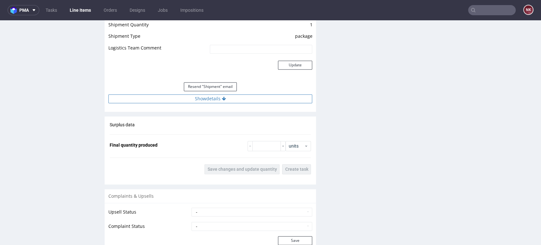
click at [254, 101] on button "Show details" at bounding box center [210, 98] width 204 height 9
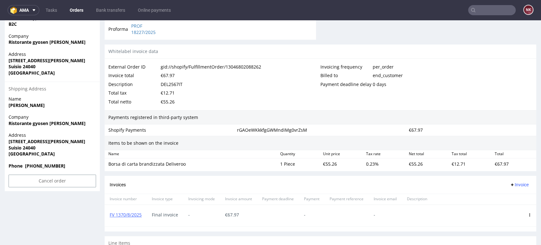
scroll to position [317, 0]
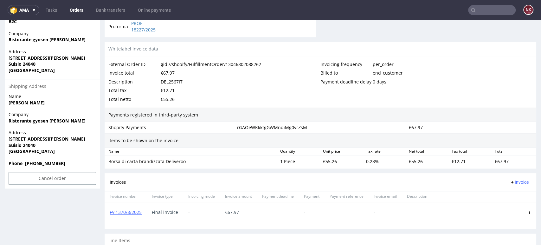
click at [78, 9] on link "Orders" at bounding box center [76, 10] width 21 height 10
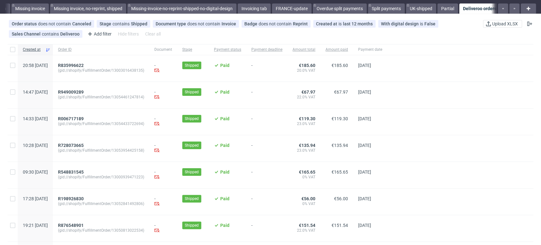
scroll to position [0, 972]
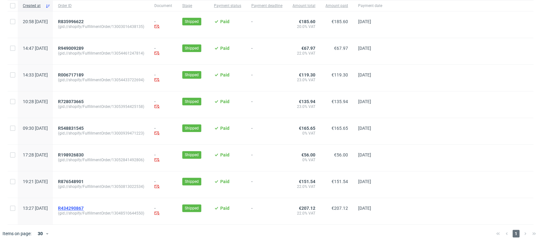
click at [84, 207] on span "R434290867" at bounding box center [71, 208] width 26 height 5
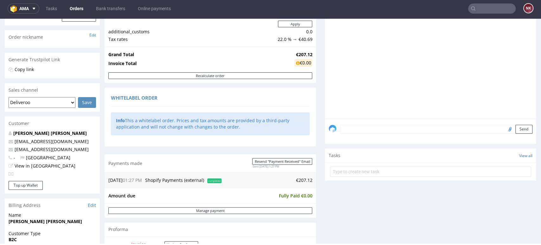
scroll to position [176, 0]
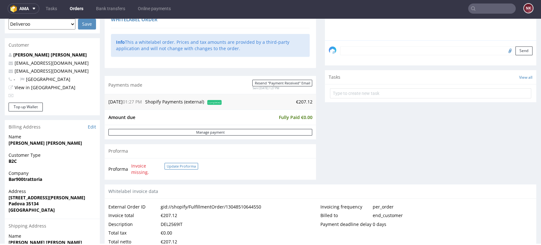
click at [190, 167] on button "Update Proforma" at bounding box center [182, 166] width 34 height 7
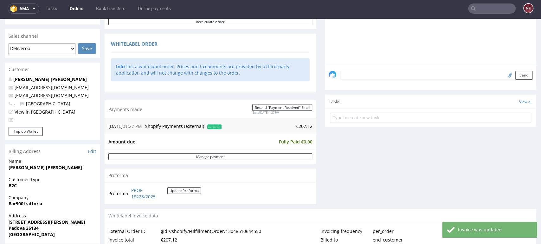
scroll to position [211, 0]
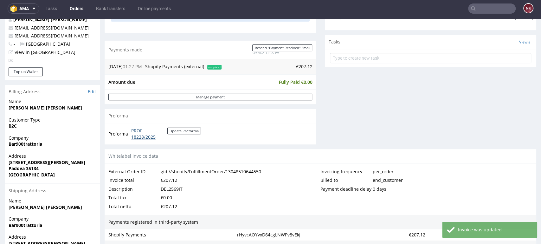
click at [150, 137] on link "PROF 18228/2025" at bounding box center [149, 133] width 36 height 12
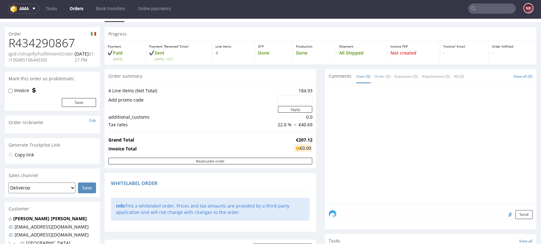
scroll to position [0, 0]
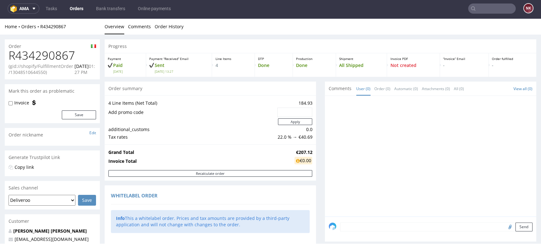
click at [56, 53] on h1 "R434290867" at bounding box center [53, 55] width 88 height 13
copy h1 "R434290867"
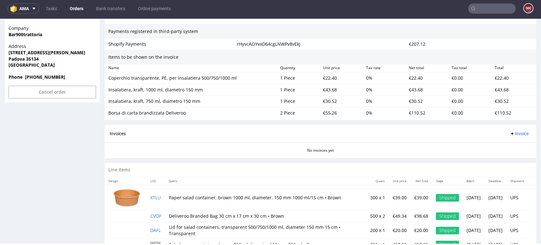
scroll to position [356, 0]
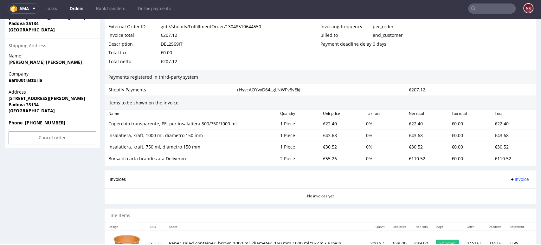
click at [494, 121] on div "€22.40" at bounding box center [514, 123] width 43 height 9
copy div "22.40"
click at [493, 132] on div "€43.68" at bounding box center [514, 135] width 43 height 9
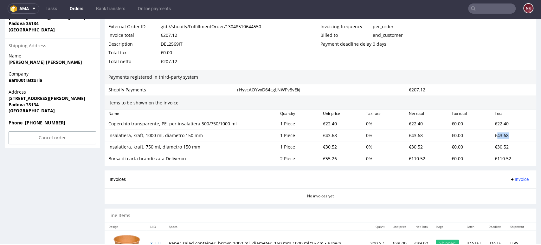
copy div "43.68"
click at [495, 147] on div "€30.52" at bounding box center [514, 146] width 43 height 9
click at [495, 125] on div "€22.40" at bounding box center [514, 123] width 43 height 9
click at [495, 122] on div "€22.40" at bounding box center [514, 123] width 43 height 9
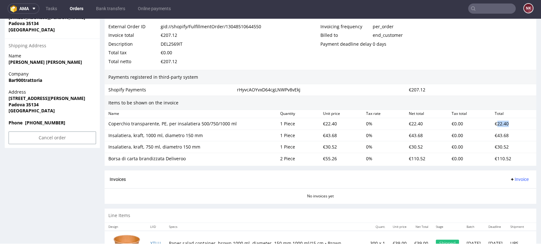
click at [495, 122] on div "€22.40" at bounding box center [514, 123] width 43 height 9
copy div "22.40"
click at [497, 134] on div "€43.68" at bounding box center [514, 135] width 43 height 9
copy div "43.68"
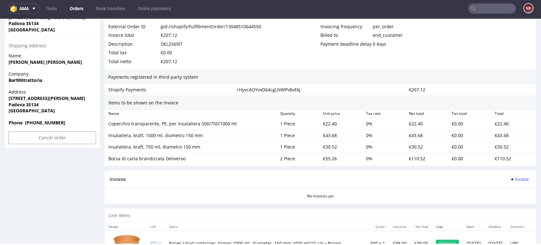
click at [494, 146] on div "€30.52" at bounding box center [514, 146] width 43 height 9
copy div "30.52"
click at [497, 160] on div "€110.52" at bounding box center [514, 158] width 43 height 9
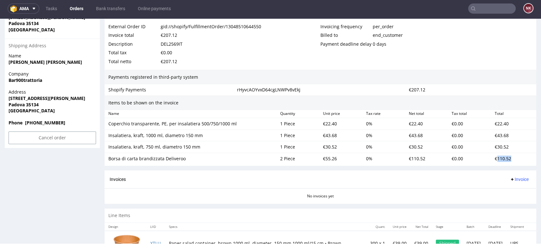
copy div "110.52"
click at [165, 62] on div "€207.12" at bounding box center [169, 61] width 16 height 9
copy div "207.12"
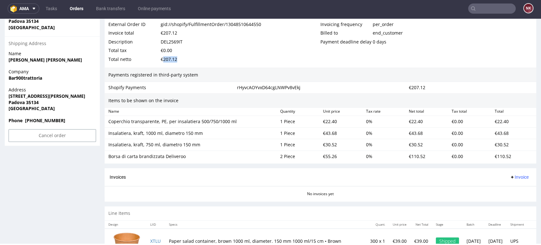
scroll to position [391, 0]
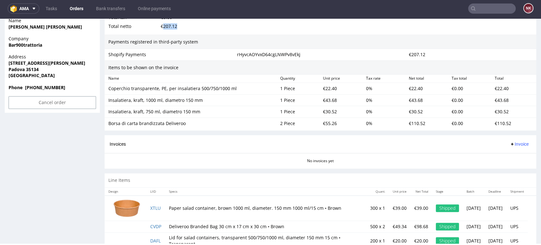
click at [510, 142] on span "Invoice" at bounding box center [519, 143] width 19 height 5
click at [508, 164] on li "Upload" at bounding box center [506, 168] width 41 height 11
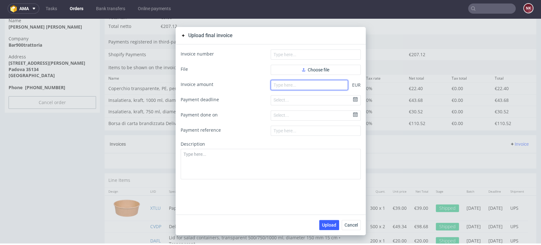
click at [322, 83] on input "number" at bounding box center [309, 85] width 77 height 10
paste input "207.12"
type input "207.13"
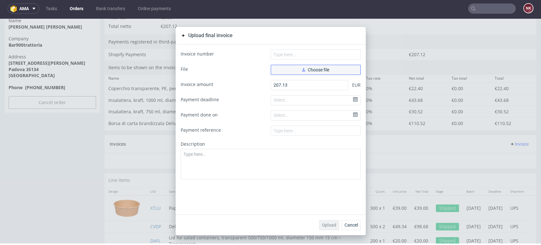
click at [321, 69] on span "Choose file" at bounding box center [315, 70] width 27 height 4
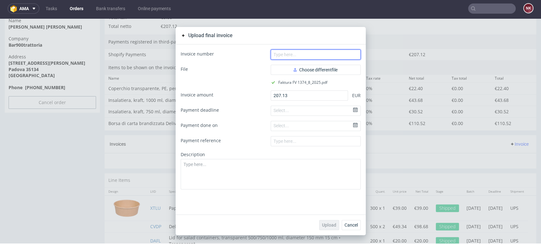
click at [297, 53] on input "text" at bounding box center [316, 54] width 90 height 10
type input "FV 1374/8/2025"
click at [333, 220] on button "Upload" at bounding box center [329, 225] width 20 height 10
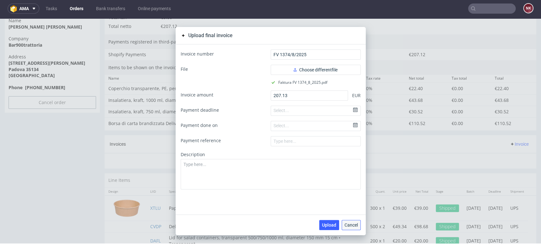
click at [351, 227] on span "Cancel" at bounding box center [351, 225] width 13 height 4
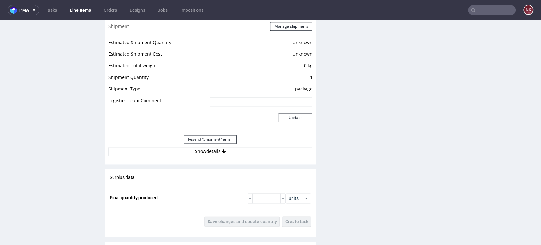
scroll to position [564, 0]
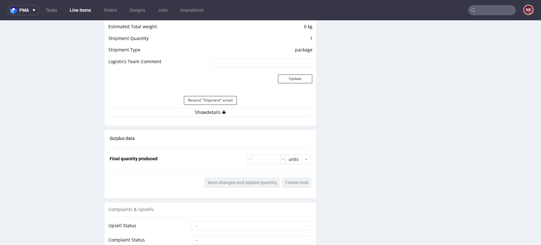
click at [253, 101] on div "Resend "Shipment" email" at bounding box center [210, 100] width 204 height 15
click at [252, 108] on button "Show details" at bounding box center [210, 112] width 204 height 9
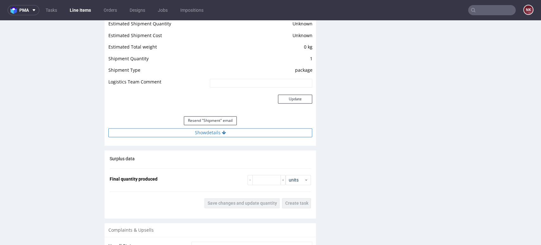
scroll to position [528, 0]
click at [256, 131] on button "Show details" at bounding box center [210, 133] width 204 height 9
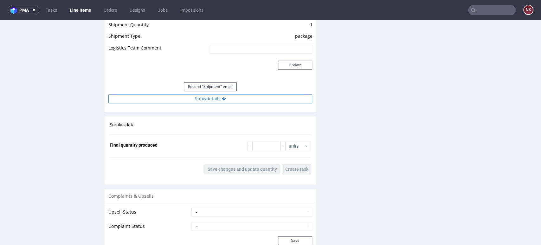
click at [247, 103] on button "Show details" at bounding box center [210, 98] width 204 height 9
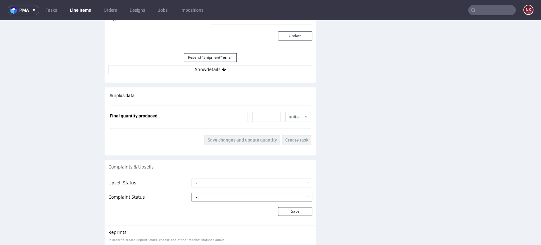
scroll to position [528, 0]
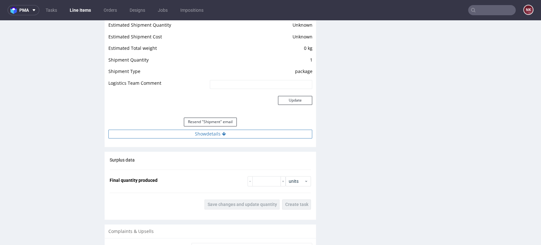
click at [257, 136] on button "Show details" at bounding box center [210, 133] width 204 height 9
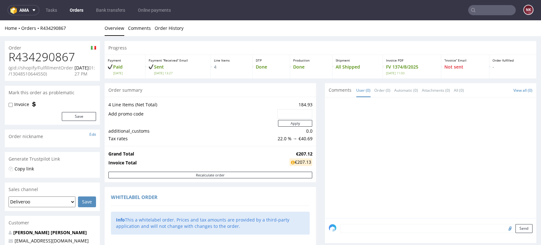
click at [83, 12] on link "Orders" at bounding box center [76, 10] width 21 height 10
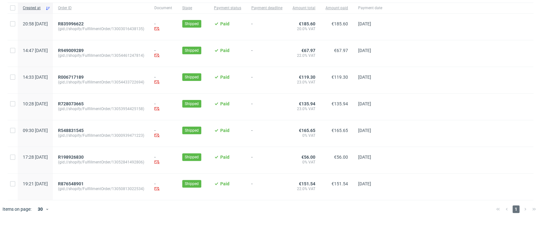
scroll to position [0, 972]
click at [84, 182] on span "R876548901" at bounding box center [71, 183] width 26 height 5
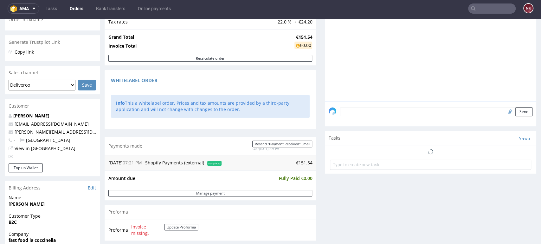
scroll to position [211, 0]
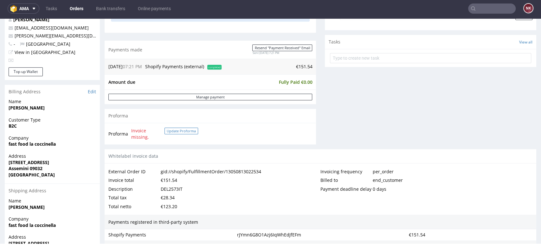
click at [186, 132] on button "Update Proforma" at bounding box center [182, 130] width 34 height 7
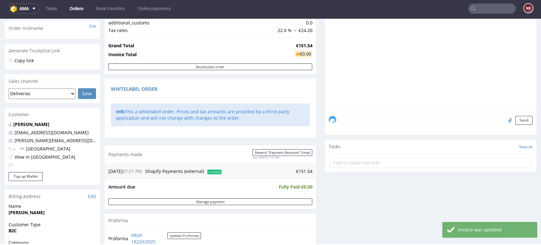
scroll to position [176, 0]
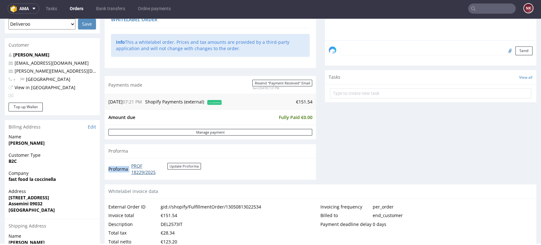
drag, startPoint x: 167, startPoint y: 174, endPoint x: 132, endPoint y: 164, distance: 36.6
click at [132, 164] on td "PROF 18229/2025 Update Proforma" at bounding box center [165, 169] width 71 height 14
copy tbody "Proforma"
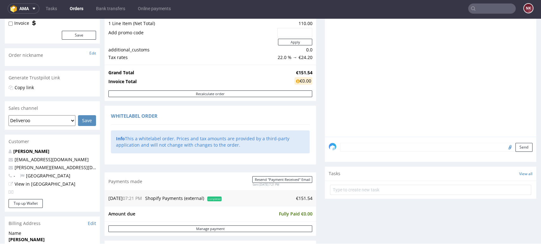
scroll to position [0, 0]
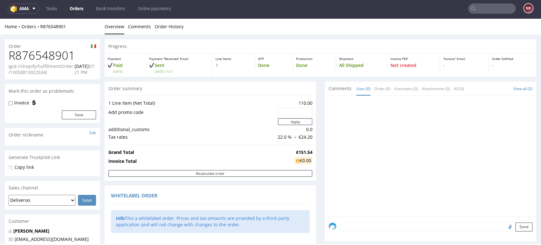
click at [46, 54] on h1 "R876548901" at bounding box center [53, 55] width 88 height 13
copy h1 "R876548901"
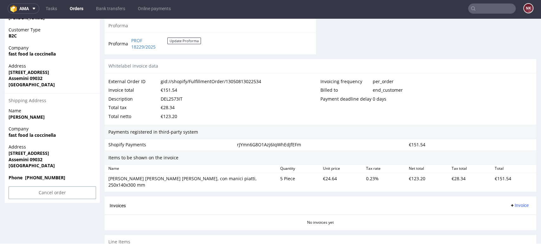
scroll to position [343, 0]
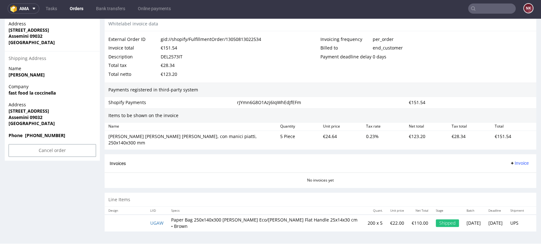
click at [495, 135] on div "€151.54" at bounding box center [514, 139] width 43 height 15
copy div "151.54"
click at [455, 159] on div "Invoices Invoice" at bounding box center [321, 163] width 422 height 8
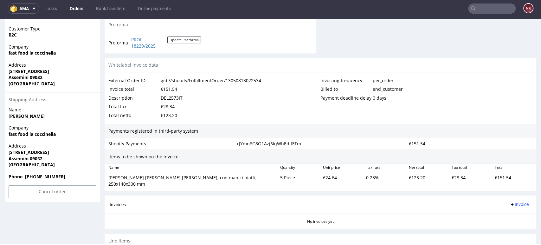
scroll to position [273, 0]
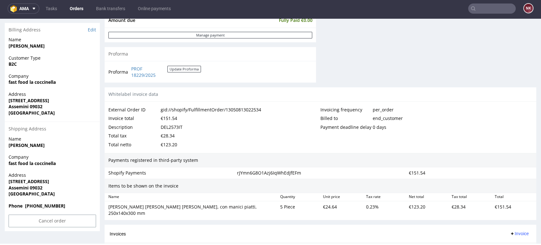
click at [278, 155] on div "Payments registered in third-party system" at bounding box center [321, 160] width 432 height 15
click at [493, 204] on div "€151.54" at bounding box center [514, 209] width 43 height 15
copy div "151.54"
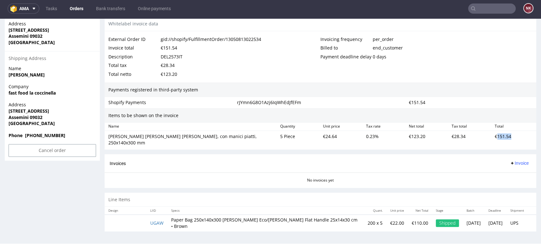
click at [510, 160] on span "Invoice" at bounding box center [519, 162] width 19 height 5
click at [511, 177] on li "Upload" at bounding box center [506, 181] width 41 height 11
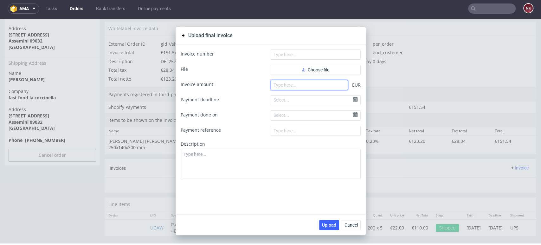
click at [302, 83] on input "number" at bounding box center [309, 85] width 77 height 10
paste input "151.54"
type input "151.54"
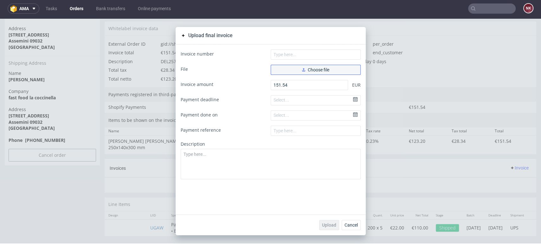
click at [311, 68] on span "Choose file" at bounding box center [315, 70] width 27 height 4
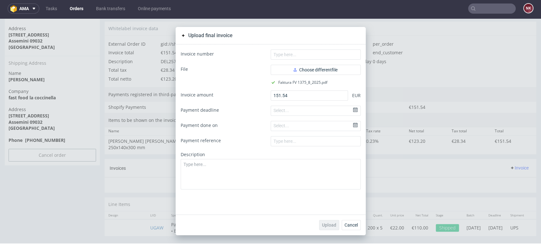
click at [312, 61] on form "Invoice number File Choose different file Faktura FV 1375_8_2025.pdf Invoice am…" at bounding box center [271, 119] width 180 height 140
click at [314, 58] on input "text" at bounding box center [316, 54] width 90 height 10
click at [286, 54] on input "FV 1379/8/2025" at bounding box center [316, 54] width 90 height 10
type input "FV 1375/8/2025"
click at [326, 225] on span "Upload" at bounding box center [329, 225] width 14 height 4
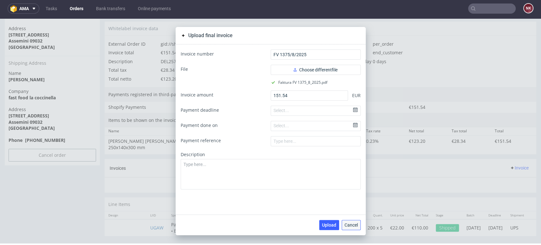
click at [355, 224] on button "Cancel" at bounding box center [351, 225] width 19 height 10
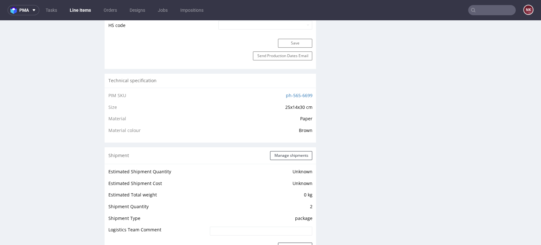
scroll to position [493, 0]
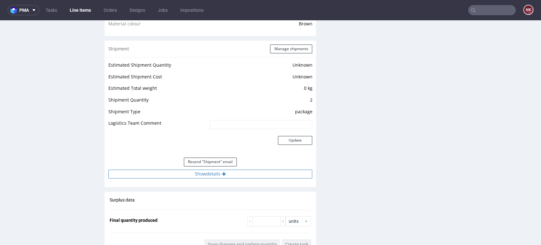
click at [225, 169] on button "Show details" at bounding box center [210, 173] width 204 height 9
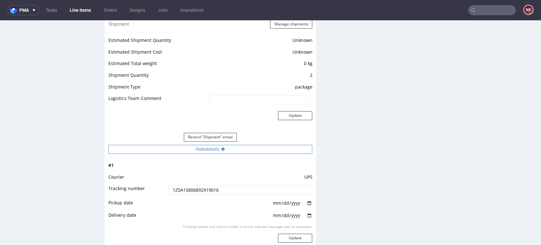
scroll to position [528, 0]
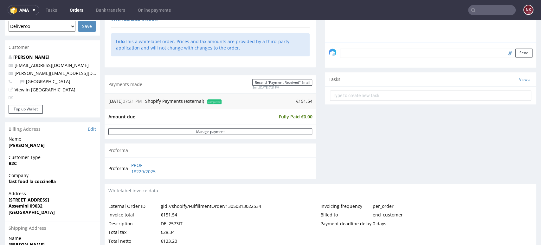
scroll to position [211, 0]
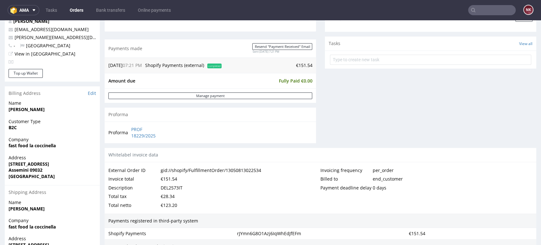
click at [71, 9] on link "Orders" at bounding box center [76, 10] width 21 height 10
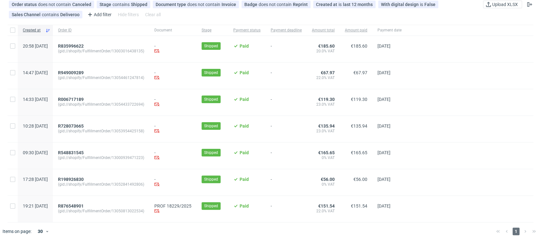
scroll to position [58, 0]
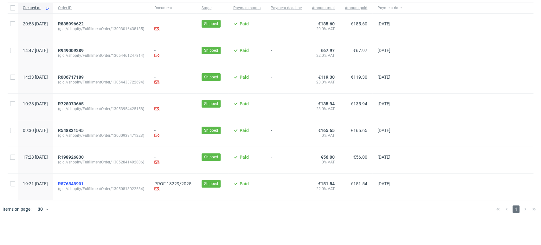
click at [84, 184] on span "R876548901" at bounding box center [71, 183] width 26 height 5
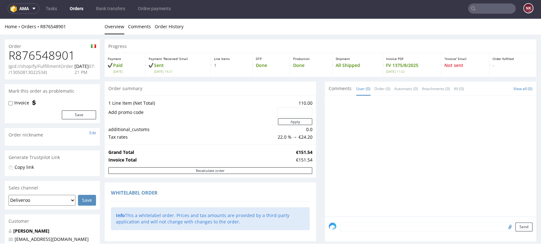
click at [77, 11] on link "Orders" at bounding box center [76, 8] width 21 height 10
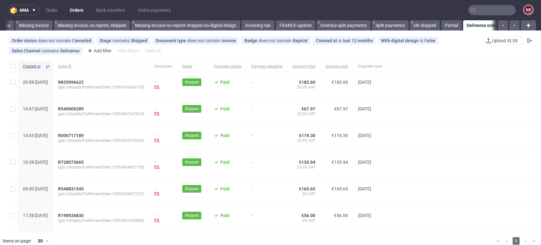
scroll to position [0, 972]
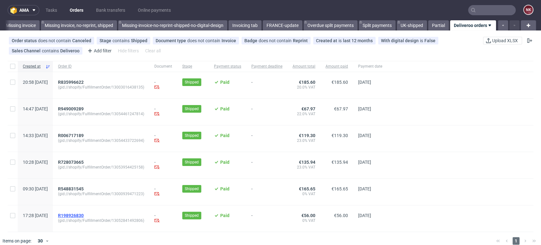
click at [84, 217] on span "R198926830" at bounding box center [71, 215] width 26 height 5
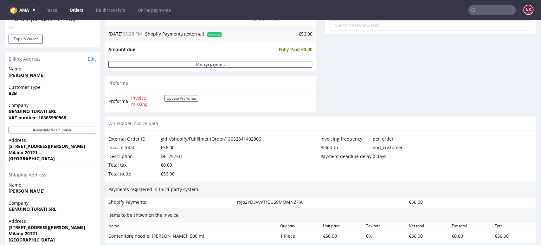
scroll to position [246, 0]
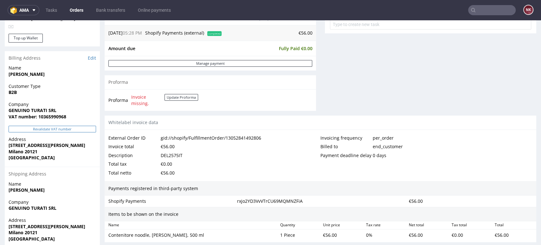
click at [80, 127] on button "Revalidate VAT number" at bounding box center [53, 129] width 88 height 7
drag, startPoint x: 57, startPoint y: 111, endPoint x: 1, endPoint y: 110, distance: 56.5
click at [1, 110] on div "Order R198926830 (gid://shopify/FulfillmentOrder/13052841492806) 25.08.2025 05:…" at bounding box center [270, 59] width 541 height 539
copy strong "GENUINO TURATI SRL"
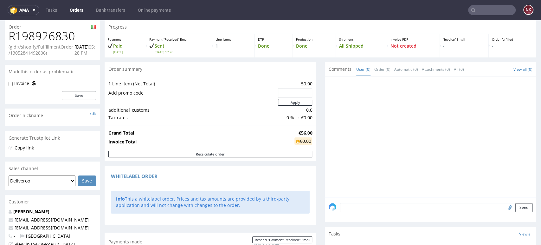
scroll to position [0, 0]
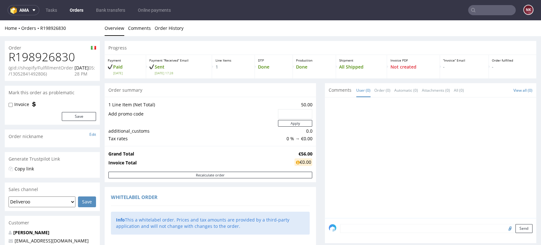
click at [64, 55] on h1 "R198926830" at bounding box center [53, 57] width 88 height 13
copy h1 "R198926830"
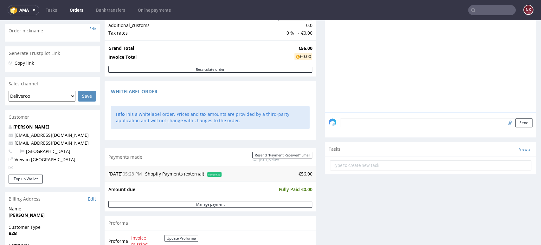
scroll to position [282, 0]
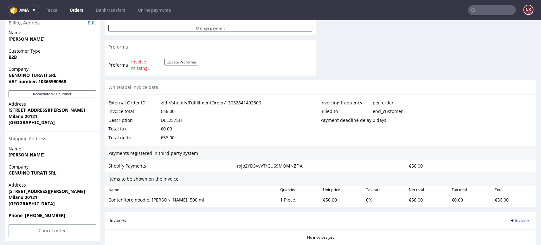
click at [168, 120] on div "DEL2575IT" at bounding box center [172, 120] width 22 height 9
copy div "DEL2575IT"
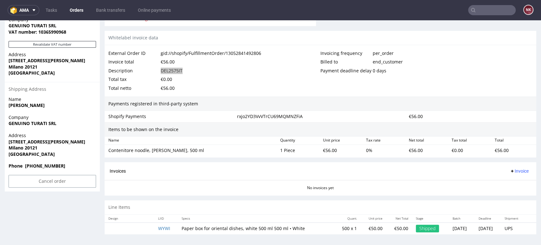
scroll to position [332, 0]
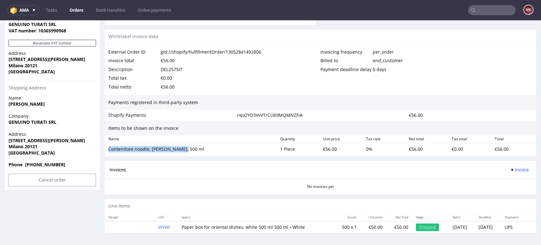
drag, startPoint x: 194, startPoint y: 149, endPoint x: 105, endPoint y: 150, distance: 89.1
click at [105, 150] on div "Contenitore noodle, bianco, 500 ml 1 Piece €56.00 0 % €56.00 €0.00 €56.00" at bounding box center [321, 148] width 432 height 11
copy div "Contenitore noodle, [PERSON_NAME], 500 ml"
click at [493, 148] on div "€56.00" at bounding box center [514, 149] width 43 height 9
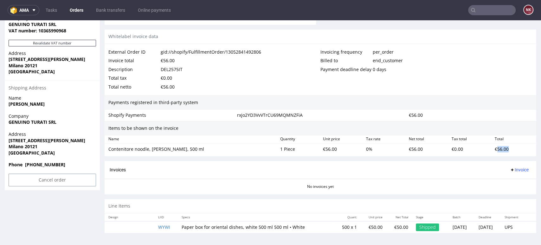
copy div "56.00"
click at [510, 169] on span "Invoice" at bounding box center [519, 169] width 19 height 5
click at [511, 192] on span "Upload" at bounding box center [508, 194] width 31 height 6
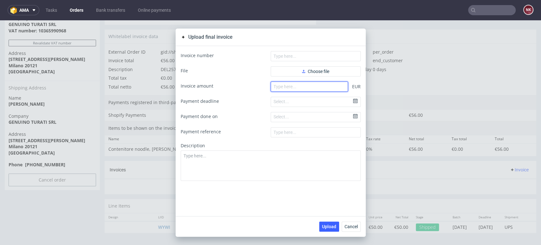
click at [327, 88] on input "number" at bounding box center [309, 87] width 77 height 10
paste input "56.00"
type input "56.00"
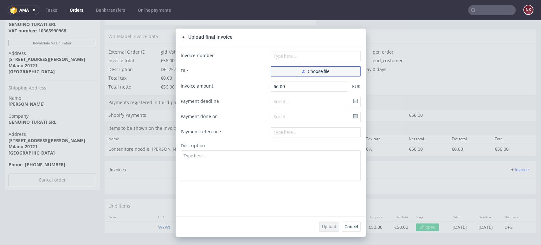
click at [326, 75] on button "Choose file" at bounding box center [316, 71] width 90 height 10
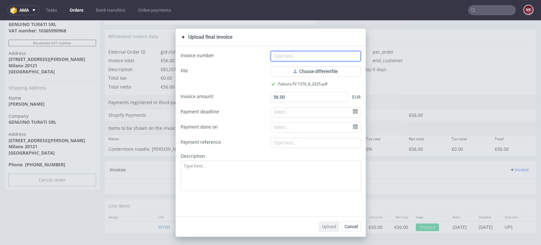
click at [322, 56] on input "text" at bounding box center [316, 56] width 90 height 10
type input "FV 1376/8/2025"
click at [327, 226] on span "Upload" at bounding box center [329, 226] width 14 height 4
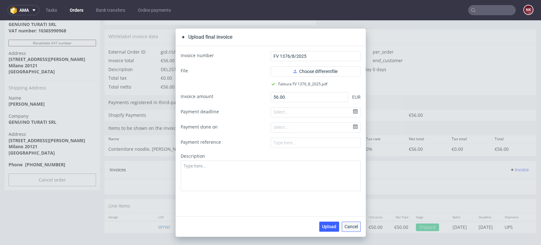
click at [349, 226] on span "Cancel" at bounding box center [351, 226] width 13 height 4
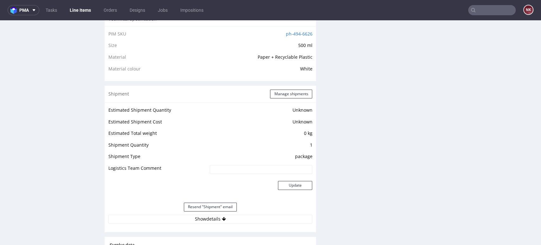
scroll to position [528, 0]
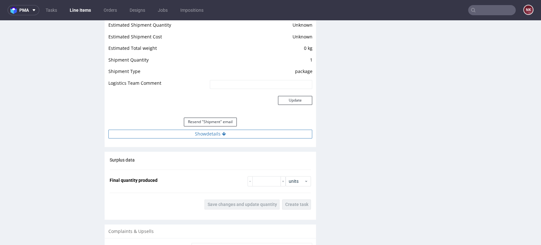
click at [242, 135] on button "Show details" at bounding box center [210, 133] width 204 height 9
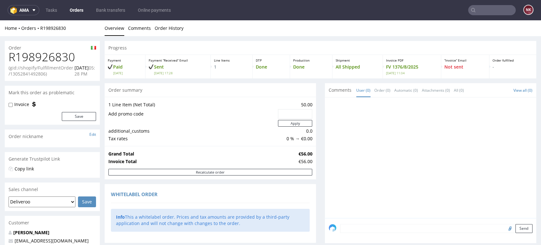
click at [75, 9] on link "Orders" at bounding box center [76, 10] width 21 height 10
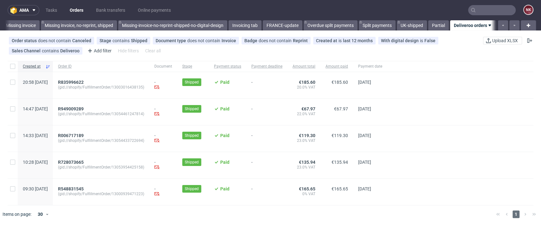
scroll to position [0, 972]
click at [84, 189] on span "R548831545" at bounding box center [71, 188] width 26 height 5
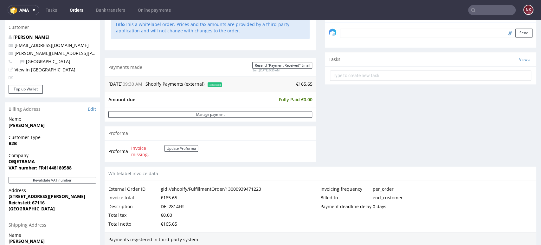
scroll to position [282, 0]
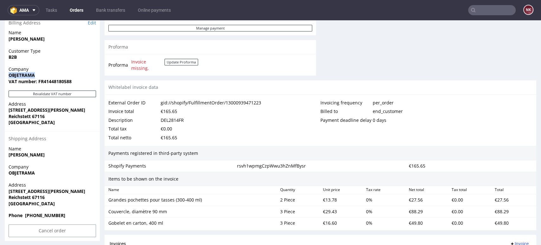
drag, startPoint x: 38, startPoint y: 74, endPoint x: 3, endPoint y: 75, distance: 35.8
click at [3, 75] on div "Order R548831545 (gid://shopify/FulfillmentOrder/13000939471223) 26.08.2025 09:…" at bounding box center [270, 80] width 541 height 650
copy strong "OBJETRAMA"
click at [58, 95] on button "Revalidate VAT number" at bounding box center [53, 93] width 88 height 7
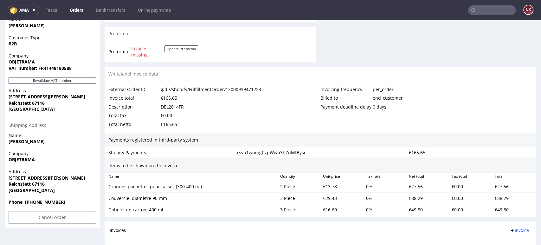
scroll to position [383, 0]
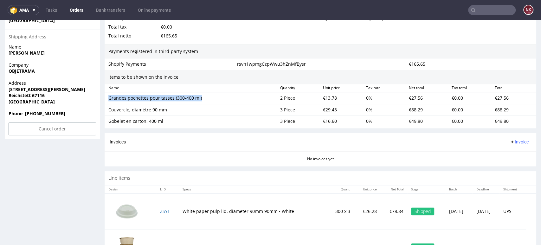
drag, startPoint x: 204, startPoint y: 99, endPoint x: 107, endPoint y: 99, distance: 97.1
click at [107, 99] on div "Grandes pochettes pour tasses (300-400 ml)" at bounding box center [192, 98] width 172 height 9
copy div "Grandes pochettes pour tasses (300-400 ml)"
drag, startPoint x: 168, startPoint y: 110, endPoint x: 107, endPoint y: 110, distance: 60.9
click at [107, 110] on div "Couvercle, diamètre 90 mm" at bounding box center [192, 109] width 172 height 9
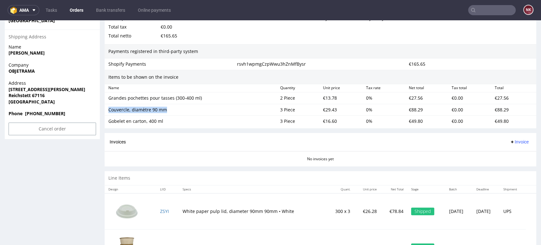
copy div "Couvercle, diamètre 90 mm"
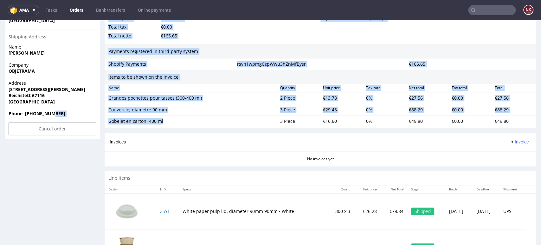
drag, startPoint x: 165, startPoint y: 121, endPoint x: 102, endPoint y: 121, distance: 62.8
click at [167, 121] on div "Gobelet en carton, 400 ml" at bounding box center [191, 121] width 167 height 6
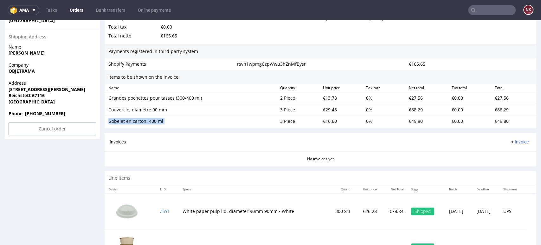
drag, startPoint x: 167, startPoint y: 120, endPoint x: 108, endPoint y: 120, distance: 59.3
click at [108, 120] on div "Gobelet en carton, 400 ml" at bounding box center [192, 121] width 172 height 9
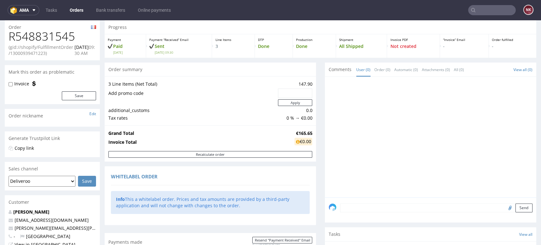
scroll to position [0, 0]
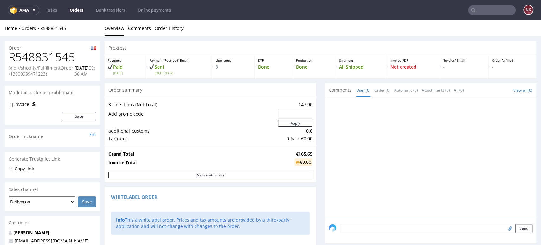
click at [60, 59] on h1 "R548831545" at bounding box center [53, 57] width 88 height 13
copy h1 "R548831545"
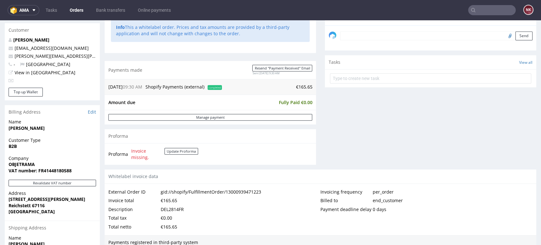
scroll to position [246, 0]
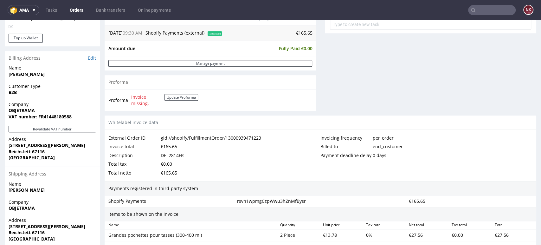
click at [171, 154] on div "DEL2814FR" at bounding box center [172, 155] width 23 height 9
copy div "DEL2814FR"
drag, startPoint x: 245, startPoint y: 149, endPoint x: 264, endPoint y: 152, distance: 19.6
click at [245, 149] on div "Invoice total €165.65" at bounding box center [214, 146] width 212 height 9
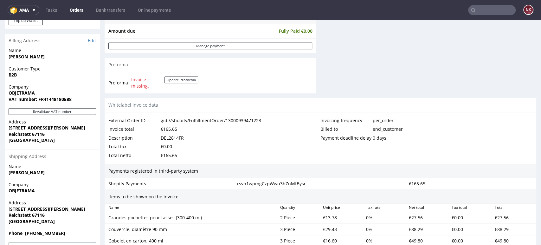
scroll to position [388, 0]
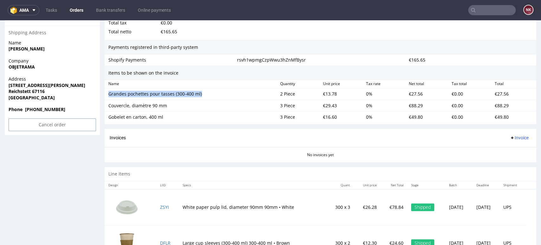
drag, startPoint x: 202, startPoint y: 94, endPoint x: 106, endPoint y: 93, distance: 95.8
click at [106, 93] on div "Grandes pochettes pour tasses (300-400 ml)" at bounding box center [192, 93] width 172 height 9
copy div "Grandes pochettes pour tasses (300-400 ml)"
click at [279, 82] on div "Quantity" at bounding box center [299, 83] width 43 height 5
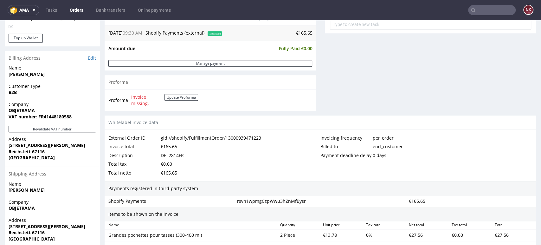
scroll to position [282, 0]
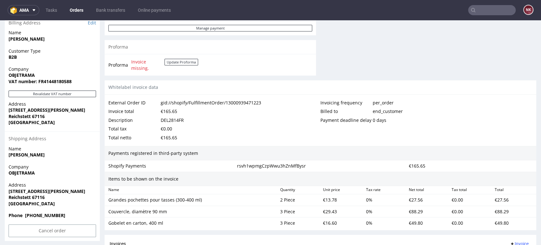
click at [489, 152] on div "Payments registered in third-party system" at bounding box center [321, 153] width 432 height 15
click at [488, 178] on div "Items to be shown on the invoice" at bounding box center [321, 179] width 432 height 15
click at [488, 176] on div "Items to be shown on the invoice" at bounding box center [321, 179] width 432 height 15
click at [488, 177] on div "Items to be shown on the invoice" at bounding box center [321, 179] width 432 height 15
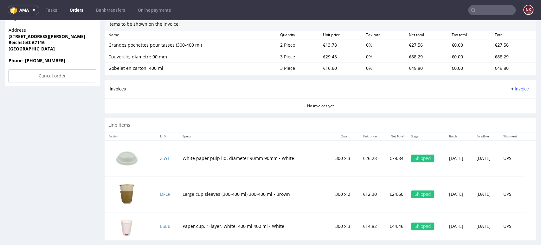
scroll to position [444, 0]
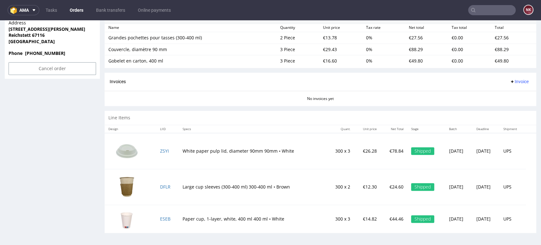
click at [326, 167] on td "300 x 3" at bounding box center [340, 151] width 28 height 36
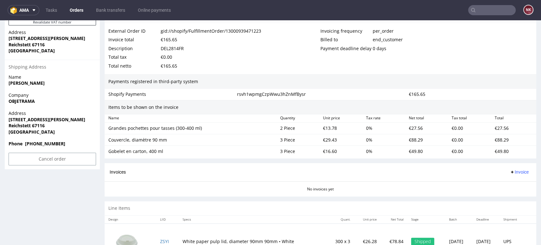
scroll to position [338, 0]
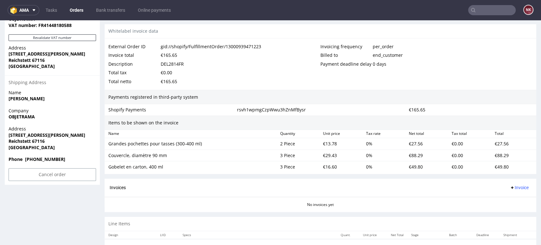
click at [510, 187] on span "Invoice" at bounding box center [519, 187] width 19 height 5
click at [510, 210] on span "Upload" at bounding box center [508, 212] width 31 height 6
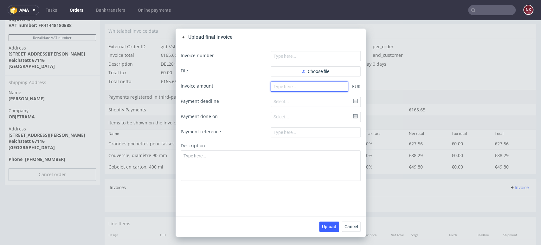
click at [315, 86] on input "number" at bounding box center [309, 87] width 77 height 10
type input "165.65"
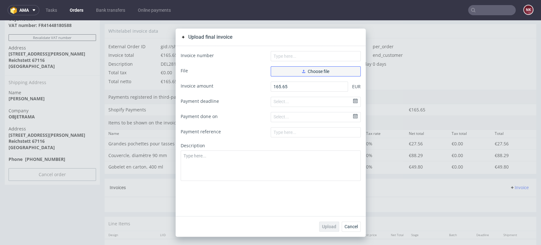
click at [332, 69] on button "Choose file" at bounding box center [316, 71] width 90 height 10
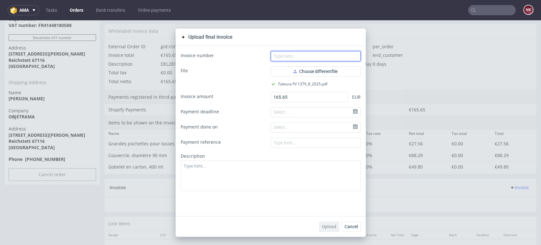
click at [319, 55] on input "text" at bounding box center [316, 56] width 90 height 10
type input "FV 1379/8/2025"
click at [324, 223] on button "Upload" at bounding box center [329, 226] width 20 height 10
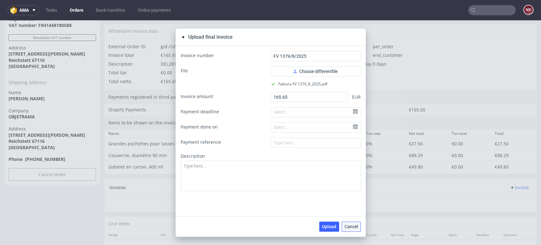
click at [351, 225] on span "Cancel" at bounding box center [351, 226] width 13 height 4
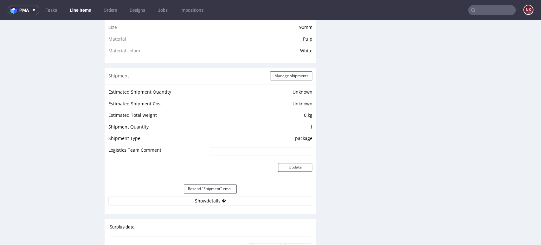
scroll to position [564, 0]
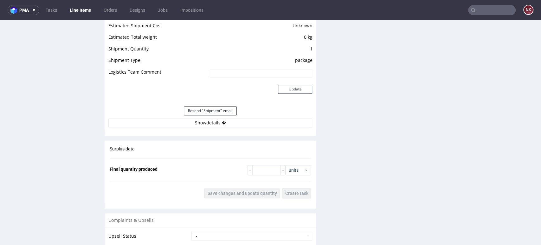
click at [261, 127] on div "Estimated Shipment Quantity Unknown Estimated Shipment Cost Unknown Estimated T…" at bounding box center [211, 68] width 212 height 125
click at [262, 123] on button "Show details" at bounding box center [210, 122] width 204 height 9
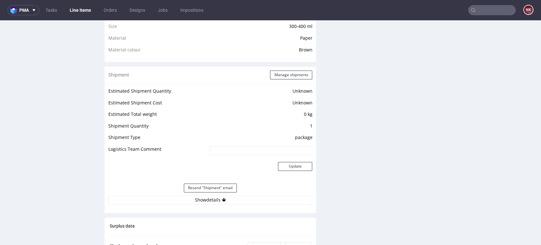
scroll to position [564, 0]
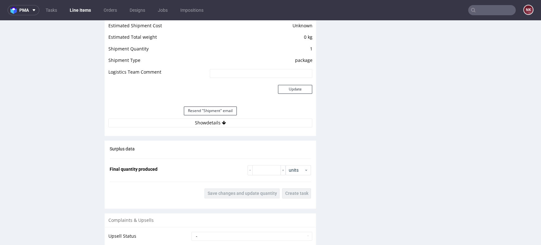
click at [242, 129] on div "Estimated Shipment Quantity Unknown Estimated Shipment Cost Unknown Estimated T…" at bounding box center [211, 68] width 212 height 125
click at [245, 126] on button "Show details" at bounding box center [210, 122] width 204 height 9
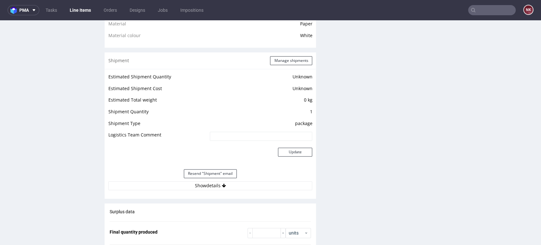
scroll to position [599, 0]
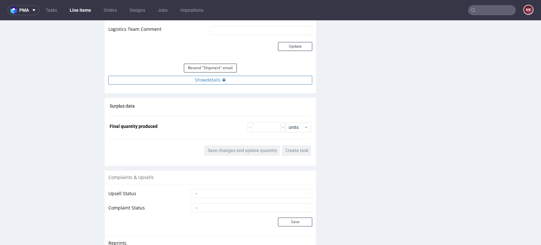
click at [256, 75] on button "Show details" at bounding box center [210, 79] width 204 height 9
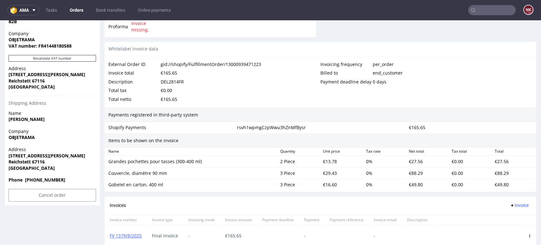
scroll to position [458, 0]
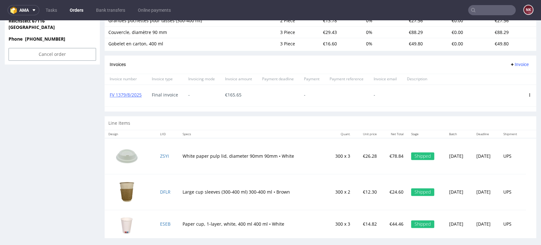
click at [76, 10] on link "Orders" at bounding box center [76, 10] width 21 height 10
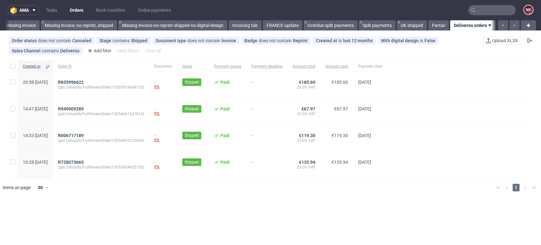
scroll to position [0, 972]
click at [84, 161] on span "R728073665" at bounding box center [71, 162] width 26 height 5
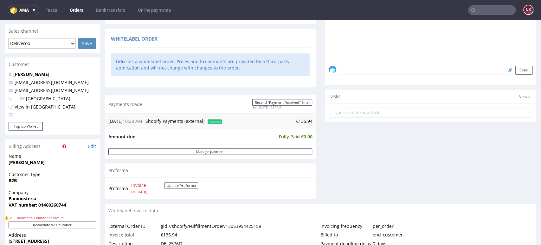
scroll to position [246, 0]
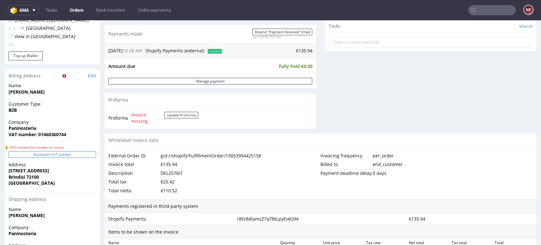
click at [58, 153] on button "Revalidate VAT number" at bounding box center [53, 154] width 88 height 7
click at [75, 9] on link "Orders" at bounding box center [76, 10] width 21 height 10
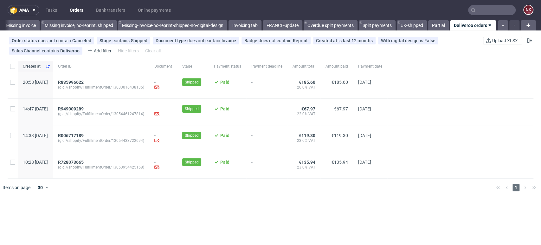
scroll to position [0, 972]
drag, startPoint x: 519, startPoint y: 135, endPoint x: 514, endPoint y: 135, distance: 5.1
click at [519, 135] on div at bounding box center [461, 138] width 146 height 26
click at [83, 162] on span "R728073665" at bounding box center [71, 162] width 26 height 5
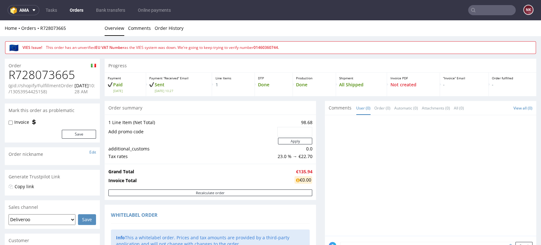
click at [517, 162] on div at bounding box center [433, 177] width 208 height 117
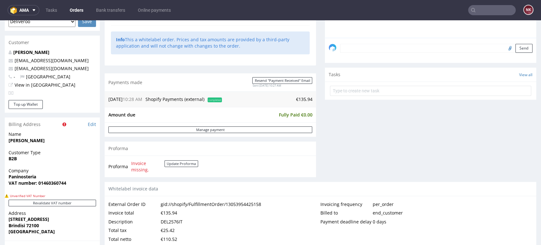
scroll to position [282, 0]
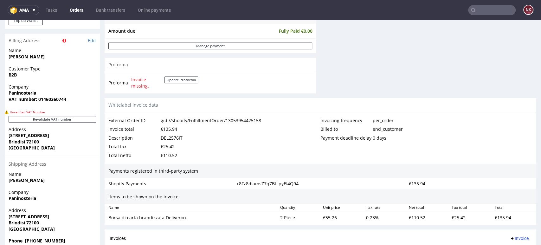
click at [473, 111] on div "Whitelabel invoice data" at bounding box center [321, 105] width 432 height 14
drag, startPoint x: 509, startPoint y: 56, endPoint x: 506, endPoint y: 48, distance: 8.8
click at [489, 15] on input "text" at bounding box center [492, 10] width 48 height 10
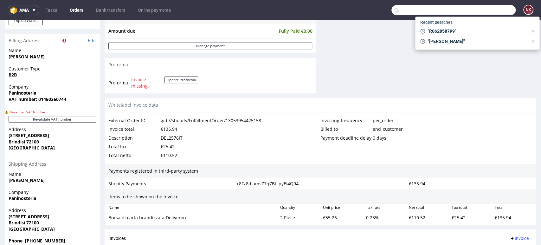
paste input "R639083998"
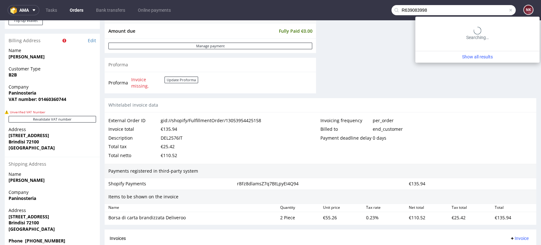
type input "R639083998"
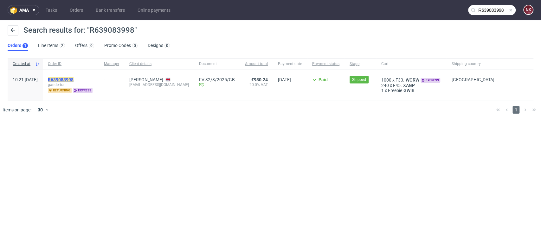
click at [69, 78] on mark "R639083998" at bounding box center [61, 79] width 26 height 5
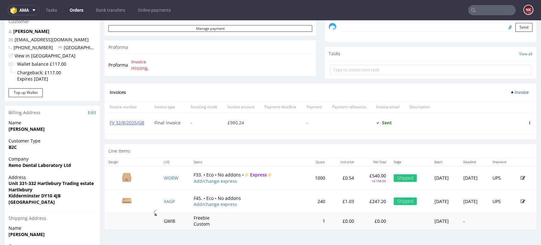
scroll to position [211, 0]
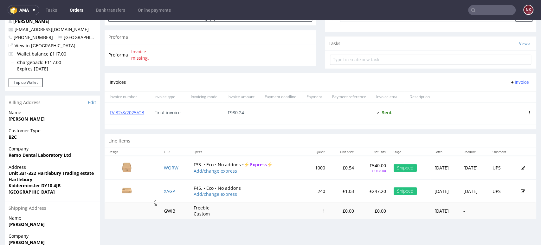
click at [362, 164] on p "£540.00" at bounding box center [374, 165] width 24 height 6
copy p "540.00"
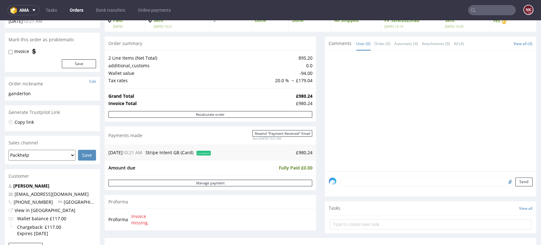
scroll to position [0, 0]
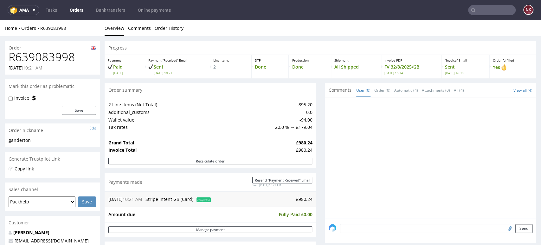
click at [494, 9] on input "text" at bounding box center [492, 10] width 48 height 10
paste input "R920588833"
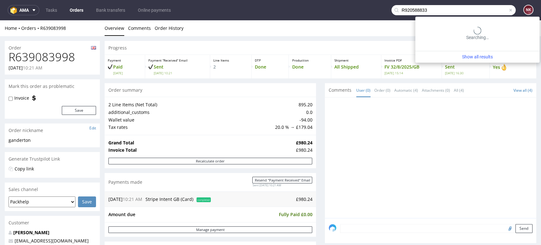
type input "R920588833"
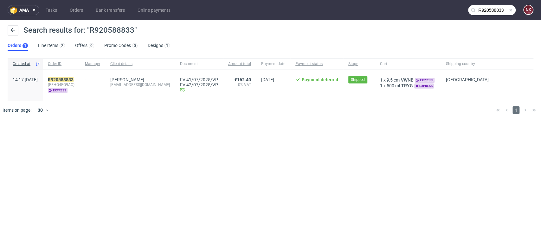
click at [80, 76] on div "R920588833 (FFHG4EG9AC) express" at bounding box center [61, 84] width 37 height 31
click at [74, 78] on mark "R920588833" at bounding box center [61, 79] width 26 height 5
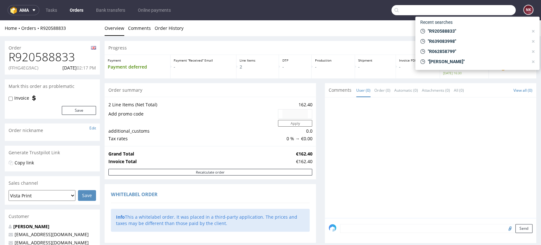
click at [481, 11] on input "text" at bounding box center [454, 10] width 124 height 10
paste input "R435508919"
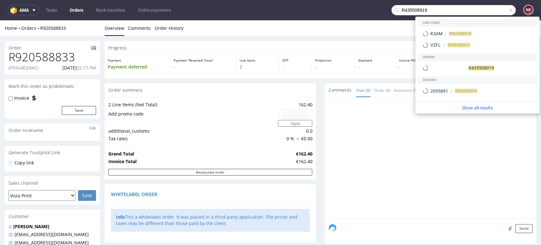
type input "R435508919"
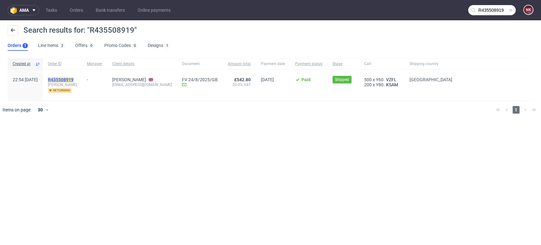
click at [67, 79] on mark "R435508919" at bounding box center [61, 79] width 26 height 5
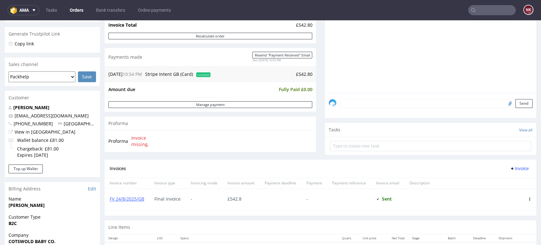
scroll to position [211, 0]
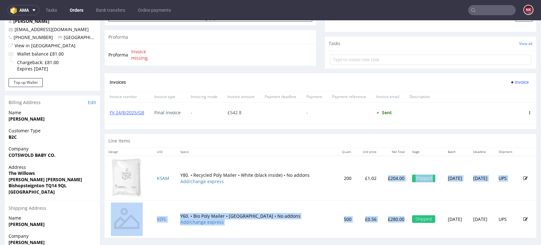
drag, startPoint x: 380, startPoint y: 219, endPoint x: 364, endPoint y: 179, distance: 43.4
click at [364, 179] on tbody "KSAM Y80. • Recycled Poly Mailer • White (black inside) • No addons Add/change …" at bounding box center [321, 197] width 432 height 82
click at [381, 196] on td "£204.00" at bounding box center [395, 178] width 28 height 45
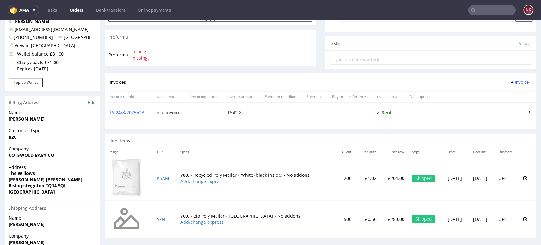
click at [384, 220] on p "£280.00" at bounding box center [394, 219] width 20 height 6
copy p "280.00"
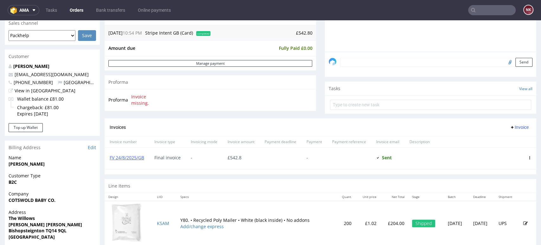
scroll to position [176, 0]
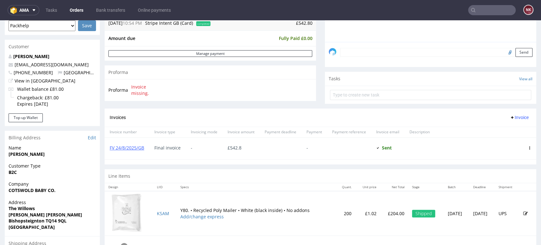
click at [338, 169] on div "Line Items" at bounding box center [321, 176] width 432 height 14
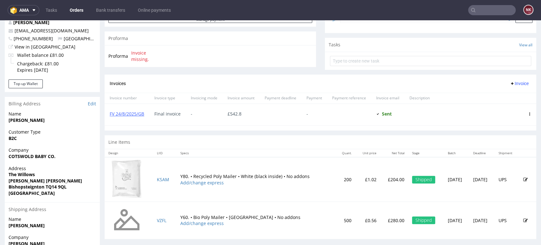
scroll to position [211, 0]
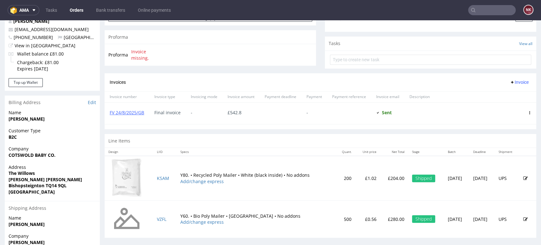
click at [323, 136] on div "Line Items" at bounding box center [321, 141] width 432 height 14
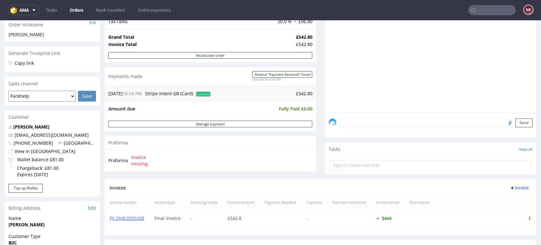
scroll to position [0, 0]
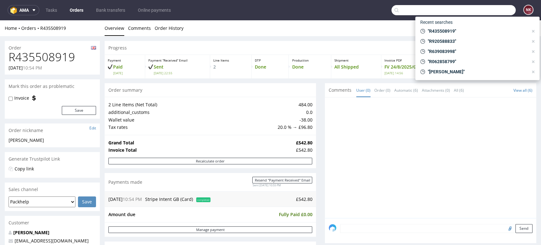
click at [489, 10] on input "text" at bounding box center [454, 10] width 124 height 10
paste input "R938958743"
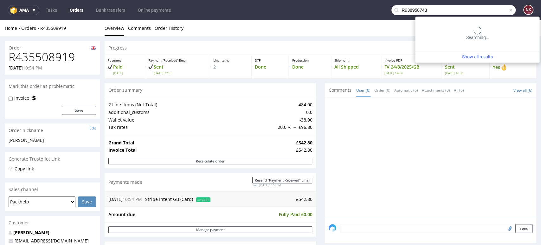
type input "R938958743"
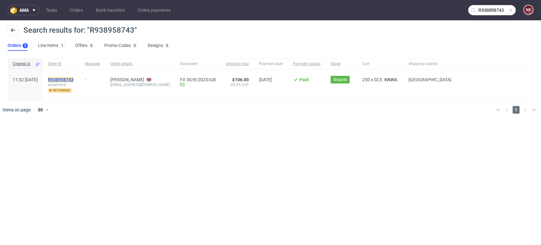
click at [74, 80] on mark "R938958743" at bounding box center [61, 79] width 26 height 5
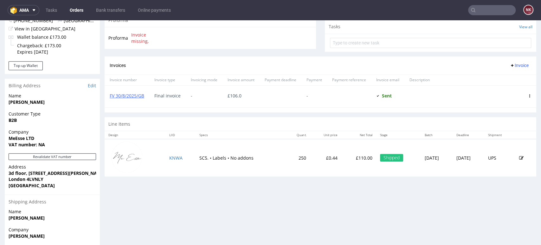
scroll to position [211, 0]
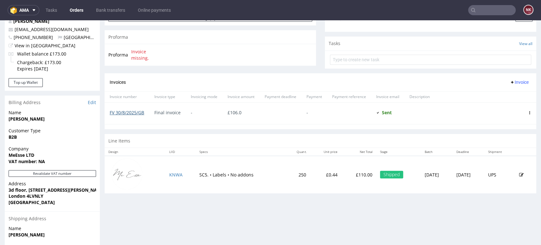
click at [137, 112] on link "FV 30/8/2025/GB" at bounding box center [127, 112] width 35 height 6
click at [497, 7] on input "text" at bounding box center [492, 10] width 48 height 10
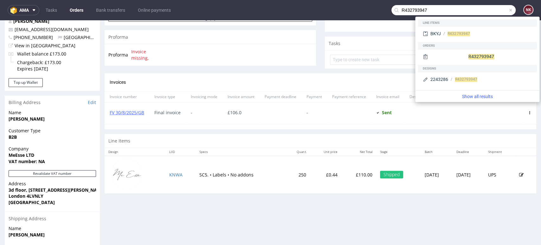
type input "R432793947"
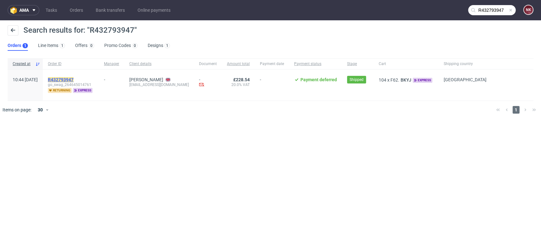
click at [73, 80] on mark "R432793947" at bounding box center [61, 79] width 26 height 5
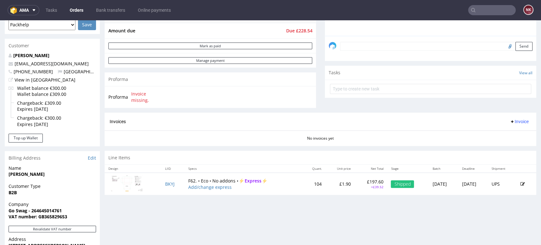
scroll to position [176, 0]
click at [359, 182] on p "£197.60" at bounding box center [371, 183] width 25 height 6
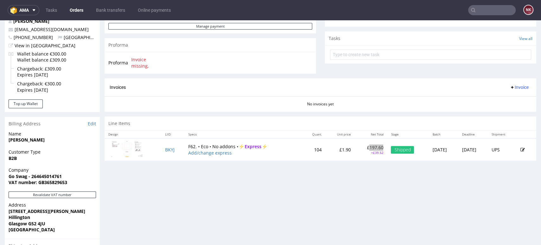
scroll to position [141, 0]
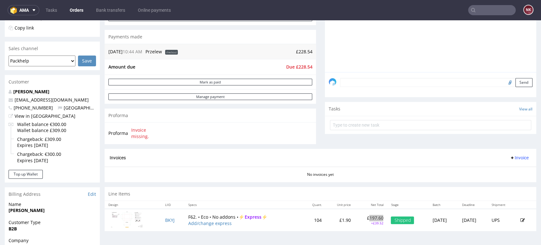
click at [505, 8] on input "text" at bounding box center [492, 10] width 48 height 10
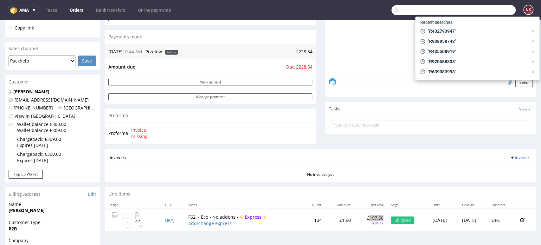
paste input "R924605149"
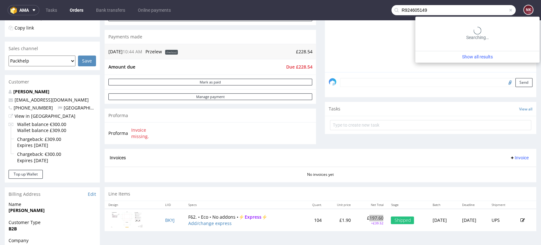
type input "R924605149"
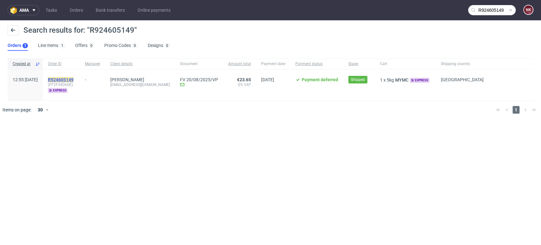
click at [74, 81] on mark "R924605149" at bounding box center [61, 79] width 26 height 5
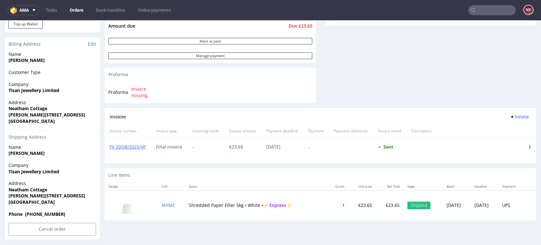
scroll to position [256, 0]
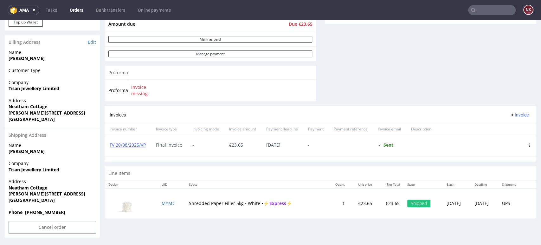
click at [491, 13] on input "text" at bounding box center [492, 10] width 48 height 10
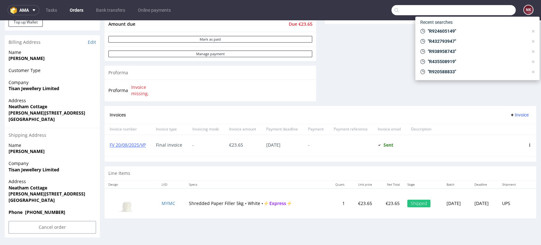
paste input "R481683247"
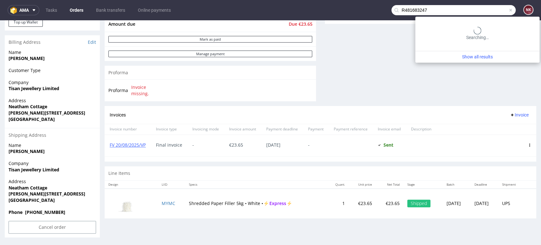
type input "R481683247"
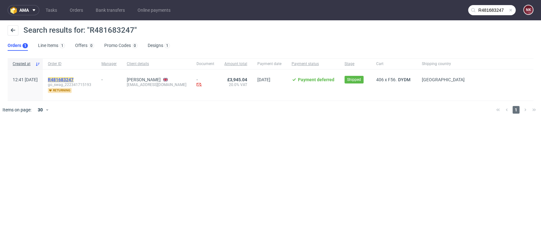
click at [74, 81] on mark "R481683247" at bounding box center [61, 79] width 26 height 5
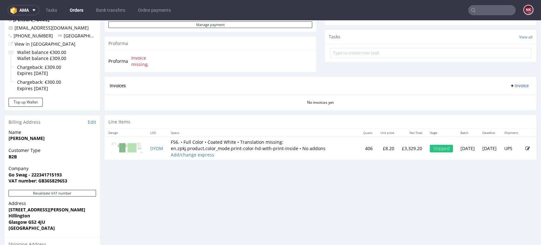
scroll to position [141, 0]
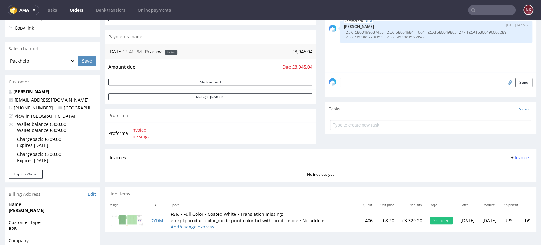
click at [402, 220] on p "£3,329.20" at bounding box center [412, 220] width 20 height 6
copy p "3,329.20"
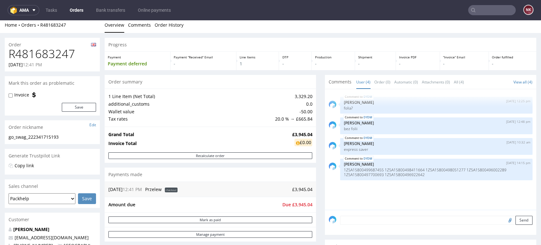
scroll to position [0, 0]
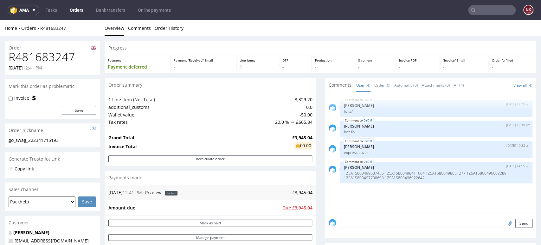
click at [495, 11] on input "text" at bounding box center [492, 10] width 48 height 10
paste input "R390878876"
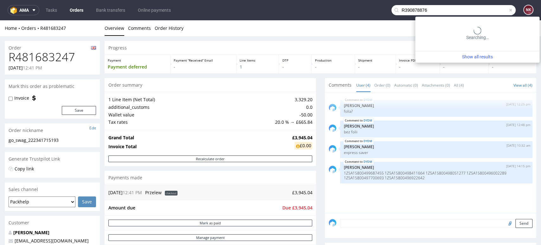
type input "R390878876"
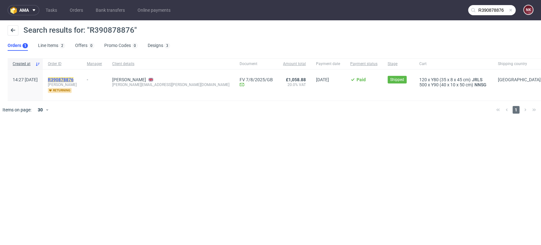
click at [74, 81] on mark "R390878876" at bounding box center [61, 79] width 26 height 5
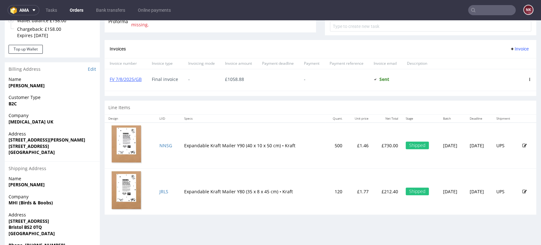
scroll to position [246, 0]
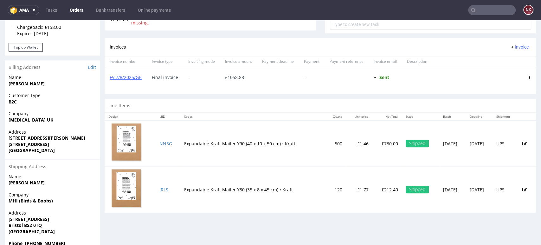
click at [376, 142] on p "£730.00" at bounding box center [387, 144] width 22 height 6
copy p "730.00"
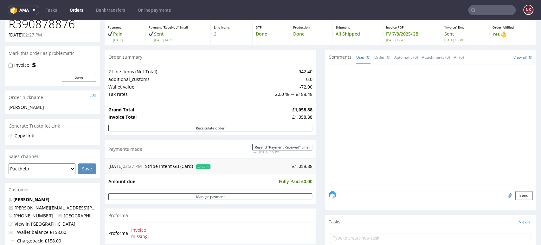
scroll to position [0, 0]
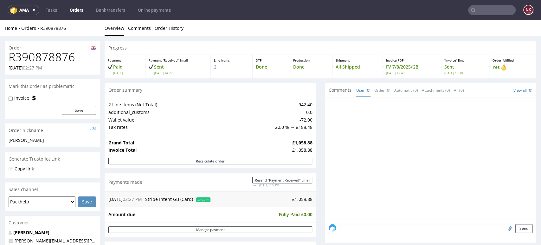
click at [296, 198] on td "£1,058.88" at bounding box center [262, 199] width 100 height 8
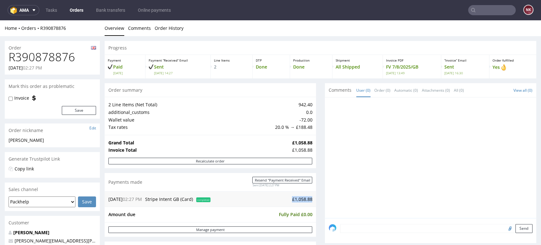
click at [297, 199] on td "£1,058.88" at bounding box center [262, 199] width 100 height 8
click at [499, 10] on input "text" at bounding box center [492, 10] width 48 height 10
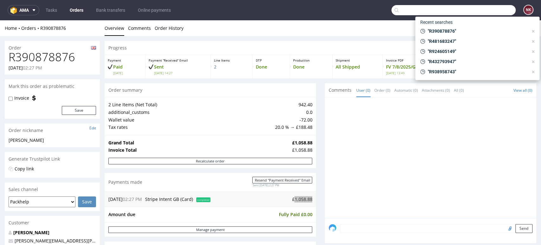
paste input "R855662882"
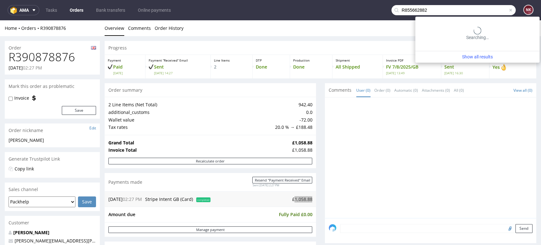
type input "R855662882"
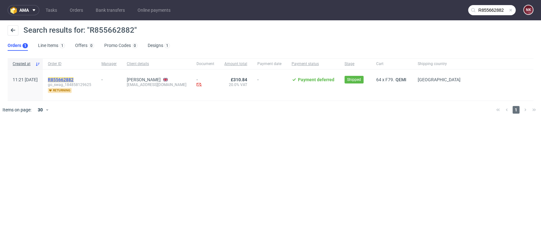
click at [74, 79] on mark "R855662882" at bounding box center [61, 79] width 26 height 5
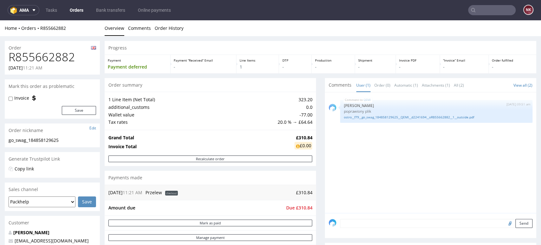
click at [495, 12] on input "text" at bounding box center [492, 10] width 48 height 10
paste input "R855662882"
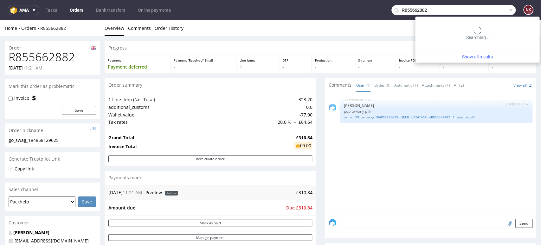
type input "R855662882"
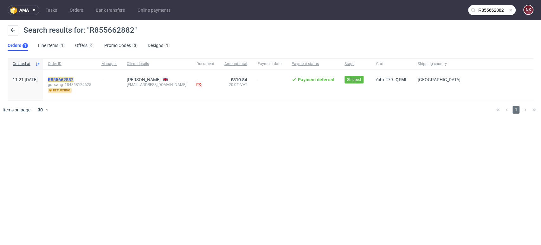
click at [74, 81] on mark "R855662882" at bounding box center [61, 79] width 26 height 5
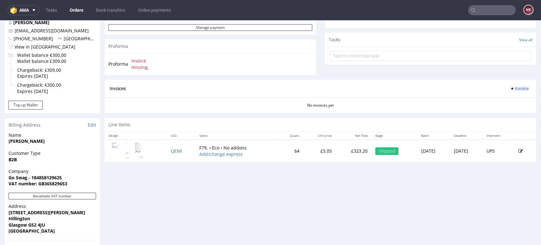
scroll to position [211, 0]
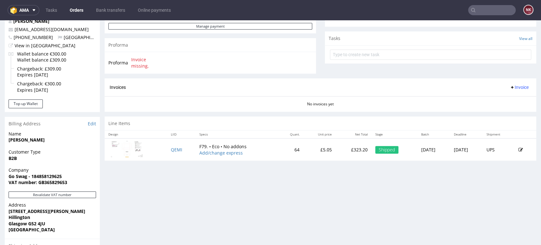
click at [340, 148] on p "£323.20" at bounding box center [354, 150] width 29 height 6
copy p "323.20"
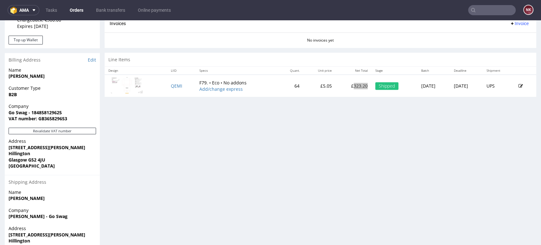
scroll to position [317, 0]
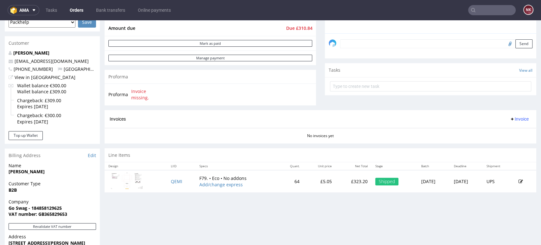
scroll to position [176, 0]
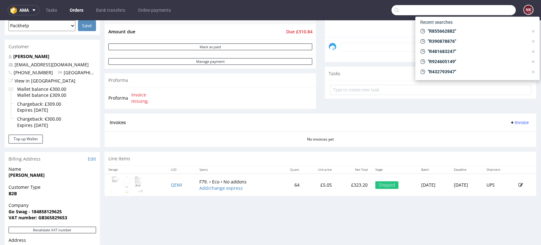
click at [505, 12] on input "text" at bounding box center [454, 10] width 124 height 10
paste input "R512888769"
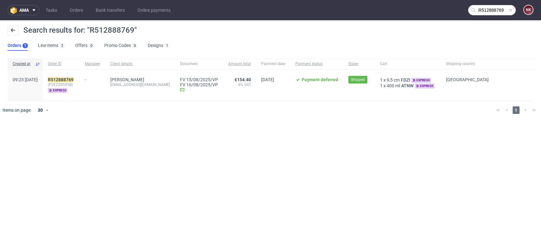
click at [497, 1] on nav "ama Tasks Orders Bank transfers Online payments R512888769 NK" at bounding box center [270, 10] width 541 height 20
click at [492, 12] on input "R512888769" at bounding box center [492, 10] width 48 height 10
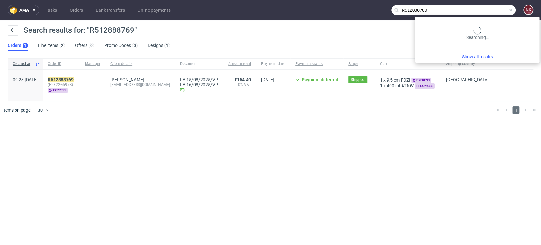
drag, startPoint x: 486, startPoint y: 10, endPoint x: 252, endPoint y: 13, distance: 234.4
click at [252, 13] on nav "ama Tasks Orders Bank transfers Online payments R512888769 NK" at bounding box center [270, 10] width 541 height 20
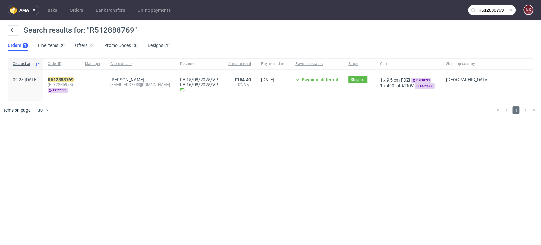
paste input "618690381"
type input "R618690381"
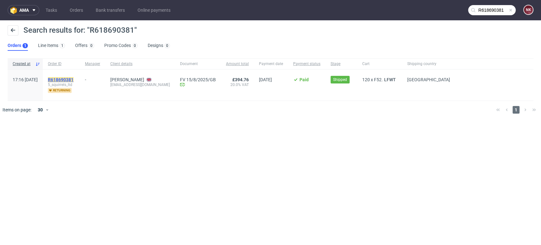
click at [74, 80] on mark "R618690381" at bounding box center [61, 79] width 26 height 5
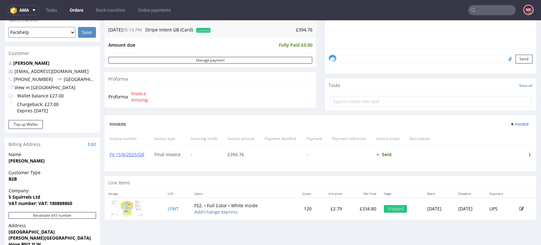
scroll to position [176, 0]
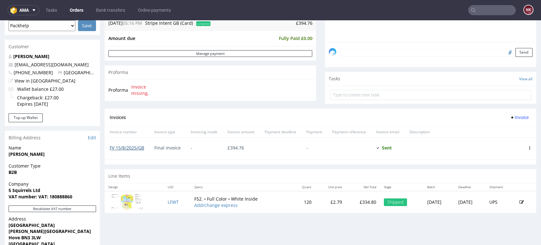
click at [120, 148] on link "FV 15/8/2025/GB" at bounding box center [127, 148] width 35 height 6
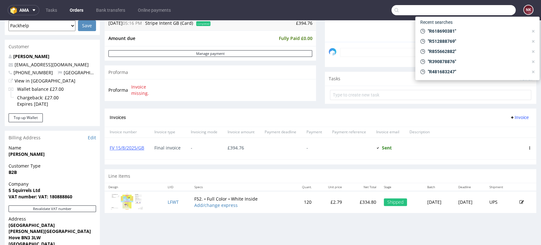
click at [493, 10] on input "text" at bounding box center [454, 10] width 124 height 10
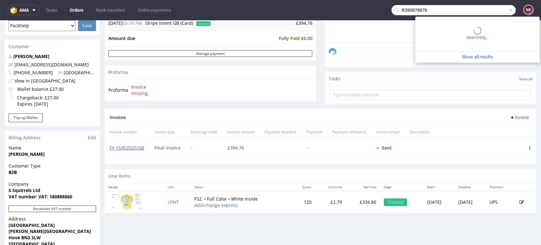
type input "R390878876"
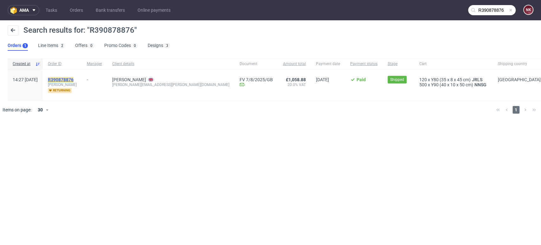
click at [74, 81] on mark "R390878876" at bounding box center [61, 79] width 26 height 5
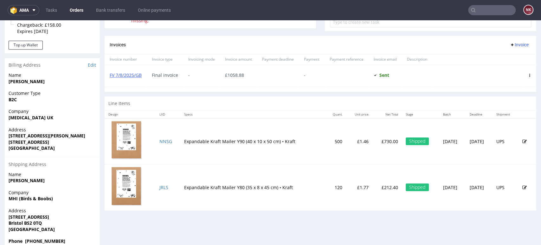
scroll to position [278, 0]
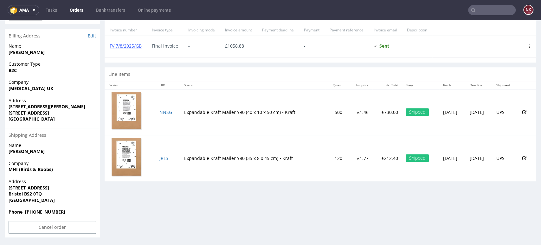
click at [376, 155] on p "£212.40" at bounding box center [387, 158] width 22 height 6
copy p "212.40"
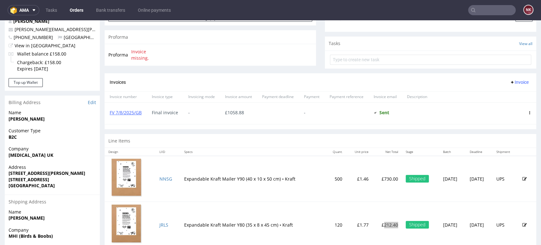
scroll to position [246, 0]
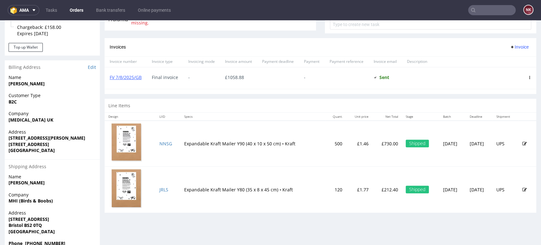
click at [376, 141] on p "£730.00" at bounding box center [387, 144] width 22 height 6
copy p "730.00"
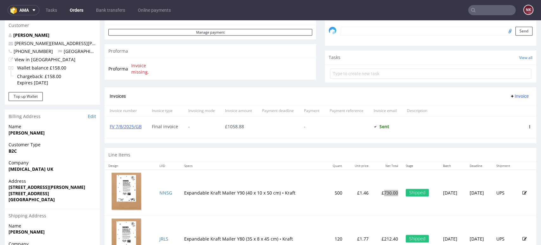
scroll to position [141, 0]
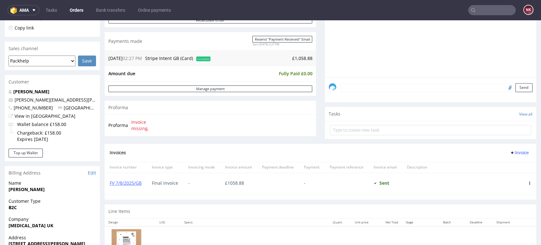
click at [237, 184] on span "£ 1058.88" at bounding box center [234, 183] width 19 height 6
copy span "1058.88"
click at [346, 158] on div "Invoices Invoice" at bounding box center [321, 153] width 432 height 18
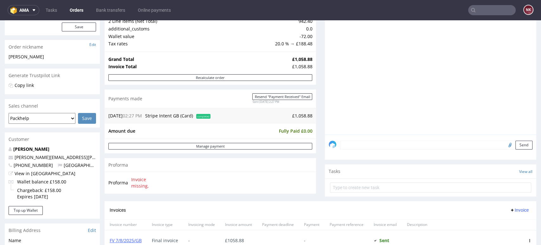
scroll to position [0, 0]
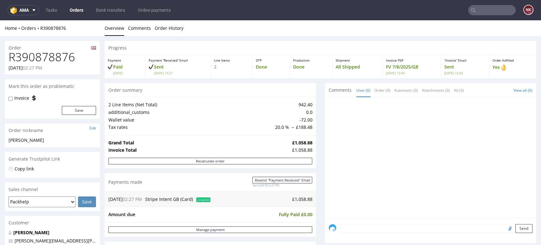
click at [492, 11] on input "text" at bounding box center [492, 10] width 48 height 10
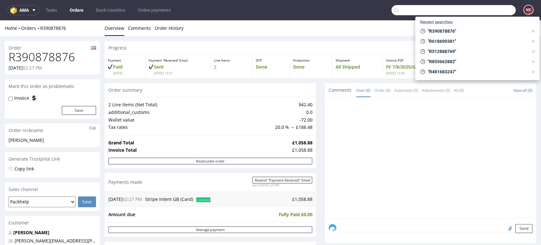
paste input "R362310078"
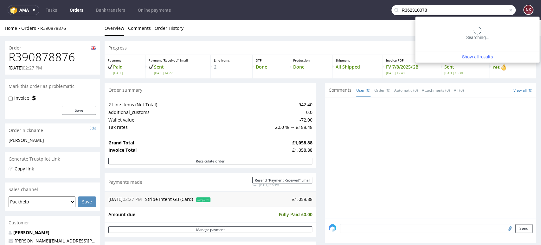
type input "R362310078"
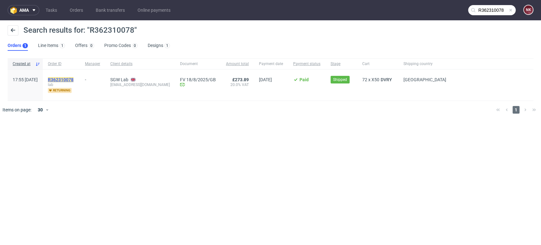
click at [74, 79] on mark "R362310078" at bounding box center [61, 79] width 26 height 5
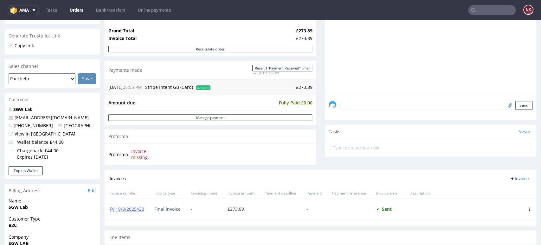
scroll to position [176, 0]
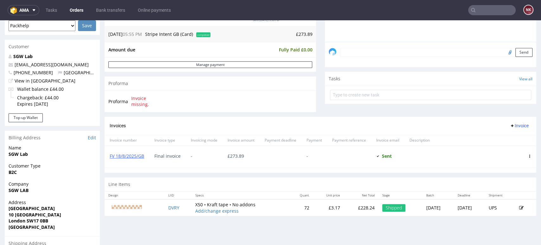
click at [348, 206] on p "£228.24" at bounding box center [361, 208] width 27 height 6
copy p "228.24"
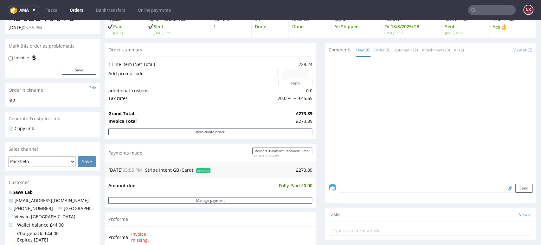
scroll to position [0, 0]
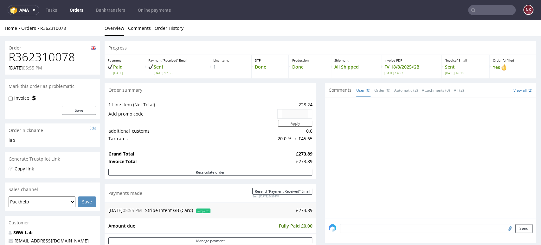
click at [480, 13] on input "text" at bounding box center [492, 10] width 48 height 10
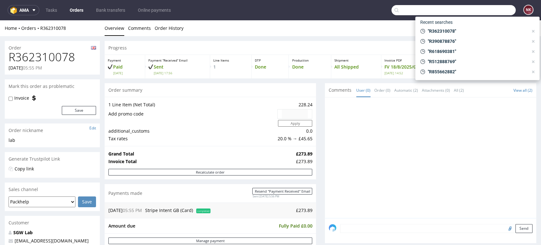
paste input "R214665942"
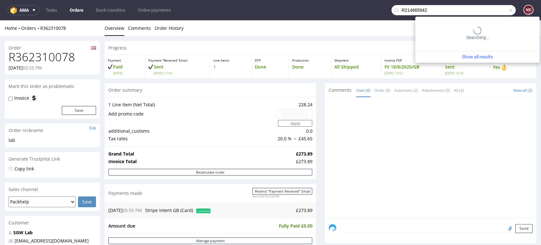
type input "R214665942"
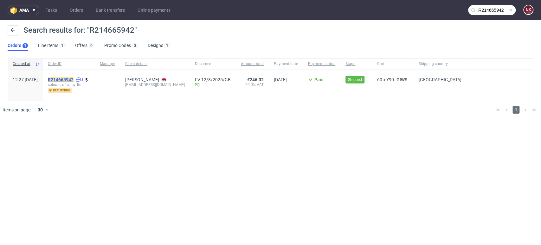
click at [71, 80] on mark "R214665942" at bounding box center [61, 79] width 26 height 5
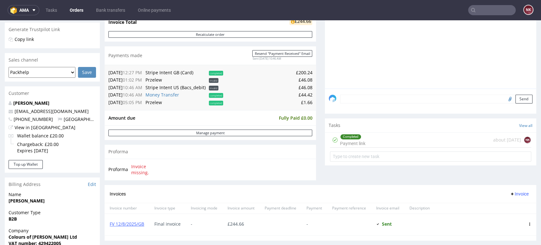
scroll to position [141, 0]
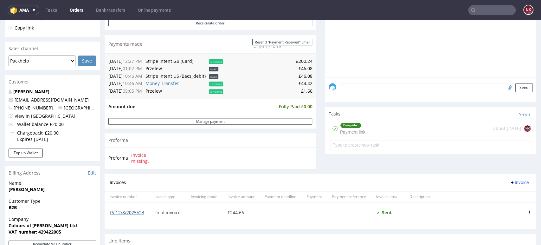
click at [137, 213] on link "FV 12/8/2025/GB" at bounding box center [127, 212] width 35 height 6
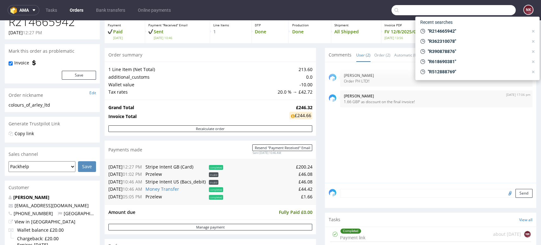
click at [498, 14] on input "text" at bounding box center [454, 10] width 124 height 10
paste input "R787326699"
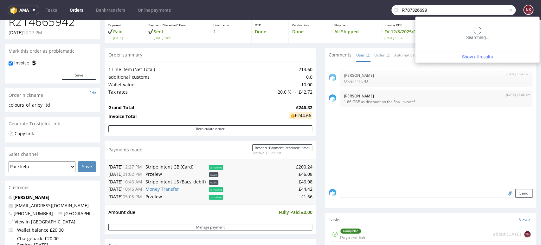
type input "R787326699"
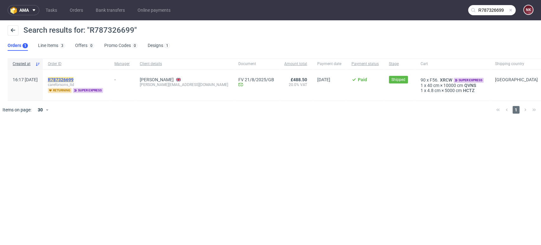
click at [74, 79] on mark "R787326699" at bounding box center [61, 79] width 26 height 5
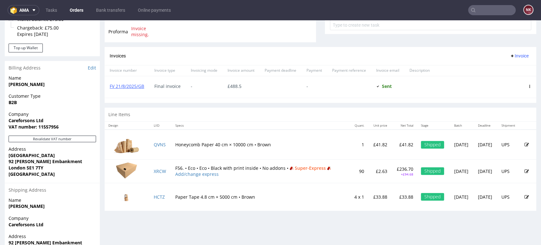
scroll to position [246, 0]
click at [395, 168] on p "£236.70" at bounding box center [404, 168] width 18 height 6
copy p "236.70"
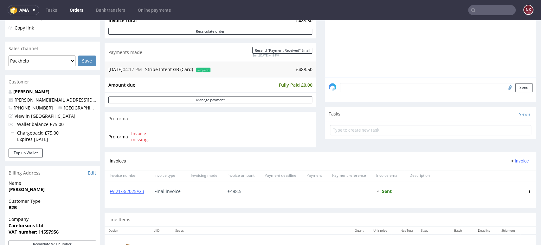
scroll to position [282, 0]
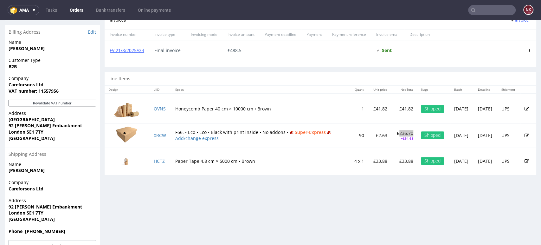
click at [490, 7] on input "text" at bounding box center [492, 10] width 48 height 10
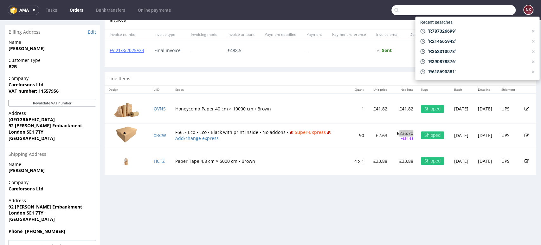
paste input "R381568616"
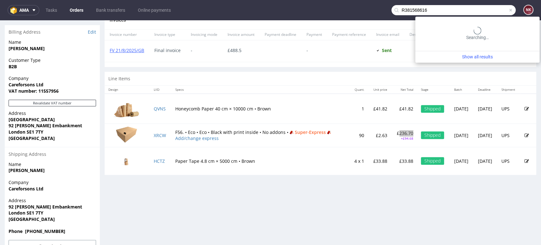
type input "R381568616"
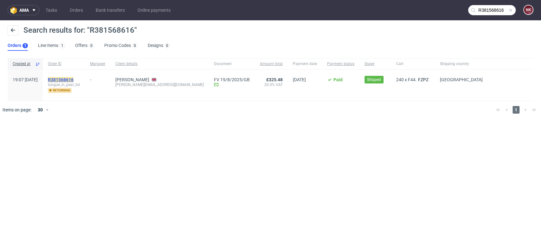
click at [67, 78] on mark "R381568616" at bounding box center [61, 79] width 26 height 5
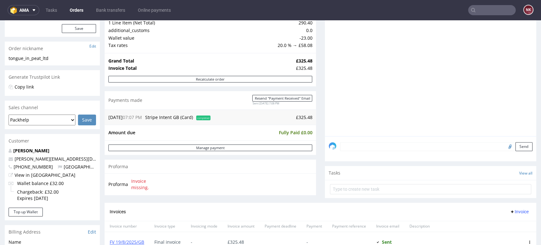
scroll to position [141, 0]
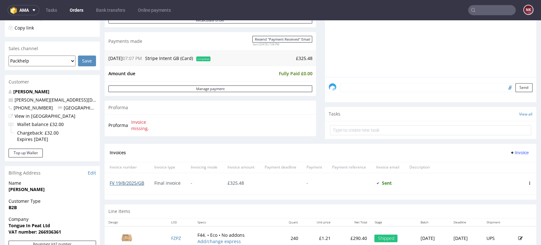
click at [125, 183] on link "FV 19/8/2025/GB" at bounding box center [127, 183] width 35 height 6
click at [502, 13] on input "text" at bounding box center [492, 10] width 48 height 10
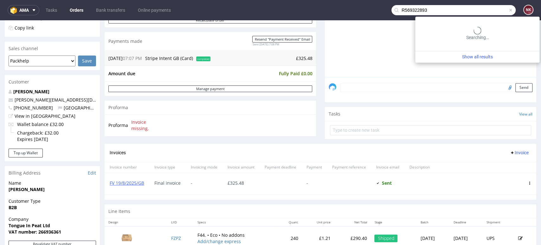
type input "R569322893"
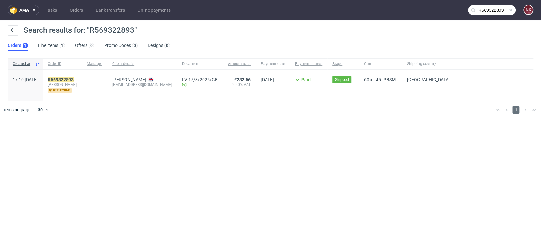
click at [82, 76] on div "R569322893 patel returning" at bounding box center [62, 84] width 39 height 31
click at [74, 79] on mark "R569322893" at bounding box center [61, 79] width 26 height 5
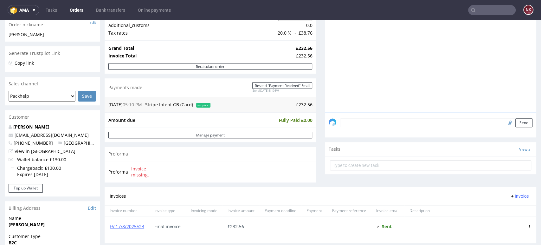
scroll to position [211, 0]
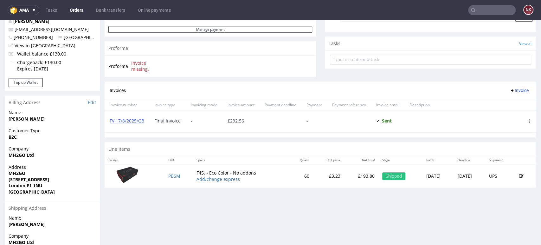
click at [348, 177] on p "£193.80" at bounding box center [361, 176] width 27 height 6
click at [491, 11] on input "text" at bounding box center [492, 10] width 48 height 10
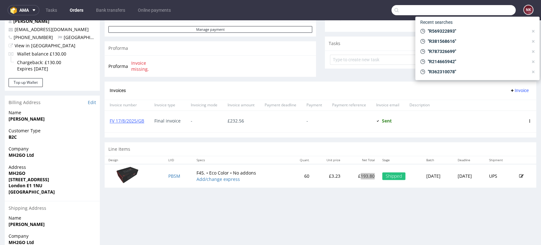
paste input "R465128602"
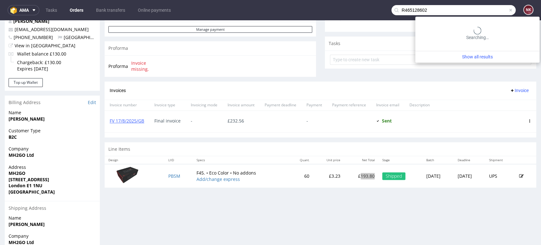
type input "R465128602"
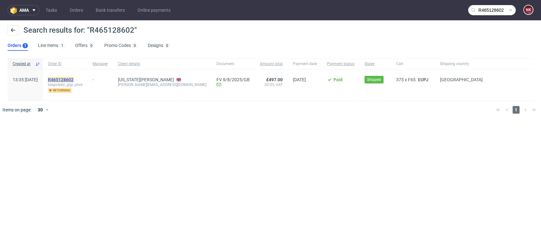
click at [74, 81] on mark "R465128602" at bounding box center [61, 79] width 26 height 5
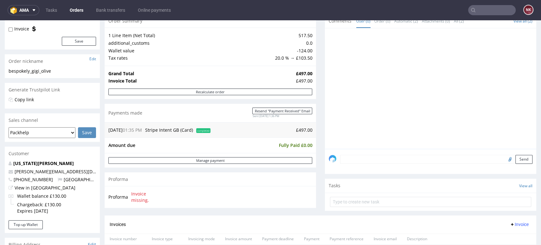
scroll to position [176, 0]
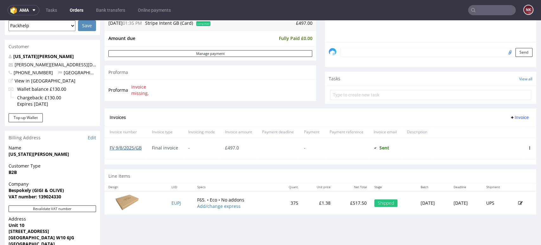
click at [127, 148] on link "FV 9/8/2025/GB" at bounding box center [126, 148] width 32 height 6
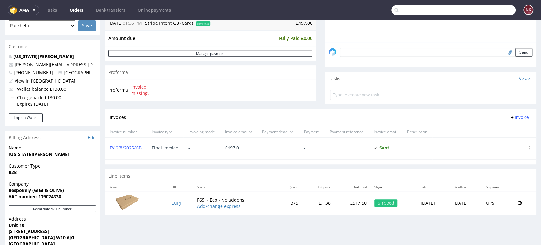
click at [493, 9] on input "text" at bounding box center [454, 10] width 124 height 10
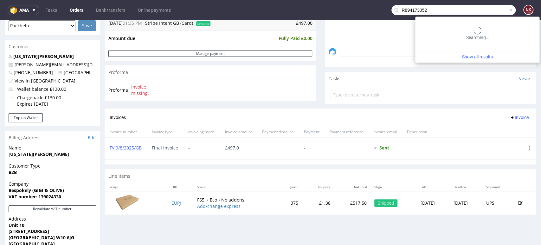
type input "R894173052"
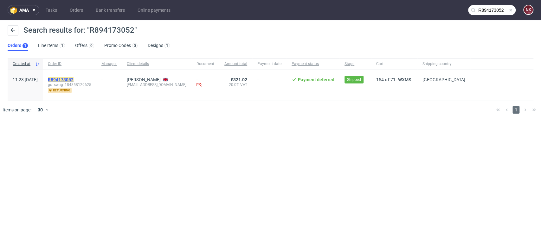
click at [74, 78] on mark "R894173052" at bounding box center [61, 79] width 26 height 5
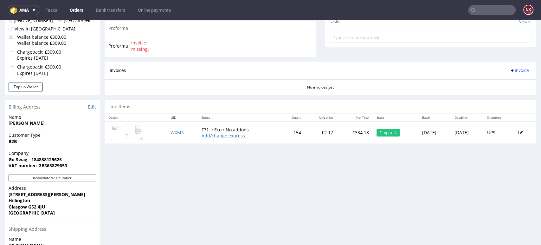
scroll to position [211, 0]
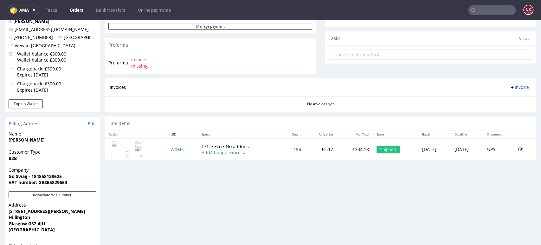
click at [341, 150] on p "£334.18" at bounding box center [355, 149] width 28 height 6
click at [350, 175] on div "Progress Payment Payment deferred Payment “Received” Email - Line Items 1 DTP -…" at bounding box center [321, 92] width 432 height 525
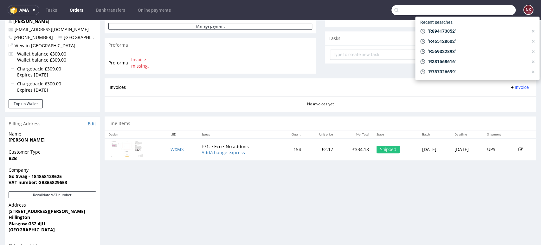
click at [492, 8] on input "text" at bounding box center [454, 10] width 124 height 10
paste input "R140759855"
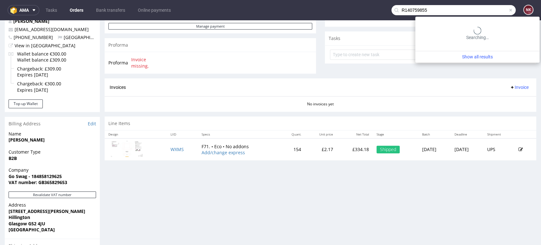
type input "R140759855"
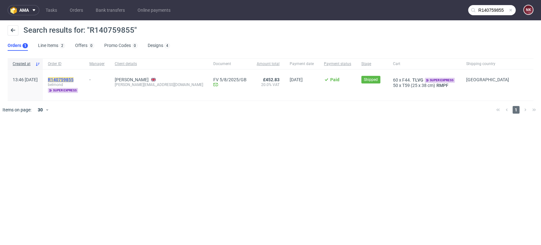
click at [74, 79] on mark "R140759855" at bounding box center [61, 79] width 26 height 5
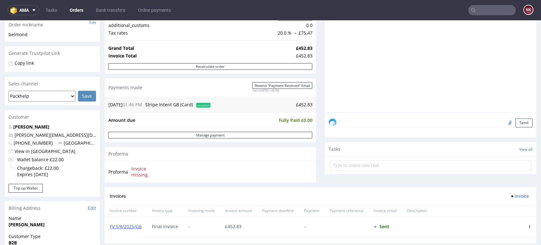
scroll to position [211, 0]
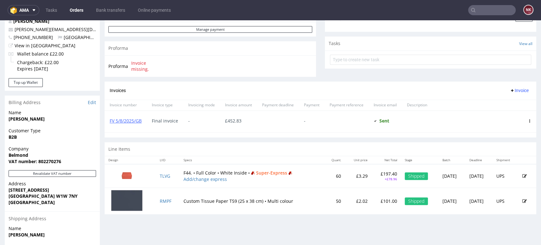
click at [376, 200] on p "£101.00" at bounding box center [387, 201] width 22 height 6
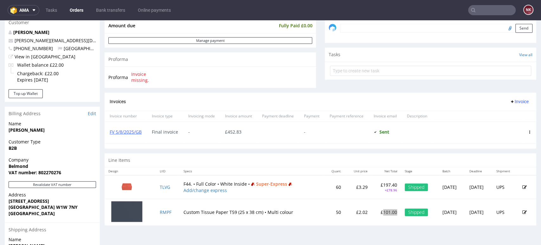
scroll to position [282, 0]
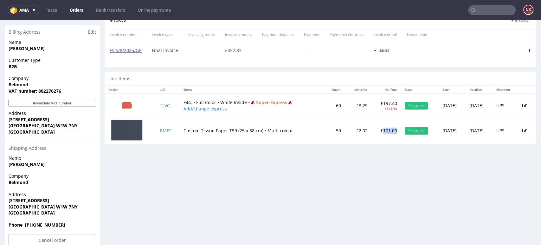
click at [376, 131] on p "£101.00" at bounding box center [387, 130] width 22 height 6
click at [370, 192] on div "Progress Payment Paid Wed 09 Jul Payment “Received” Email Sent Wed 9 Jul 13:46 …" at bounding box center [321, 4] width 432 height 491
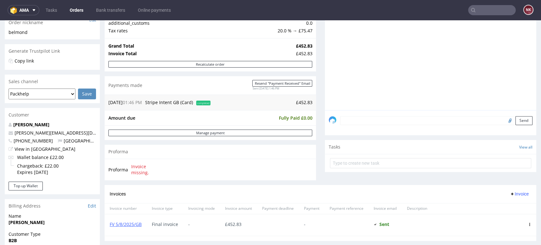
scroll to position [70, 0]
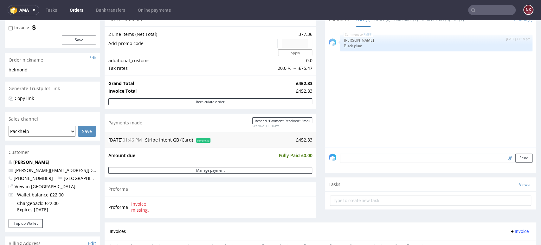
click at [484, 8] on input "text" at bounding box center [492, 10] width 48 height 10
paste input "R902187403"
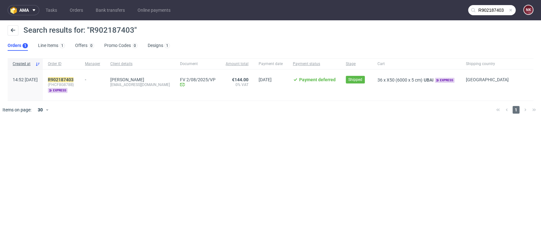
click at [500, 7] on input "R902187403" at bounding box center [492, 10] width 48 height 10
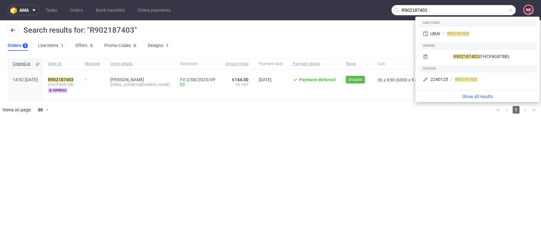
drag, startPoint x: 451, startPoint y: 11, endPoint x: 316, endPoint y: 10, distance: 134.8
click at [316, 11] on nav "ama Tasks Orders Bank transfers Online payments R902187403 NK" at bounding box center [270, 10] width 541 height 20
paste input "048191258"
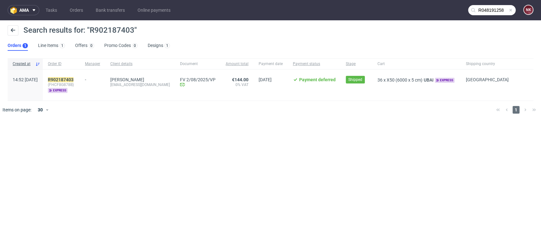
type input "R048191258"
click at [74, 77] on mark "R048191258" at bounding box center [61, 79] width 26 height 5
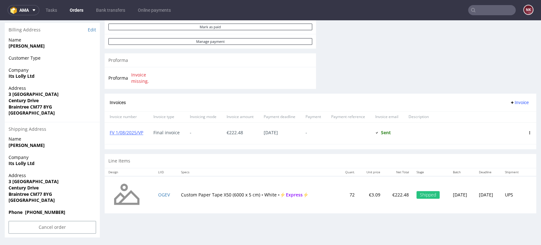
scroll to position [269, 0]
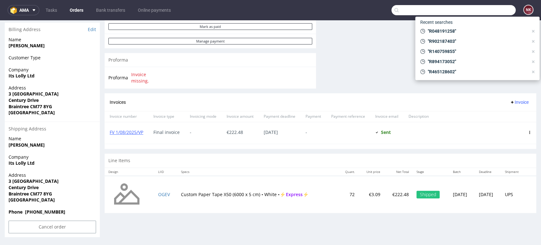
click at [489, 10] on input "text" at bounding box center [454, 10] width 124 height 10
paste input "R902187403"
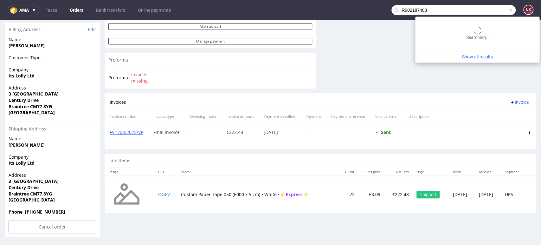
type input "R902187403"
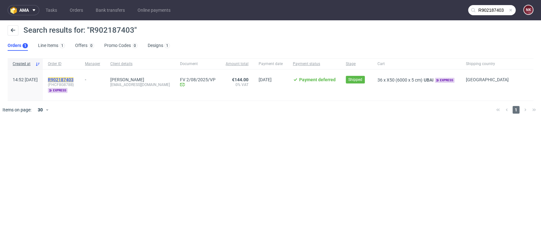
click at [74, 79] on mark "R902187403" at bounding box center [61, 79] width 26 height 5
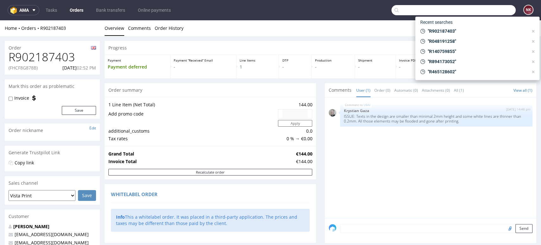
click at [493, 7] on input "text" at bounding box center [454, 10] width 124 height 10
paste input "R048191258_"
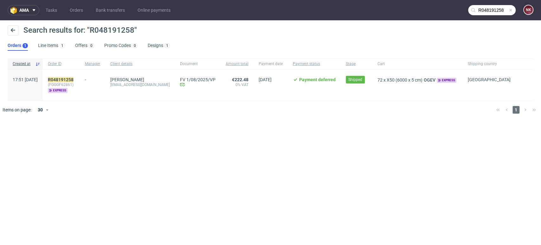
click at [472, 6] on input "R048191258" at bounding box center [492, 10] width 48 height 10
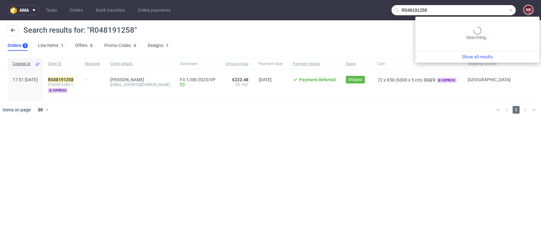
drag, startPoint x: 485, startPoint y: 8, endPoint x: 353, endPoint y: 8, distance: 131.9
click at [353, 8] on nav "ama Tasks Orders Bank transfers Online payments R048191258 NK" at bounding box center [270, 10] width 541 height 20
paste input "9241541"
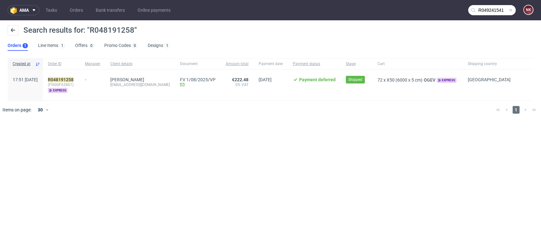
type input "R049241541"
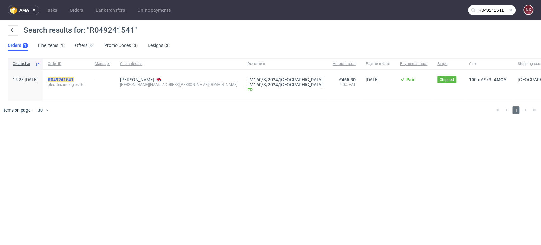
click at [74, 78] on mark "R049241541" at bounding box center [61, 79] width 26 height 5
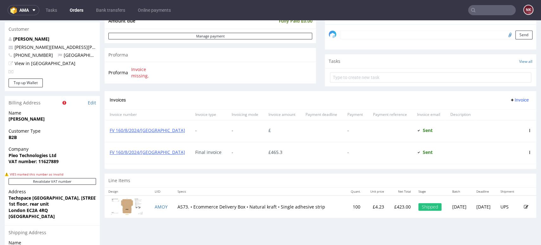
scroll to position [246, 0]
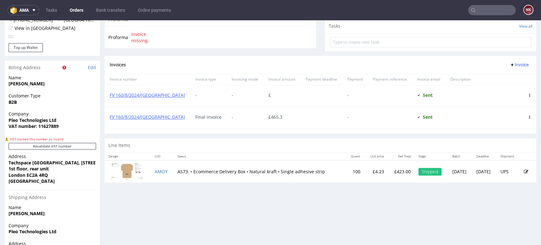
click at [392, 170] on p "£423.00" at bounding box center [401, 171] width 19 height 6
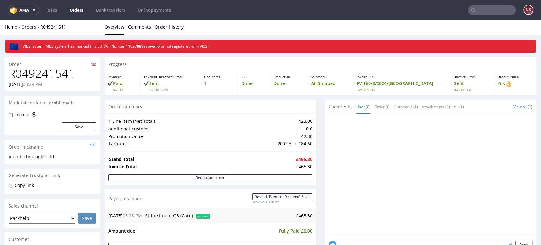
scroll to position [0, 0]
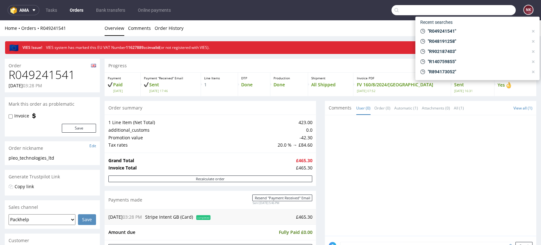
click at [486, 11] on input "text" at bounding box center [454, 10] width 124 height 10
paste input "R903383180"
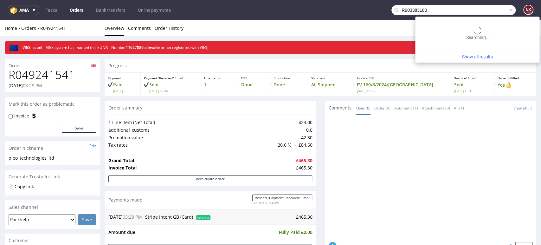
type input "R903383180"
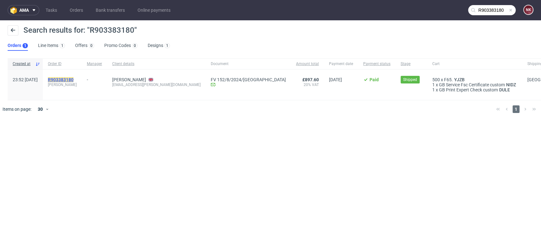
click at [74, 78] on mark "R903383180" at bounding box center [61, 79] width 26 height 5
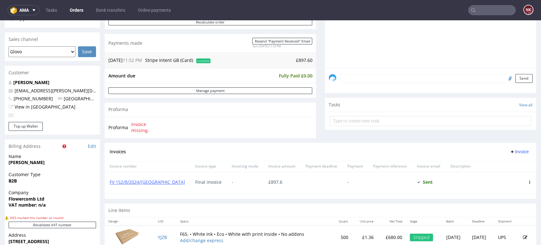
scroll to position [211, 0]
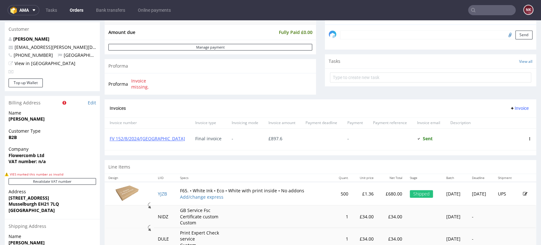
click at [382, 193] on p "£680.00" at bounding box center [392, 194] width 21 height 6
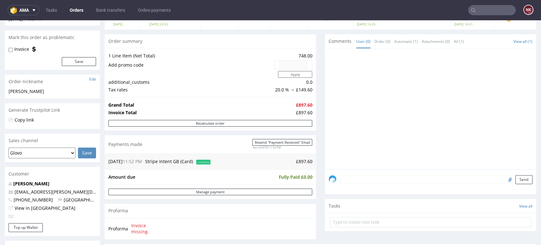
scroll to position [70, 0]
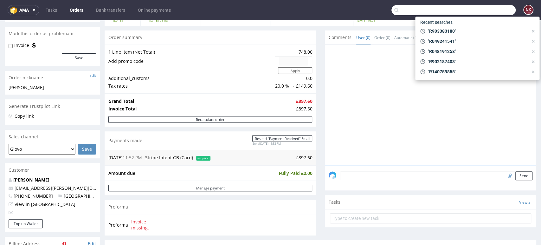
click at [488, 8] on input "text" at bounding box center [454, 10] width 124 height 10
paste input "R700644522"
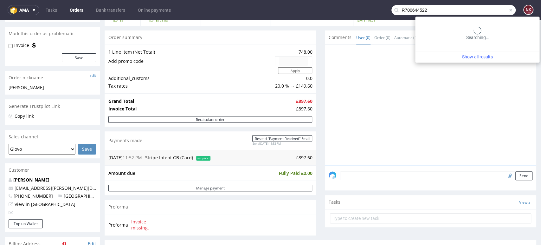
type input "R700644522"
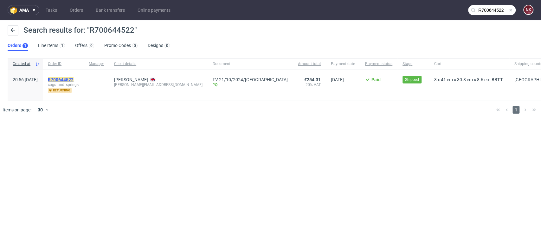
click at [74, 79] on mark "R700644522" at bounding box center [61, 79] width 26 height 5
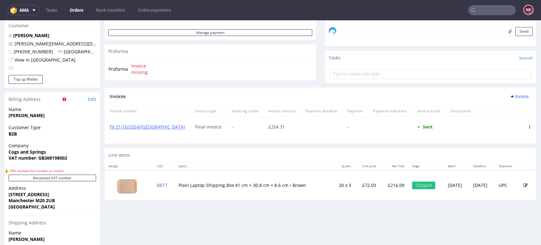
scroll to position [211, 0]
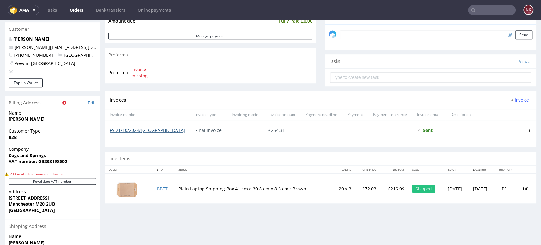
click at [134, 129] on link "FV 21/10/2024/GB" at bounding box center [147, 130] width 75 height 6
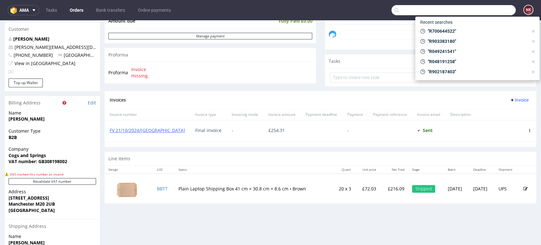
click at [503, 13] on input "text" at bounding box center [454, 10] width 124 height 10
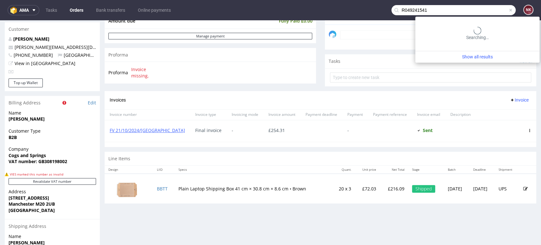
type input "R049241541"
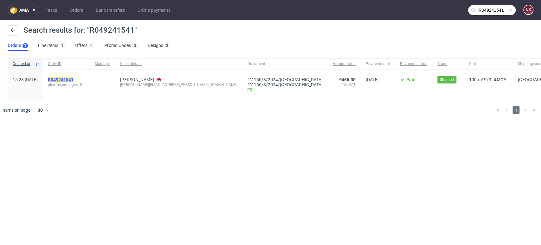
click at [74, 79] on mark "R049241541" at bounding box center [61, 79] width 26 height 5
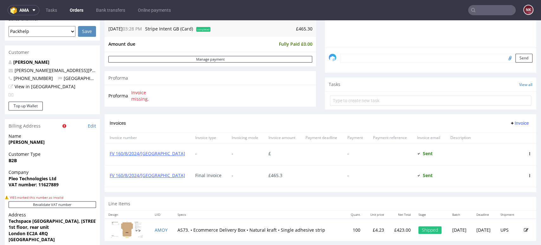
scroll to position [246, 0]
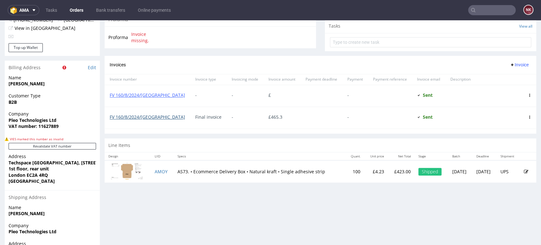
click at [131, 114] on link "FV 160/8/2024/GB" at bounding box center [147, 117] width 75 height 6
click at [482, 10] on input "text" at bounding box center [492, 10] width 48 height 10
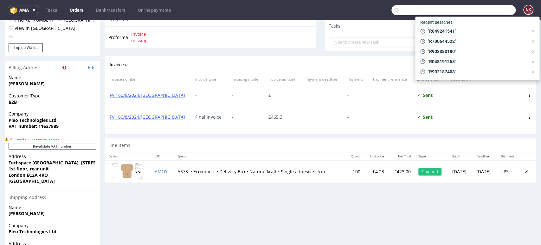
paste input "R343478017"
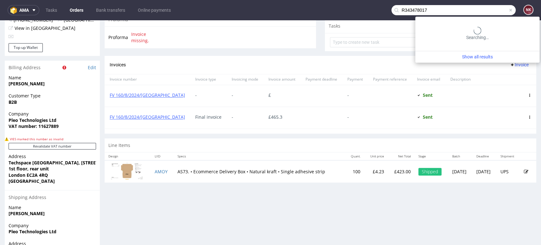
type input "R343478017"
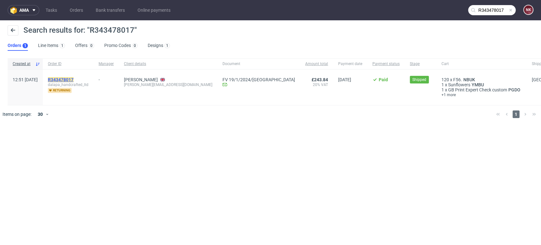
click at [74, 77] on mark "R343478017" at bounding box center [61, 79] width 26 height 5
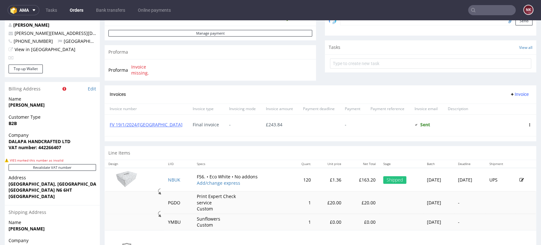
scroll to position [282, 0]
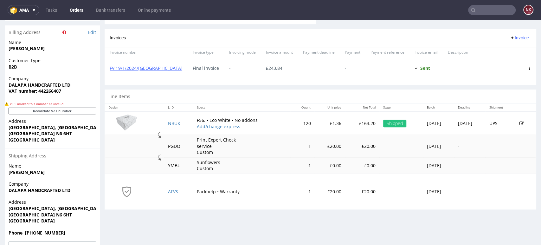
click at [349, 122] on p "£163.20" at bounding box center [362, 123] width 27 height 6
click at [2, 29] on div "Order R343478017 11.12.2023 12:51 PM Mark this order as problematic Invoice Sav…" at bounding box center [270, 17] width 541 height 491
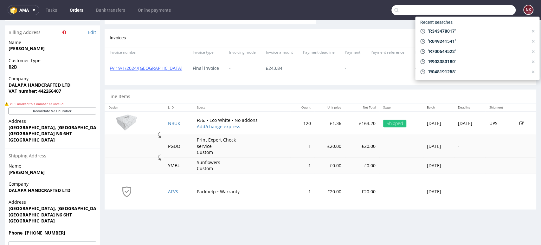
click at [483, 10] on input "text" at bounding box center [454, 10] width 124 height 10
paste input "R651237772"
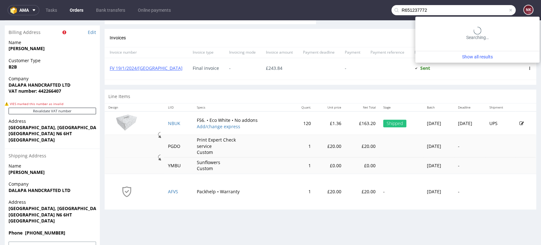
type input "R651237772"
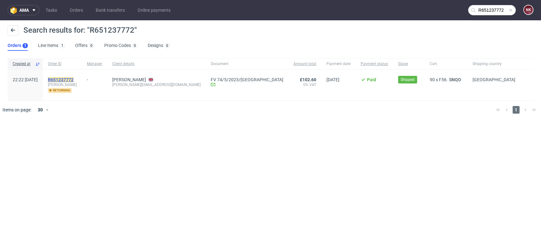
click at [74, 81] on mark "R651237772" at bounding box center [61, 79] width 26 height 5
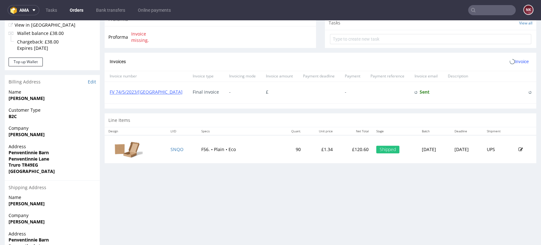
scroll to position [282, 0]
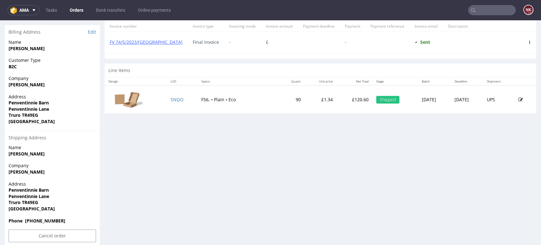
click at [341, 96] on p "£120.60" at bounding box center [355, 99] width 28 height 6
click at [363, 207] on div "Progress Payment Paid Tue 16 May Payment “Received” Email Sent Tue 16 May 22:23…" at bounding box center [321, 2] width 432 height 487
click at [353, 205] on div "Progress Payment Paid Tue 16 May Payment “Received” Email Sent Tue 16 May 22:23…" at bounding box center [321, 2] width 432 height 487
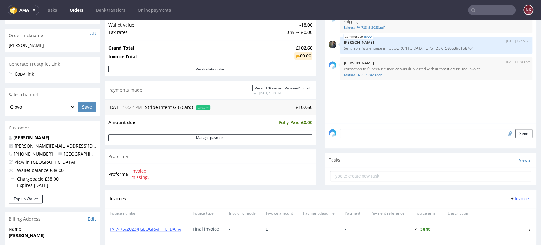
scroll to position [35, 0]
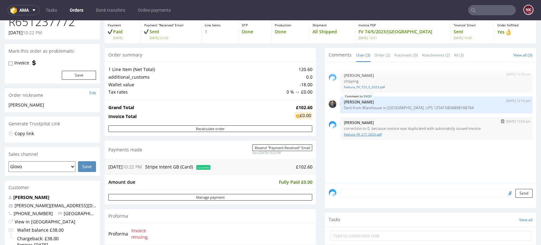
click at [361, 134] on link "Faktura_FK_217_2023.pdf" at bounding box center [436, 134] width 185 height 5
click at [318, 157] on div "Progress Payment Paid Tue 16 May Payment “Received” Email Sent Tue 16 May 22:23…" at bounding box center [321, 185] width 432 height 359
click at [481, 10] on input "text" at bounding box center [492, 10] width 48 height 10
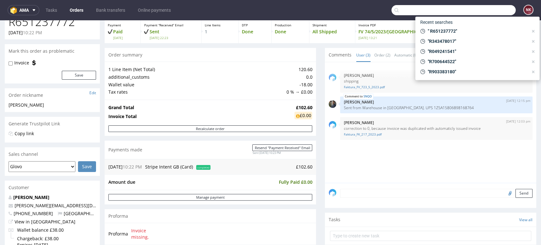
paste input "R766543204"
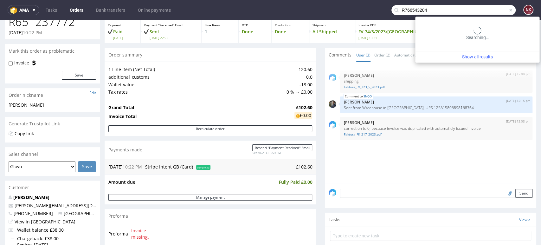
type input "R766543204"
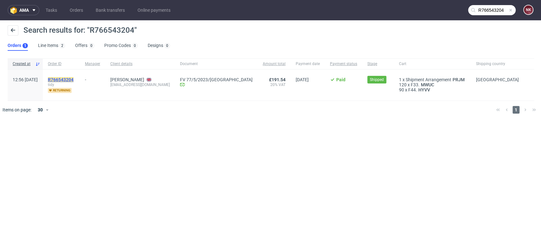
click at [74, 79] on mark "R766543204" at bounding box center [61, 79] width 26 height 5
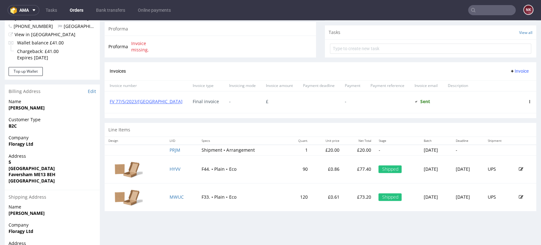
scroll to position [211, 0]
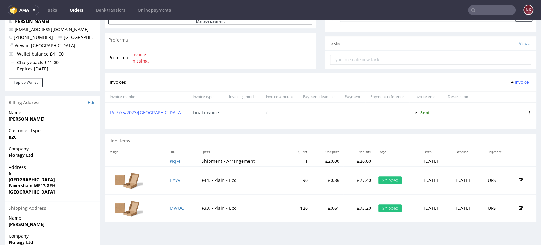
click at [488, 9] on input "text" at bounding box center [492, 10] width 48 height 10
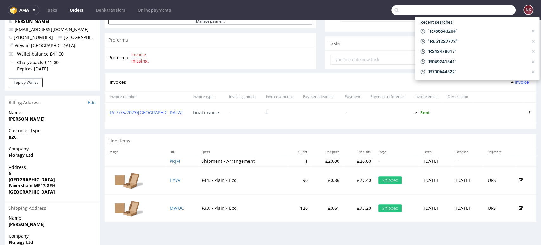
paste input "R643809160"
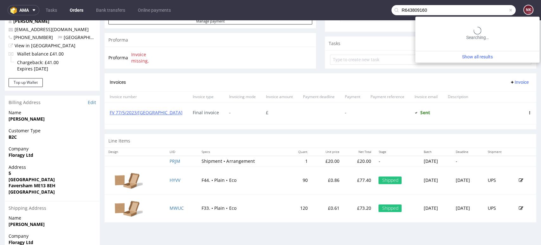
type input "R643809160"
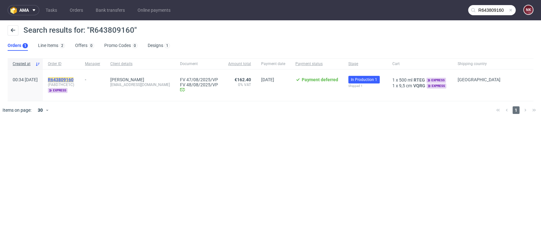
click at [74, 80] on mark "R643809160" at bounding box center [61, 79] width 26 height 5
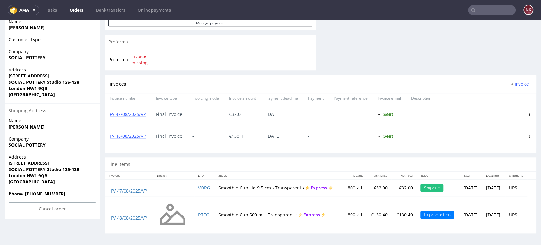
scroll to position [287, 0]
click at [136, 113] on link "FV 47/08/2025/VP" at bounding box center [128, 114] width 36 height 6
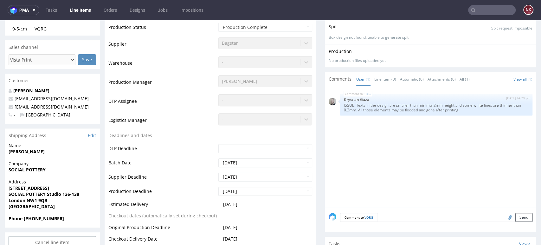
scroll to position [106, 0]
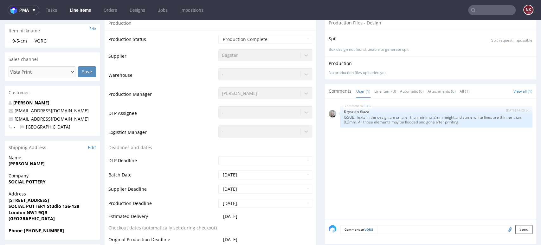
click at [493, 62] on div "Production" at bounding box center [431, 63] width 204 height 6
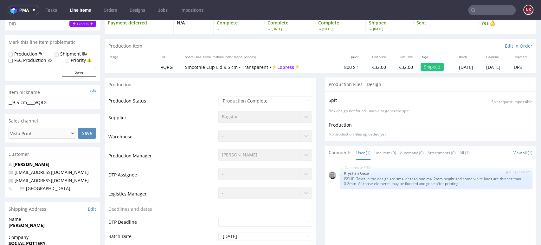
scroll to position [0, 0]
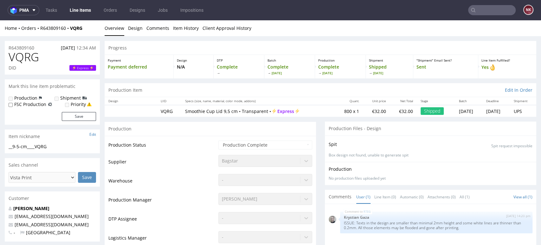
click at [503, 52] on div "Progress" at bounding box center [321, 48] width 432 height 14
click at [482, 12] on input "text" at bounding box center [492, 10] width 48 height 10
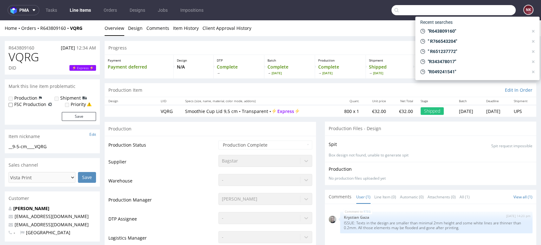
paste input "R643809160"
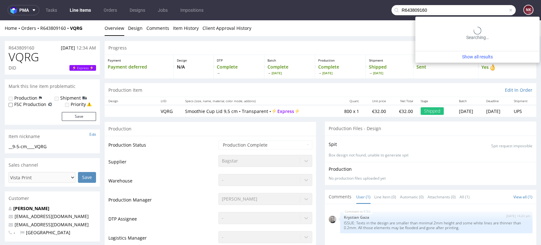
type input "R643809160"
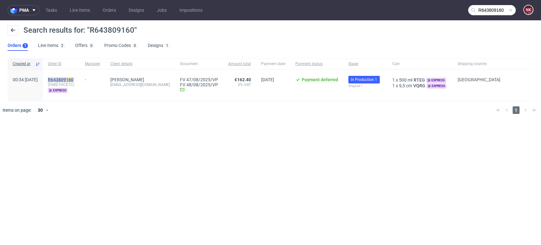
click at [74, 79] on mark "R643809160" at bounding box center [61, 79] width 26 height 5
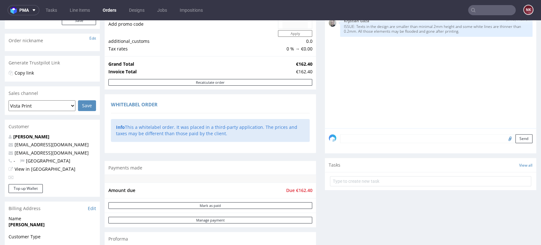
scroll to position [141, 0]
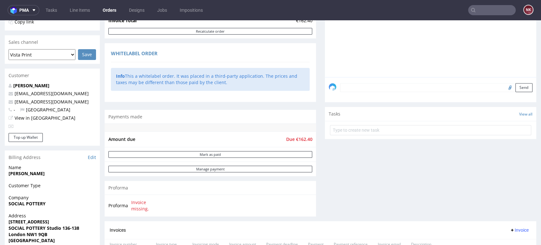
click at [493, 161] on div "Comments User (1) Order (0) Automatic (0) Attachments (0) All (1) View all (1) …" at bounding box center [431, 81] width 212 height 279
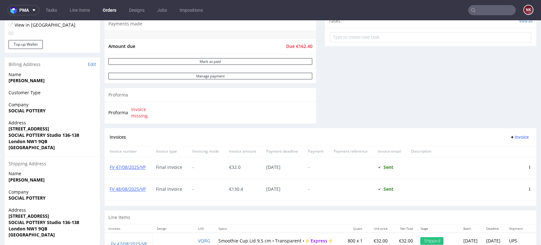
scroll to position [287, 0]
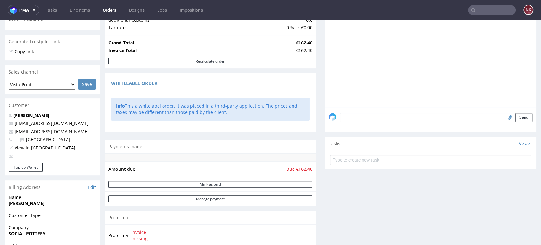
scroll to position [0, 0]
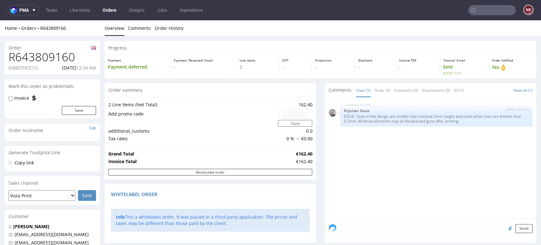
click at [495, 168] on div "RTEG 22nd Aug 25 | 14:20 pm Krystian Gaza ISSUE: Texts in the design are smalle…" at bounding box center [433, 159] width 208 height 117
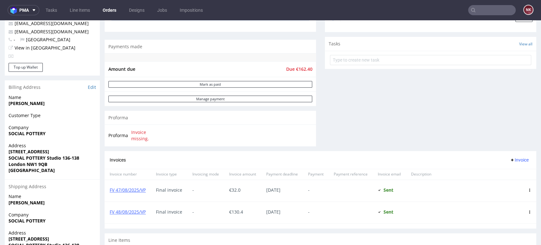
scroll to position [282, 0]
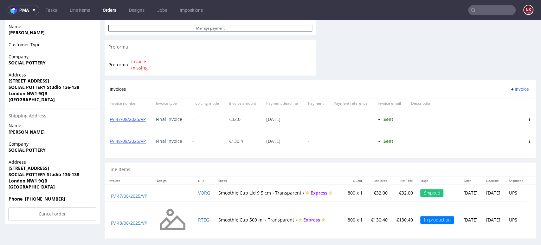
click at [478, 12] on input "text" at bounding box center [492, 10] width 48 height 10
paste input "R002189535"
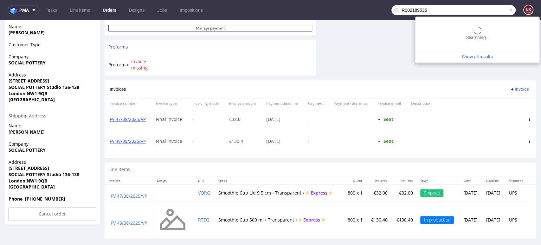
type input "R002189535"
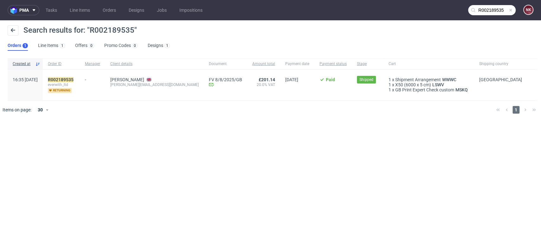
click at [62, 79] on div "R002189535 everwith_ltd returning" at bounding box center [61, 84] width 37 height 31
click at [71, 79] on mark "R002189535" at bounding box center [61, 79] width 26 height 5
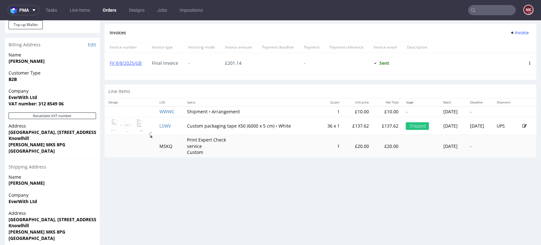
scroll to position [282, 0]
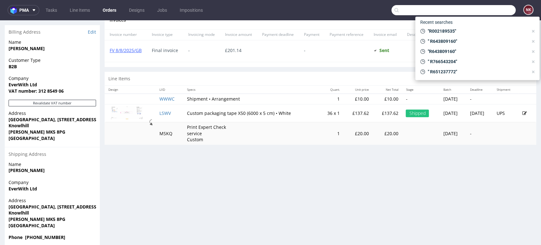
click at [482, 6] on input "text" at bounding box center [454, 10] width 124 height 10
paste input "R976343521"
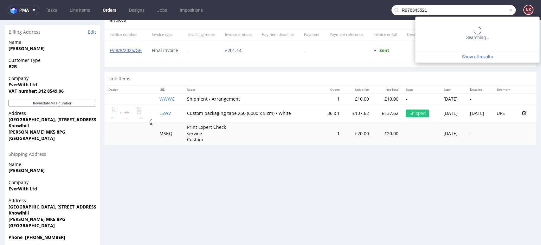
type input "R976343521"
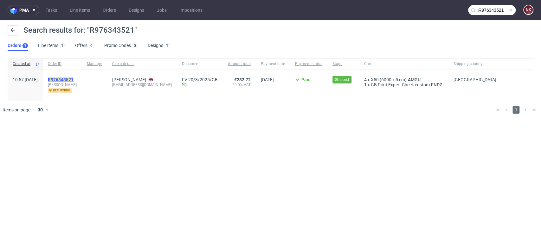
click at [74, 78] on mark "R976343521" at bounding box center [61, 79] width 26 height 5
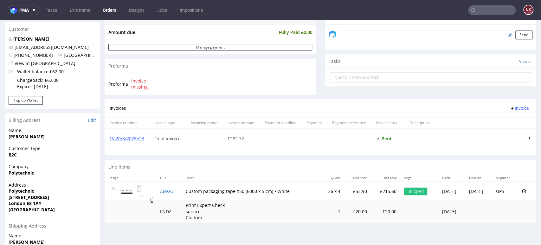
scroll to position [246, 0]
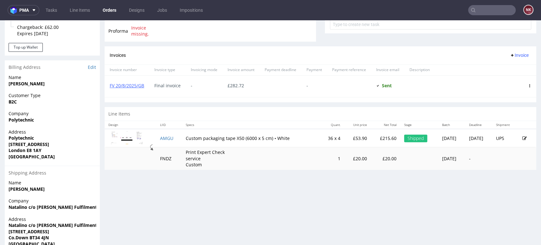
click at [319, 190] on div "Progress Payment Paid Wed 23 Jul Payment “Received” Email Sent Wed 23 Jul 10:58…" at bounding box center [321, 37] width 432 height 487
drag, startPoint x: 148, startPoint y: 87, endPoint x: 109, endPoint y: 88, distance: 39.0
click at [109, 88] on div "FV 20/8/2025/GB" at bounding box center [127, 86] width 45 height 22
click at [480, 8] on input "text" at bounding box center [492, 10] width 48 height 10
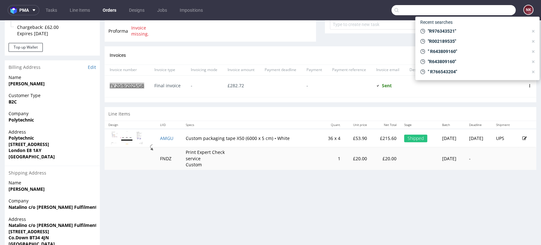
paste input "R976343521"
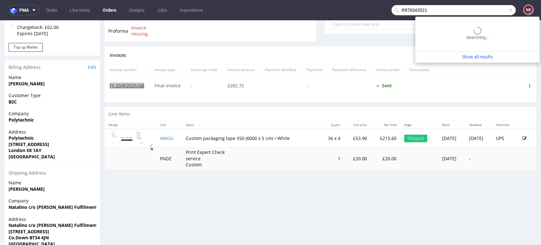
type input "R976343521"
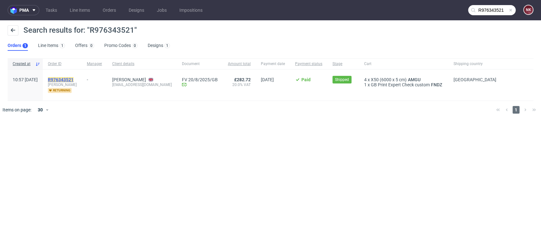
click at [74, 78] on mark "R976343521" at bounding box center [61, 79] width 26 height 5
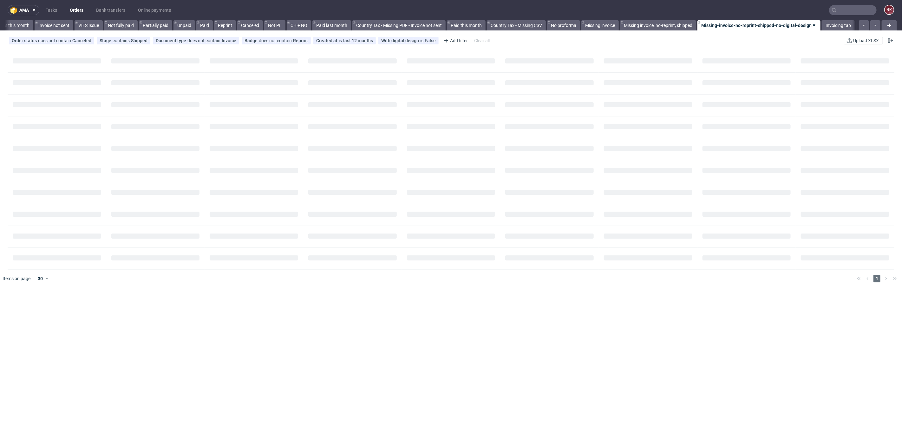
click at [848, 12] on input "text" at bounding box center [853, 10] width 48 height 10
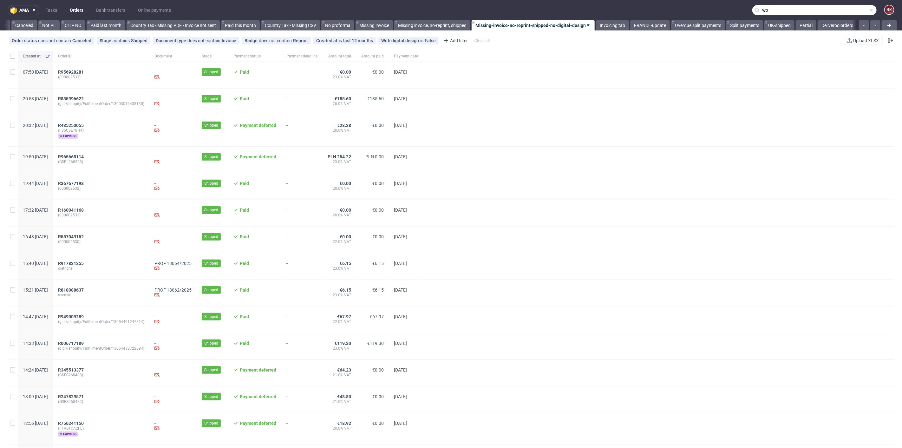
scroll to position [0, 615]
type input "wonderbly"
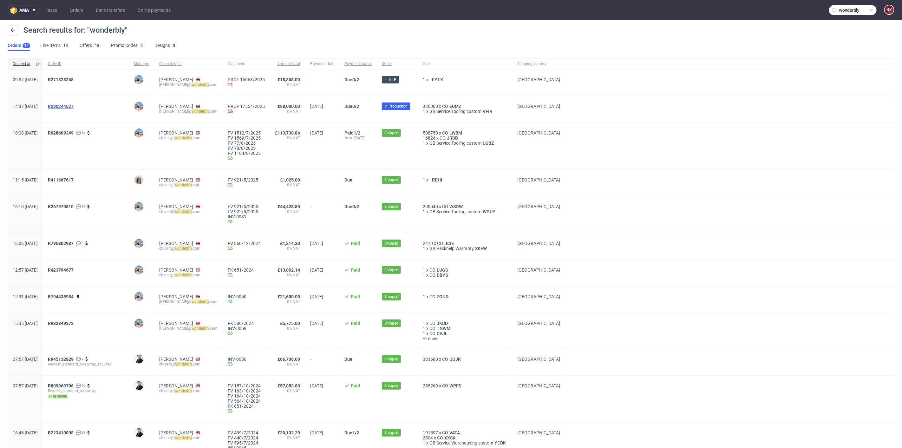
click at [74, 106] on span "R090244627" at bounding box center [61, 106] width 26 height 5
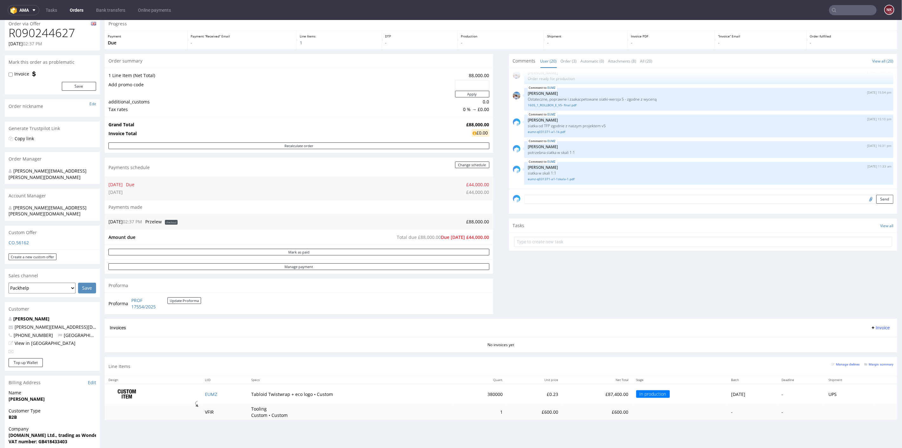
scroll to position [35, 0]
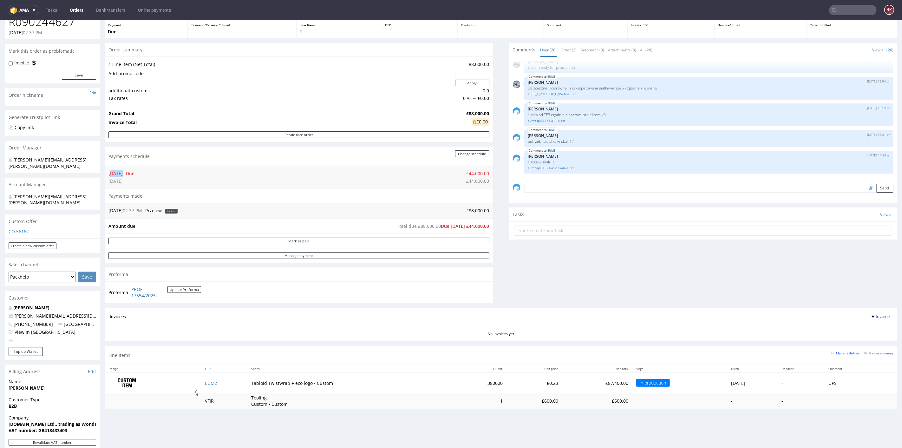
drag, startPoint x: 112, startPoint y: 172, endPoint x: 122, endPoint y: 172, distance: 10.1
click at [122, 172] on td "[DATE]" at bounding box center [116, 173] width 16 height 8
click at [134, 176] on td "Due" at bounding box center [130, 173] width 12 height 8
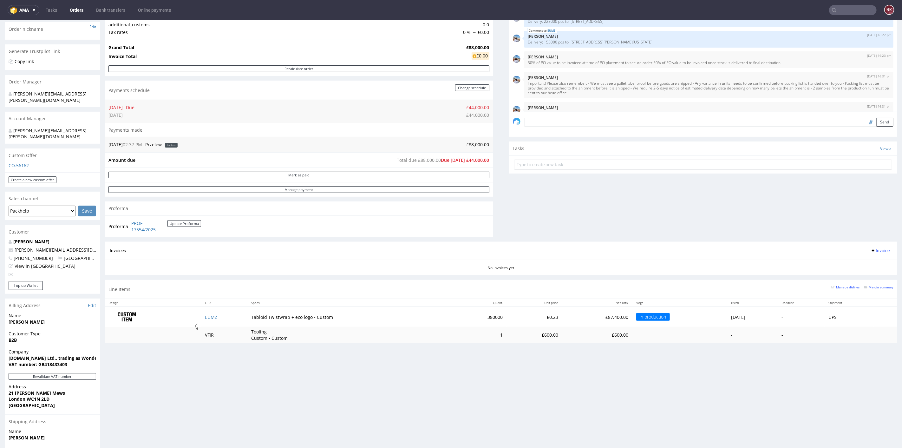
scroll to position [70, 0]
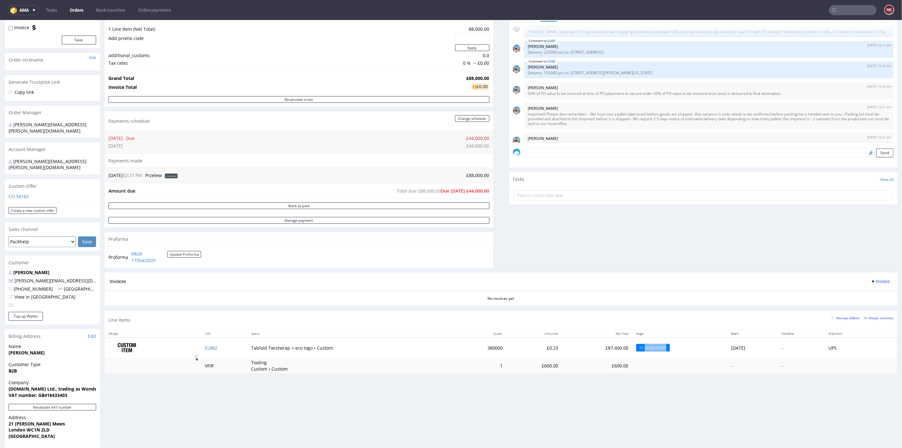
drag, startPoint x: 625, startPoint y: 345, endPoint x: 648, endPoint y: 345, distance: 22.5
click at [648, 345] on div "In production" at bounding box center [653, 347] width 34 height 8
click at [650, 346] on div "In production" at bounding box center [653, 347] width 34 height 8
drag, startPoint x: 109, startPoint y: 120, endPoint x: 150, endPoint y: 122, distance: 40.3
click at [150, 122] on div "Payments schedule Change schedule" at bounding box center [299, 120] width 389 height 19
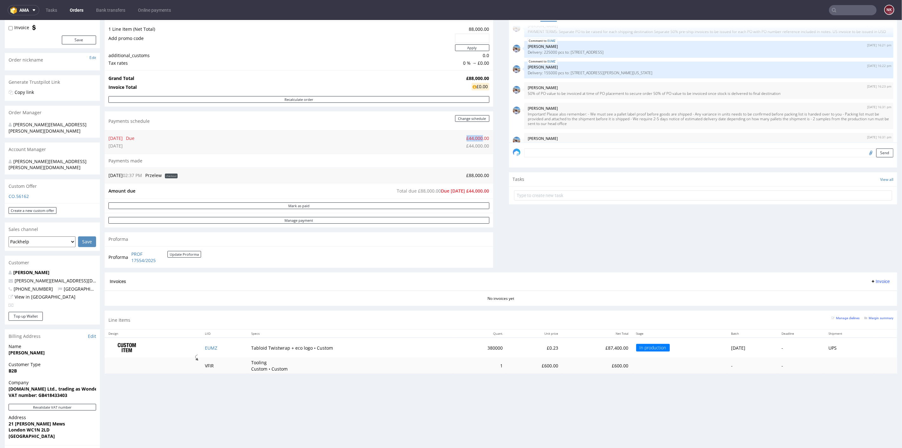
drag, startPoint x: 461, startPoint y: 138, endPoint x: 478, endPoint y: 138, distance: 17.1
click at [478, 138] on td "£44,000.00" at bounding box center [312, 138] width 353 height 8
click at [485, 156] on div "Payments made" at bounding box center [299, 160] width 389 height 14
drag, startPoint x: 122, startPoint y: 137, endPoint x: 103, endPoint y: 137, distance: 19.0
click at [103, 137] on div "Order via Offer R090244627 25.07.2025 02:37 PM Mark this order as problematic I…" at bounding box center [451, 261] width 902 height 593
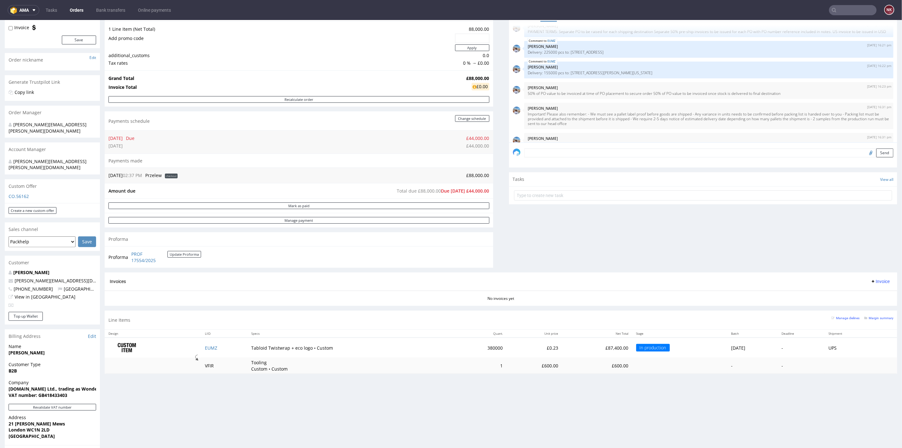
click at [158, 142] on td "£44,000.00" at bounding box center [312, 146] width 353 height 8
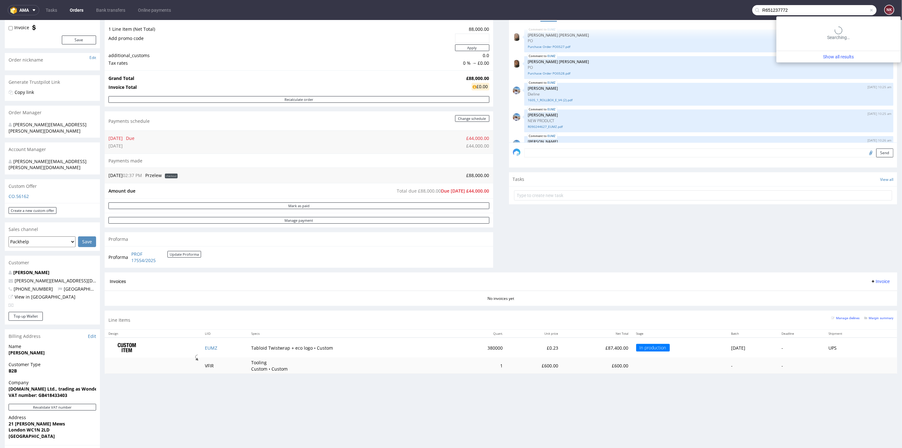
scroll to position [136, 0]
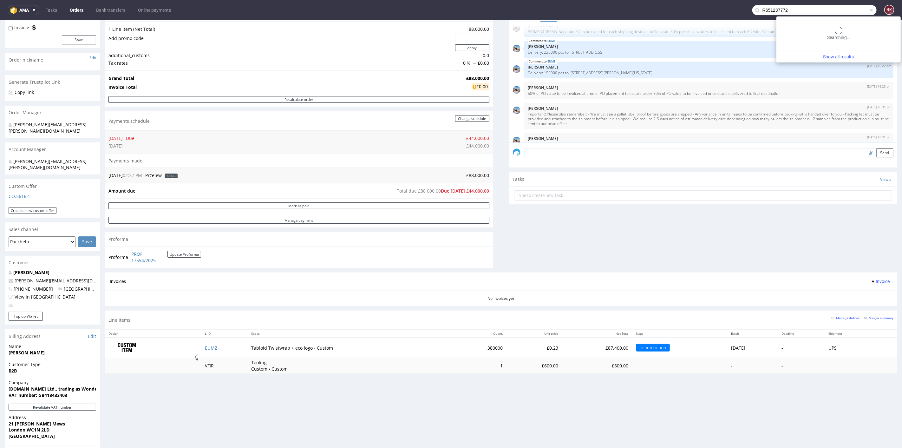
type input "R651237772"
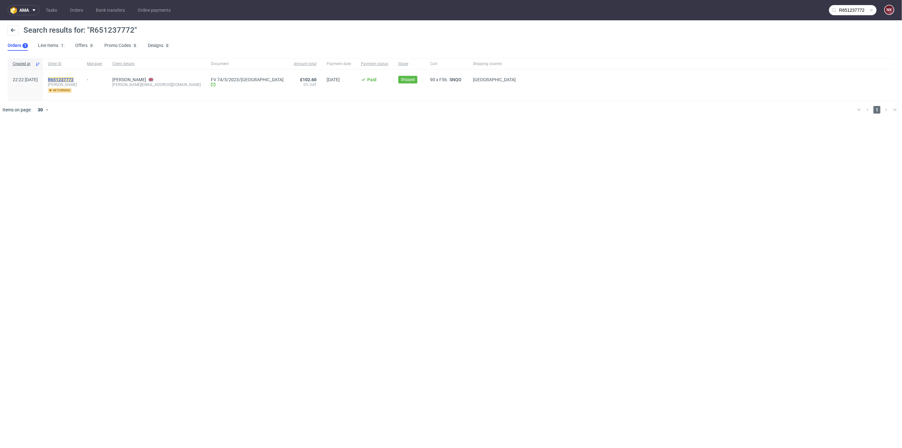
click at [74, 78] on mark "R651237772" at bounding box center [61, 79] width 26 height 5
